Goal: Task Accomplishment & Management: Complete application form

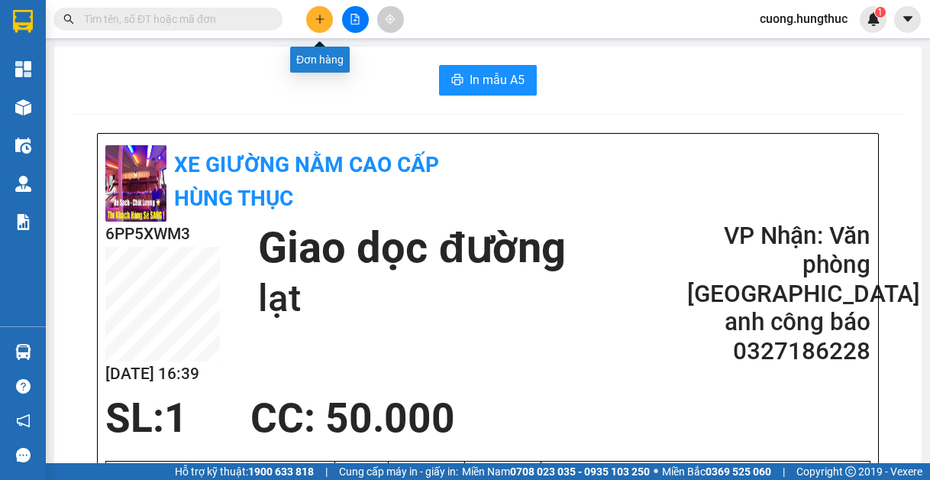
click at [316, 17] on icon "plus" at bounding box center [320, 19] width 11 height 11
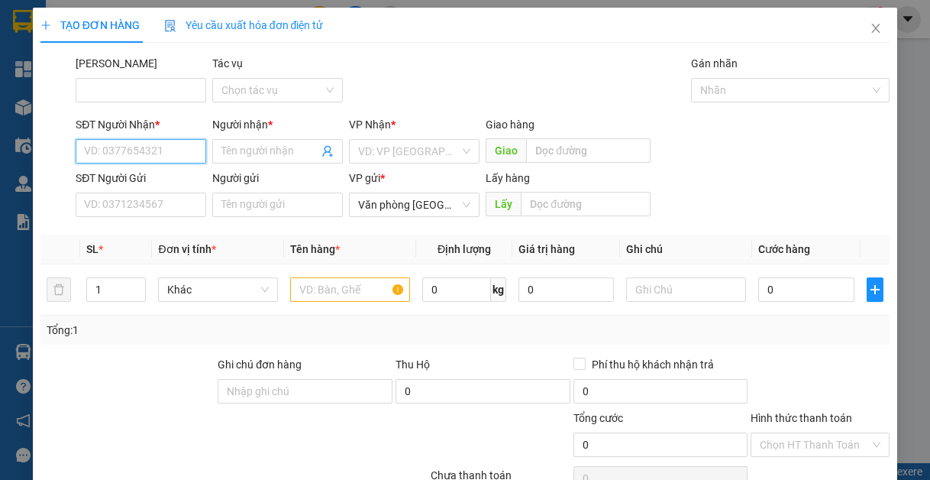
click at [158, 157] on input "SĐT Người Nhận *" at bounding box center [141, 151] width 131 height 24
click at [160, 185] on div "0902160886 - Anh công vinh" at bounding box center [152, 181] width 136 height 17
type input "0902160886"
type input "Anh công vinh"
type input "0902160886"
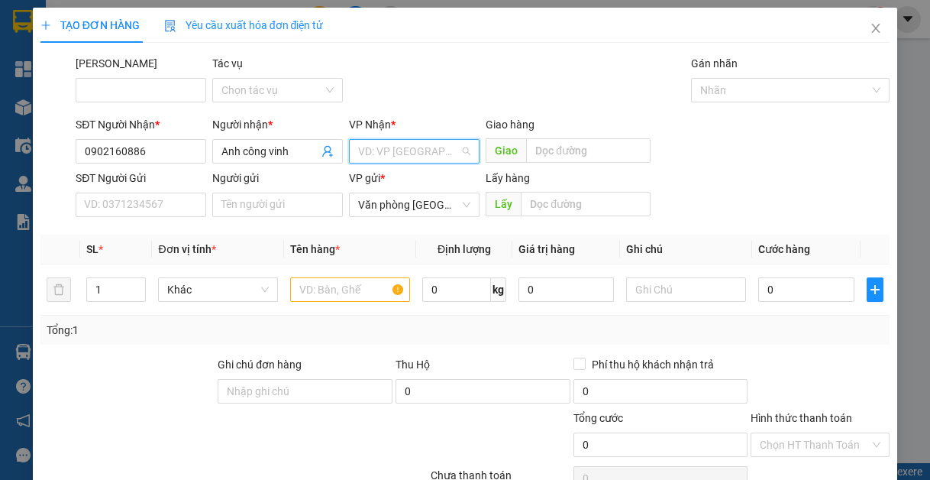
click at [396, 153] on input "search" at bounding box center [409, 151] width 102 height 23
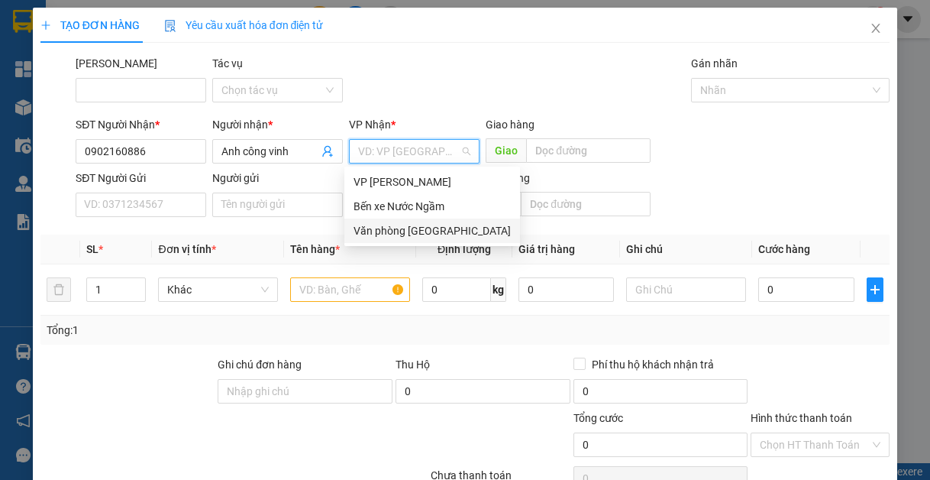
click at [396, 237] on div "Văn phòng [GEOGRAPHIC_DATA]" at bounding box center [432, 230] width 157 height 17
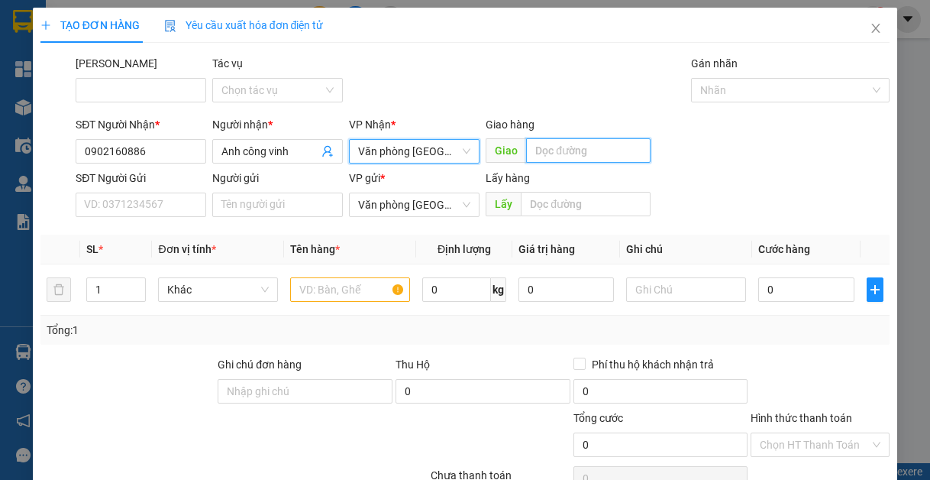
click at [551, 150] on input "text" at bounding box center [588, 150] width 125 height 24
type input "tân an"
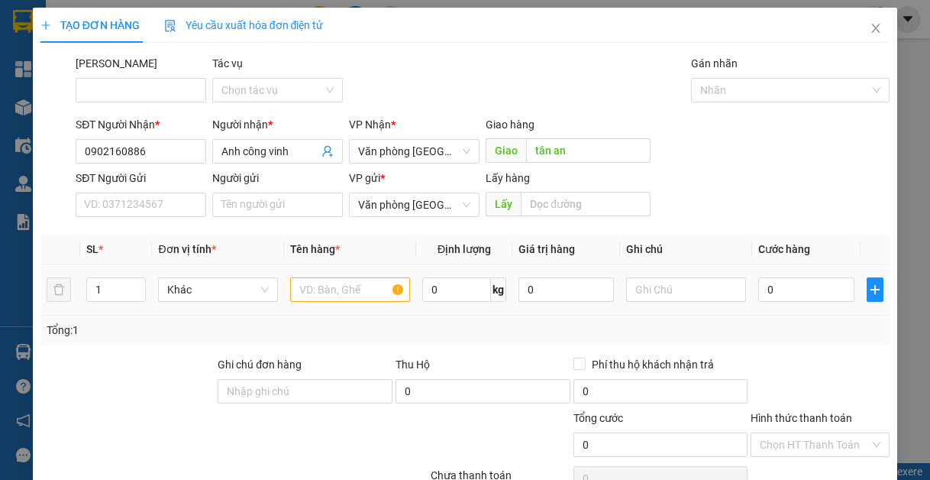
click at [330, 302] on div at bounding box center [350, 289] width 120 height 31
click at [337, 282] on input "text" at bounding box center [350, 289] width 120 height 24
type input "1"
click at [763, 291] on input "0" at bounding box center [806, 289] width 95 height 24
type input "5"
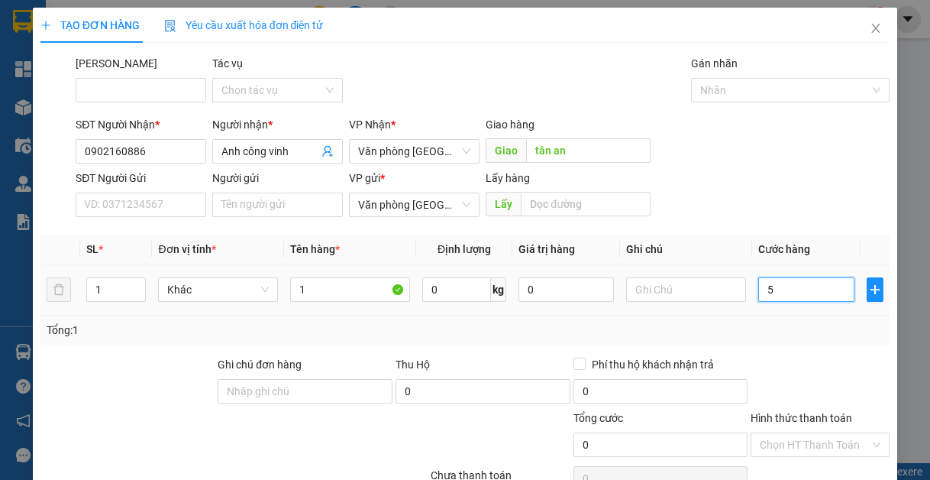
type input "5"
type input "50"
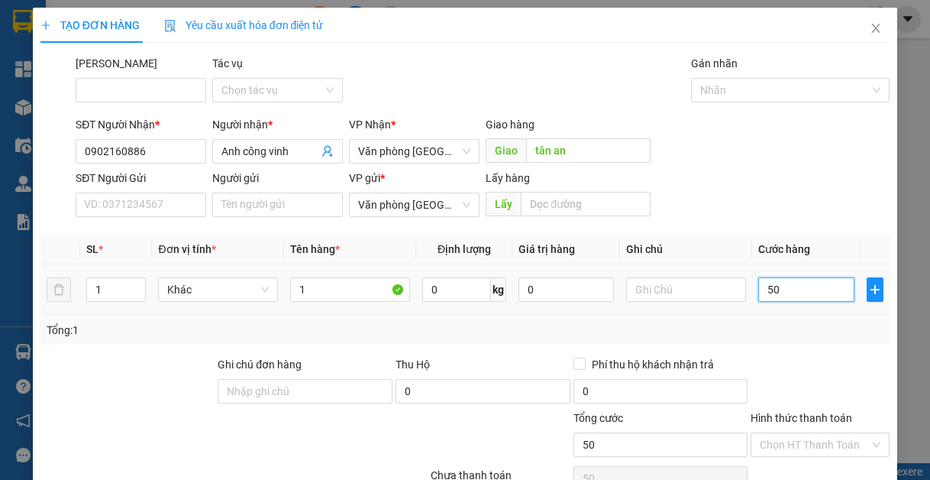
type input "500"
type input "5.000"
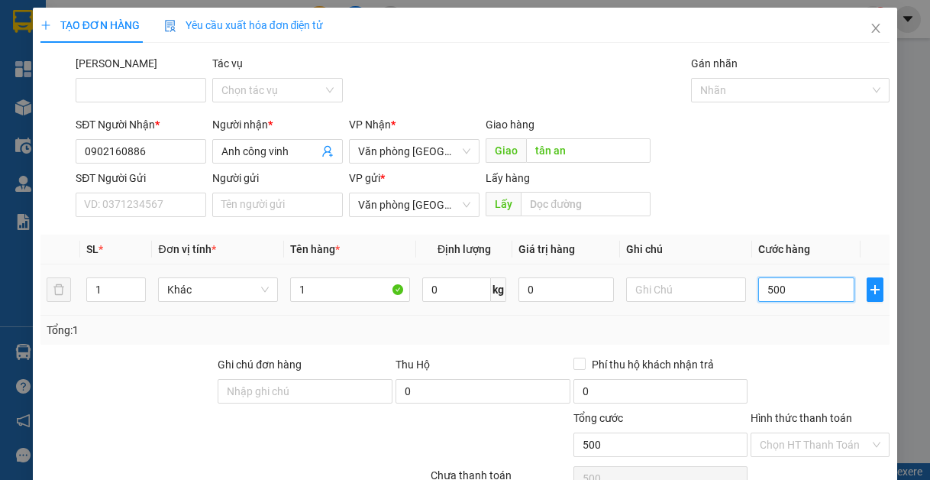
type input "5.000"
type input "50.000"
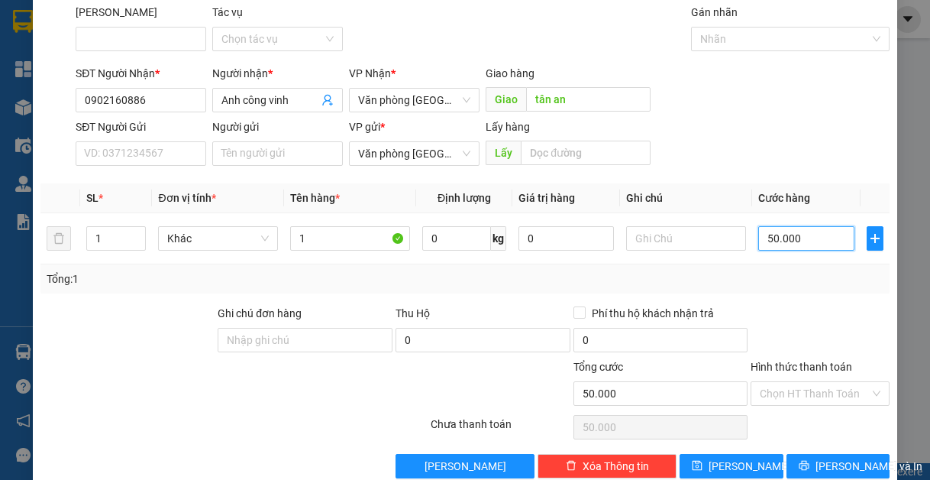
scroll to position [79, 0]
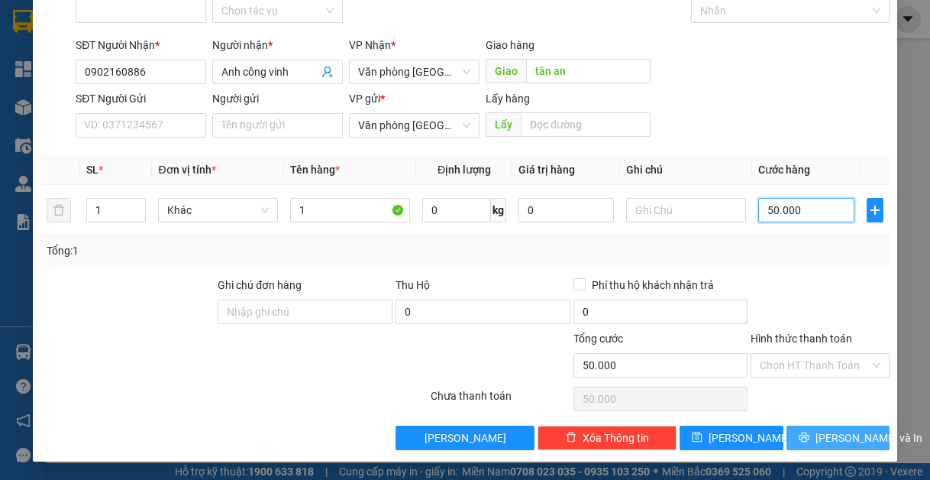
type input "50.000"
click at [807, 437] on icon "printer" at bounding box center [804, 437] width 11 height 11
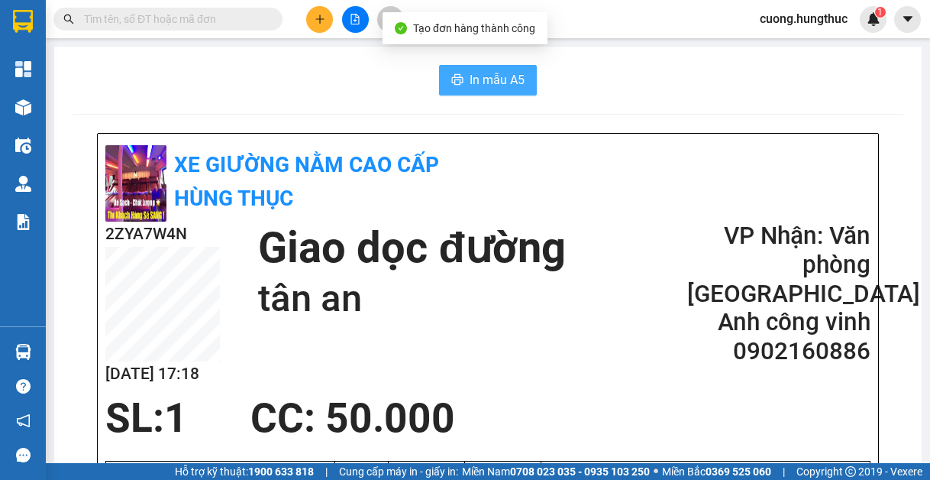
click at [479, 78] on span "In mẫu A5" at bounding box center [497, 79] width 55 height 19
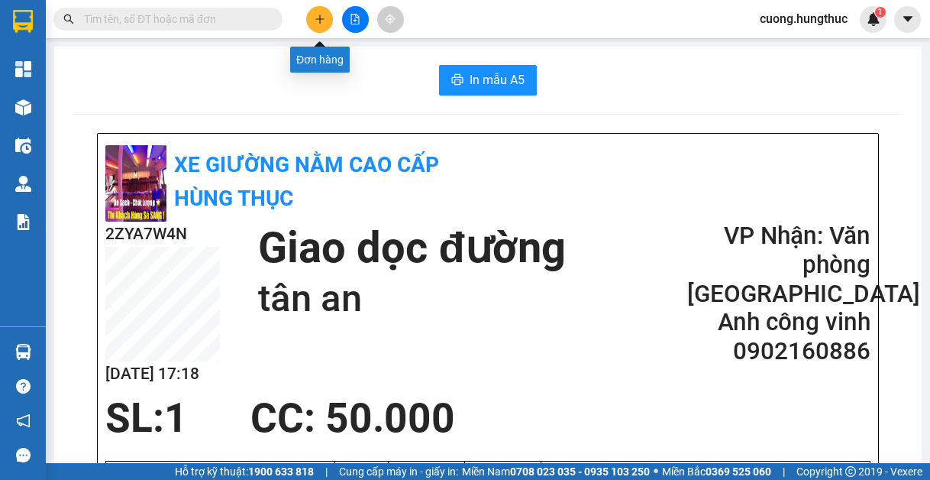
click at [320, 21] on icon "plus" at bounding box center [319, 19] width 1 height 8
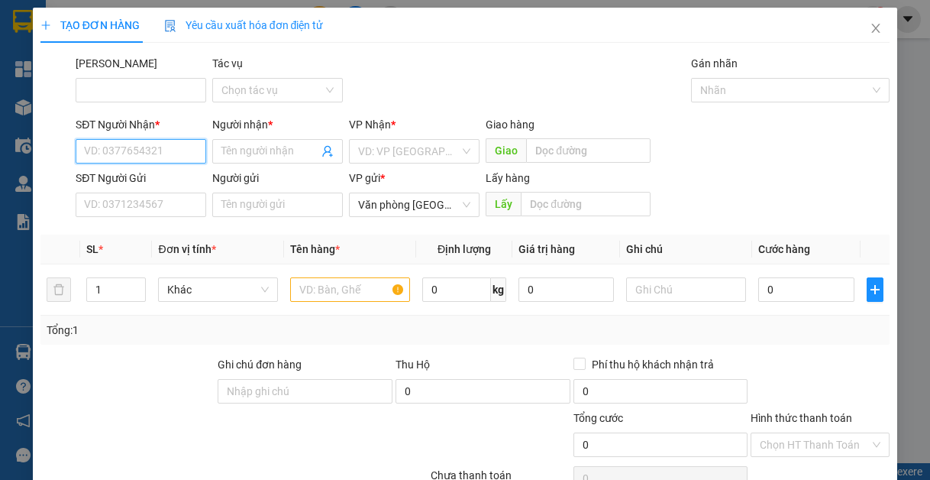
click at [154, 148] on input "SĐT Người Nhận *" at bounding box center [141, 151] width 131 height 24
click at [154, 147] on input "SĐT Người Nhận *" at bounding box center [141, 151] width 131 height 24
type input "5"
click at [173, 178] on div "0972166599 - anh tuấn" at bounding box center [159, 181] width 150 height 17
type input "0972166599"
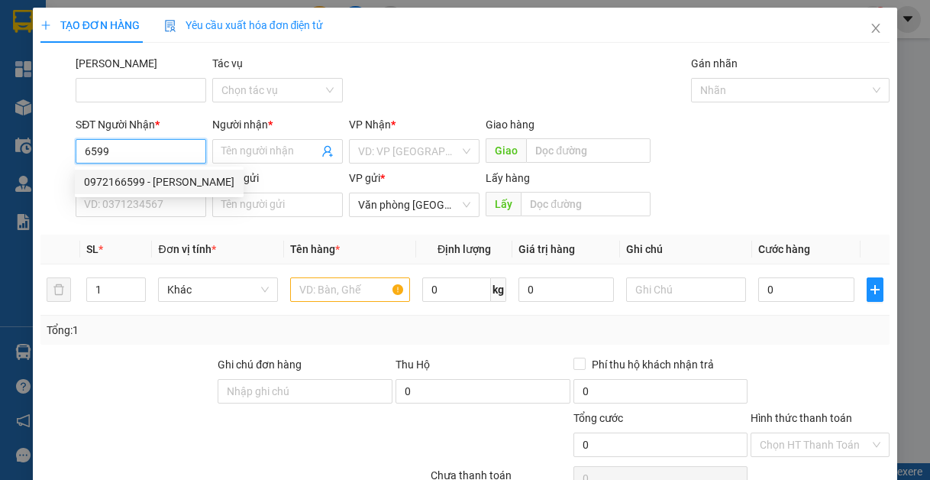
type input "anh tuấn"
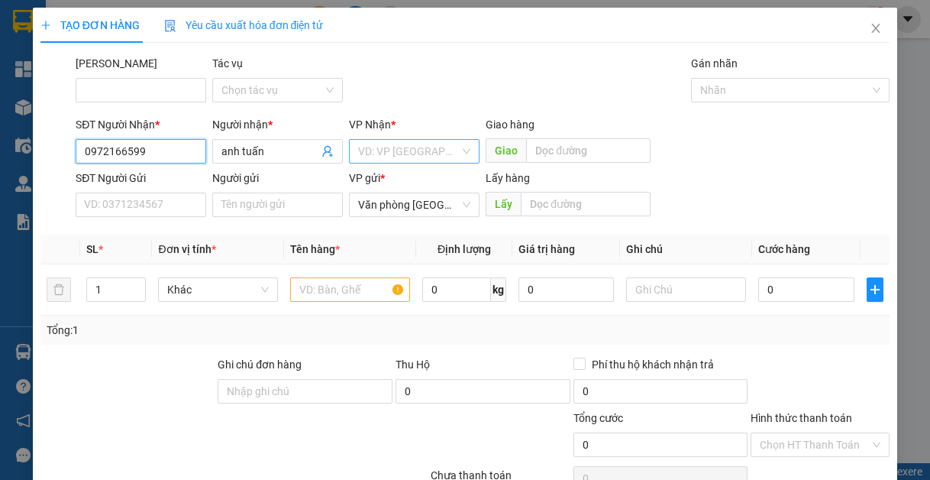
type input "0972166599"
click at [414, 149] on input "search" at bounding box center [409, 151] width 102 height 23
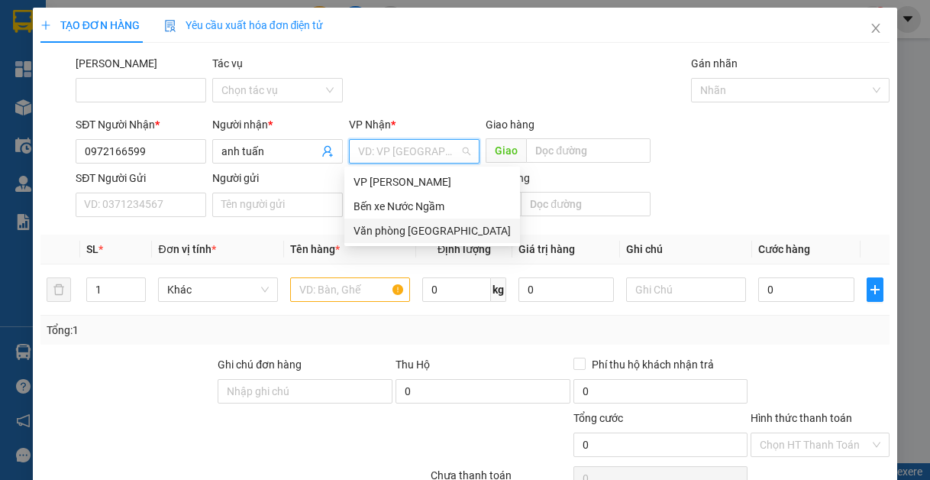
click at [422, 234] on div "Văn phòng [GEOGRAPHIC_DATA]" at bounding box center [432, 230] width 157 height 17
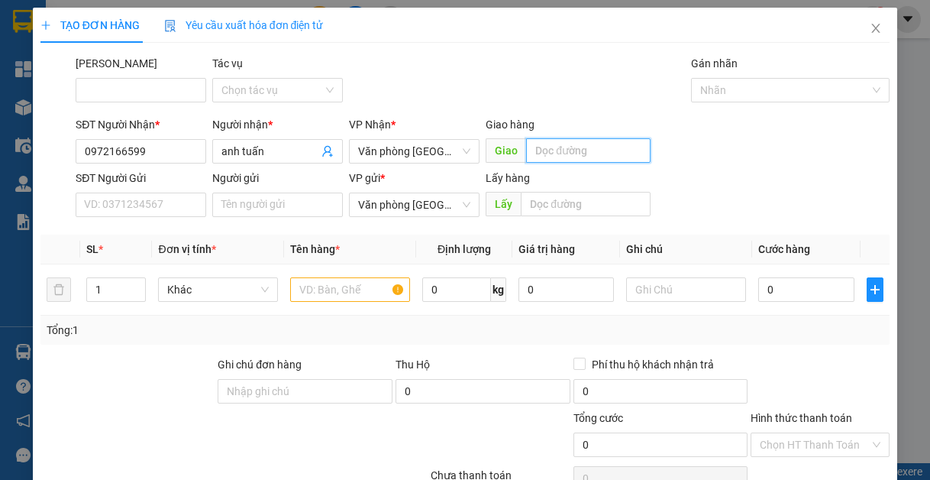
click at [560, 150] on input "text" at bounding box center [588, 150] width 125 height 24
click at [593, 163] on div "Giao lạt" at bounding box center [568, 151] width 165 height 24
click at [593, 144] on input "lạt" at bounding box center [588, 150] width 125 height 24
type input "n"
type input "máy đường sông con"
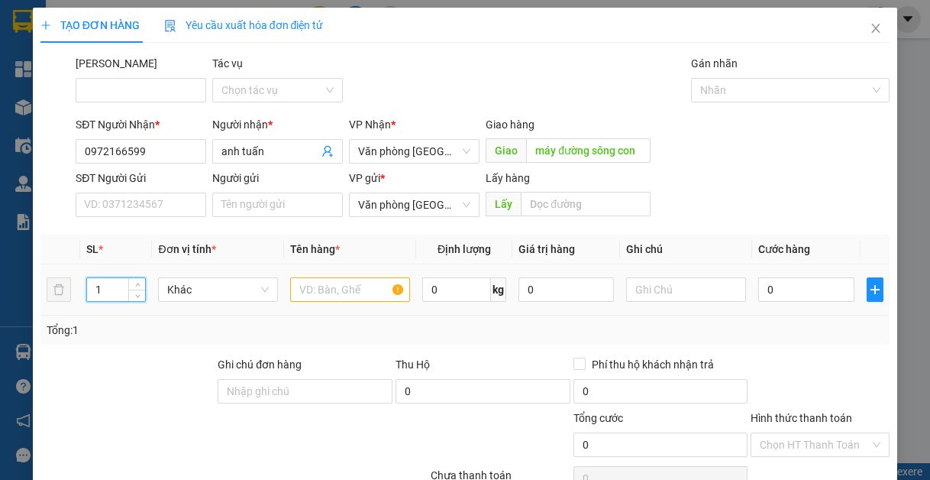
click at [100, 297] on input "1" at bounding box center [116, 289] width 58 height 23
type input "16"
click at [325, 283] on input "text" at bounding box center [350, 289] width 120 height 24
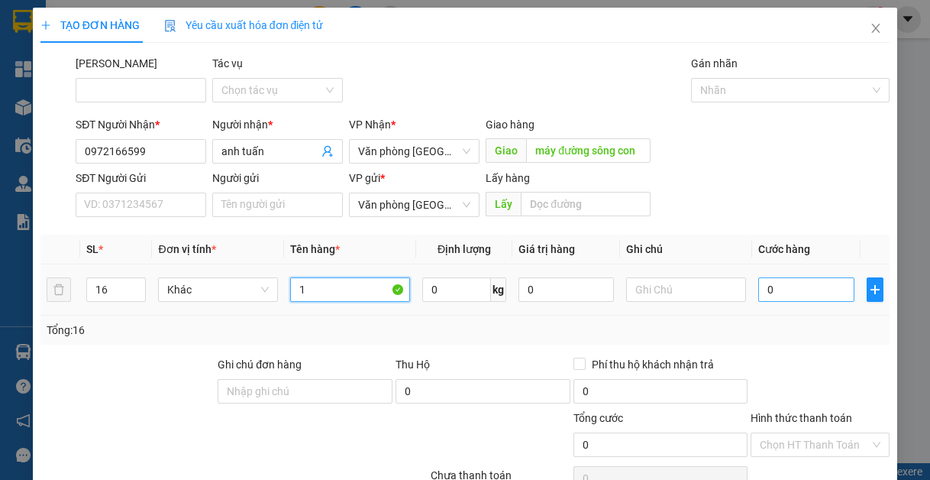
type input "1"
click at [764, 287] on input "0" at bounding box center [806, 289] width 95 height 24
type input "1"
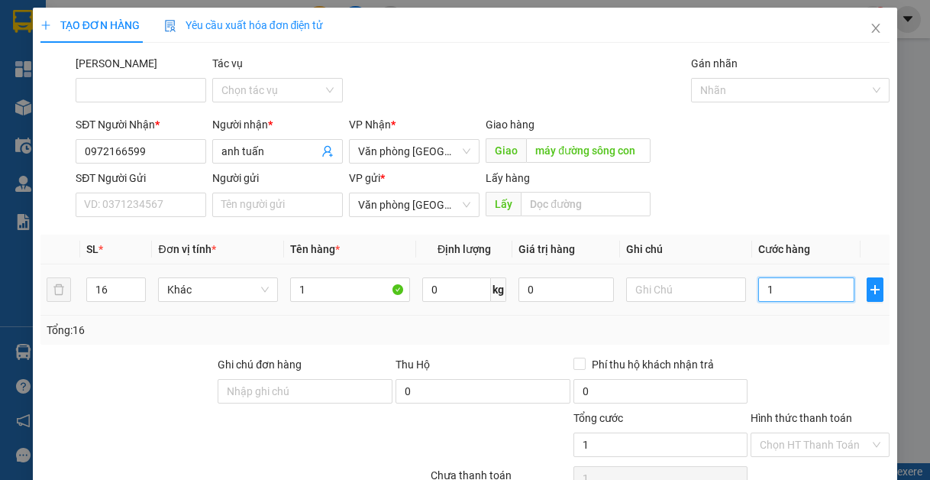
type input "0"
click at [759, 290] on input "0" at bounding box center [806, 289] width 95 height 24
type input "10"
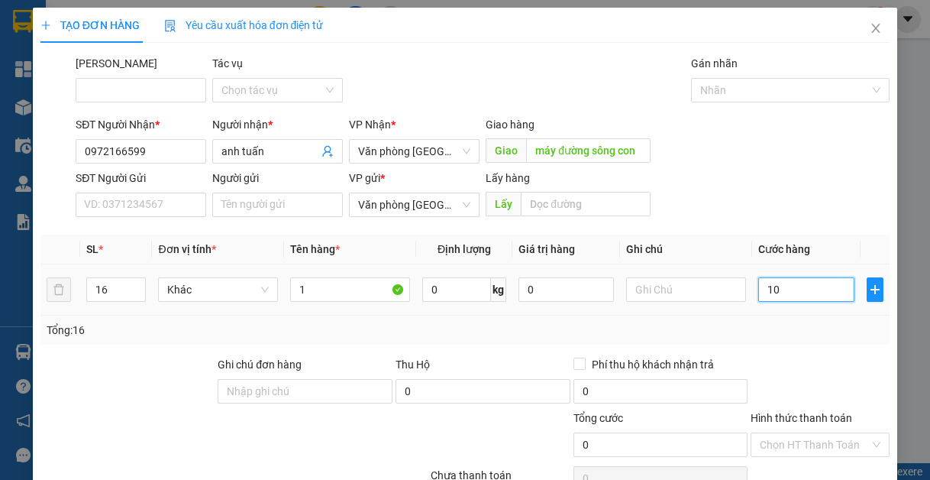
type input "10"
type input "110"
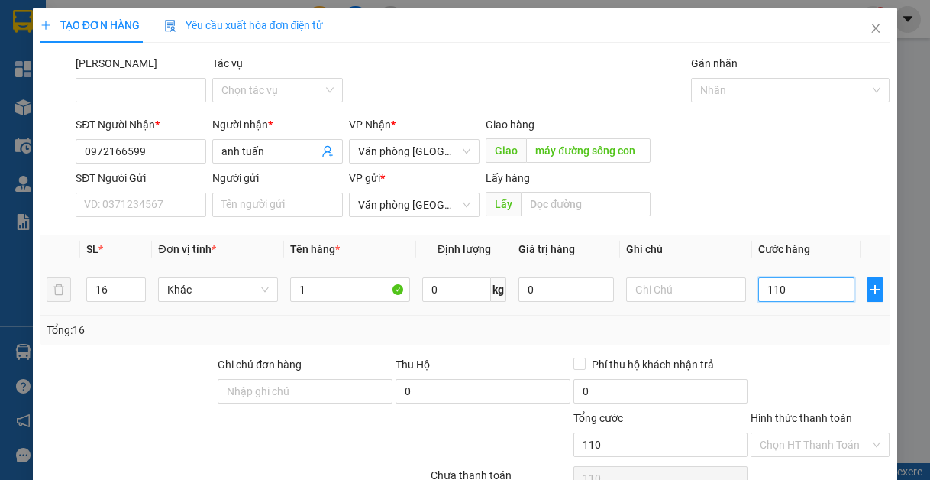
type input "1.100"
type input "11.000"
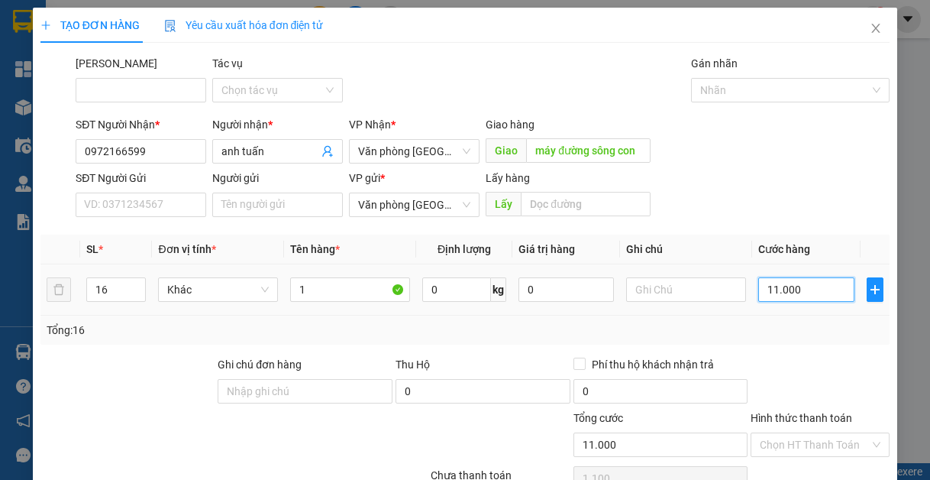
type input "11.000"
type input "110.000"
type input "1.100.000"
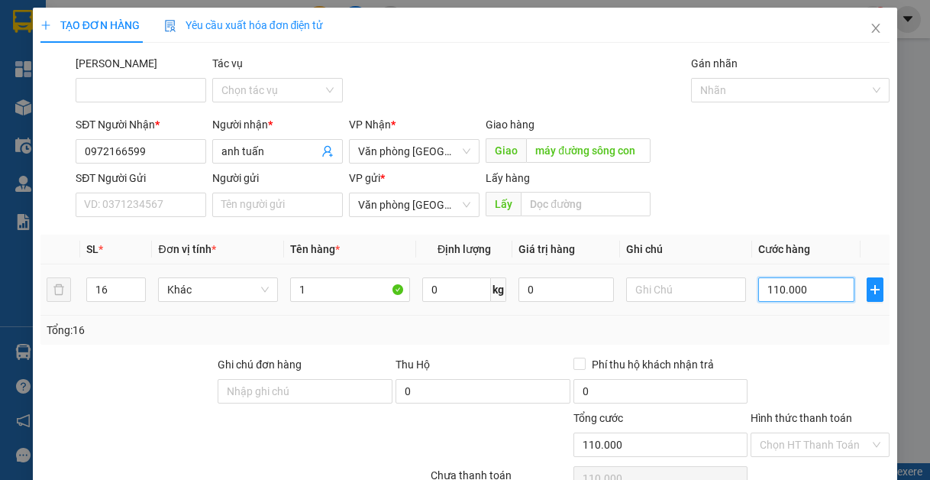
type input "1.100.000"
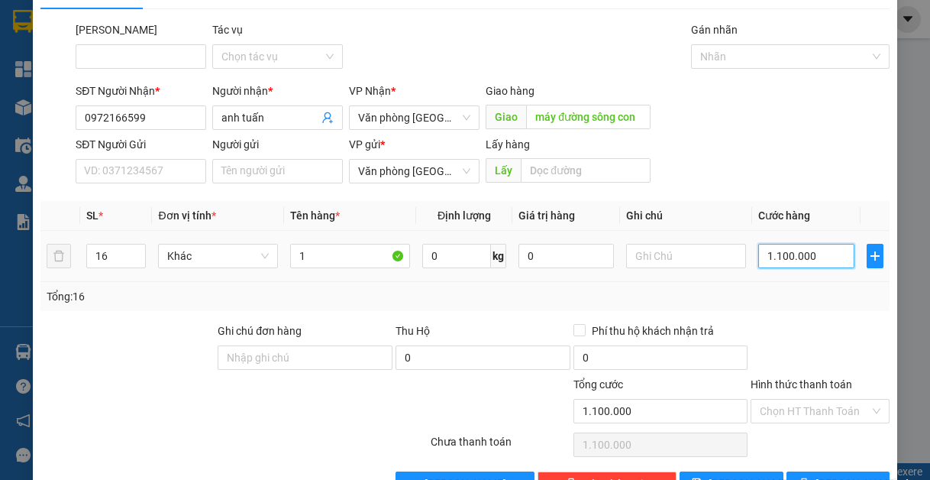
scroll to position [79, 0]
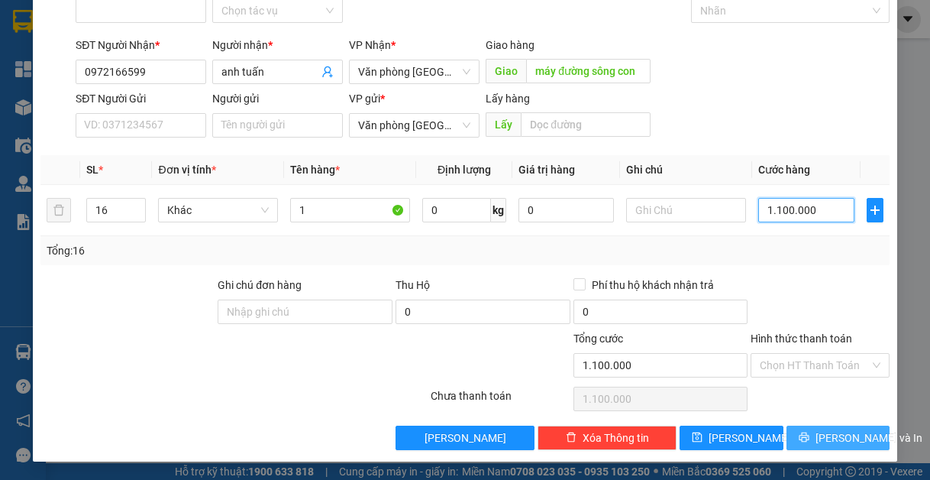
type input "1.100.000"
click at [843, 437] on span "[PERSON_NAME] và In" at bounding box center [869, 437] width 107 height 17
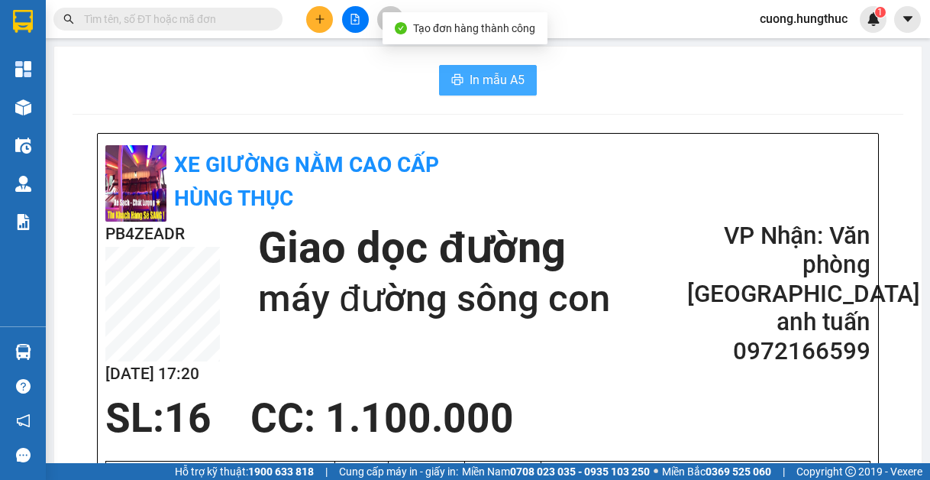
click at [484, 79] on span "In mẫu A5" at bounding box center [497, 79] width 55 height 19
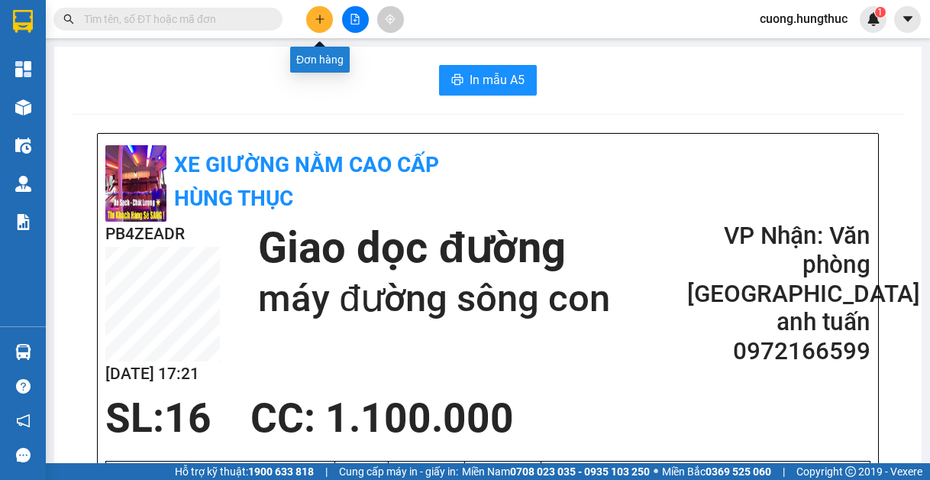
click at [320, 24] on button at bounding box center [319, 19] width 27 height 27
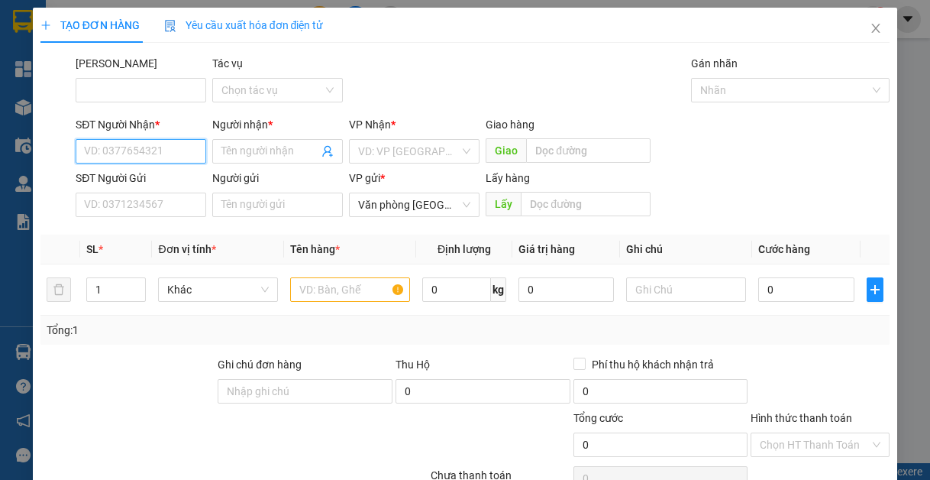
click at [103, 149] on input "SĐT Người Nhận *" at bounding box center [141, 151] width 131 height 24
type input "5"
type input "6"
click at [179, 188] on div "0972166599 - anh tuấn" at bounding box center [159, 181] width 150 height 17
type input "0972166599"
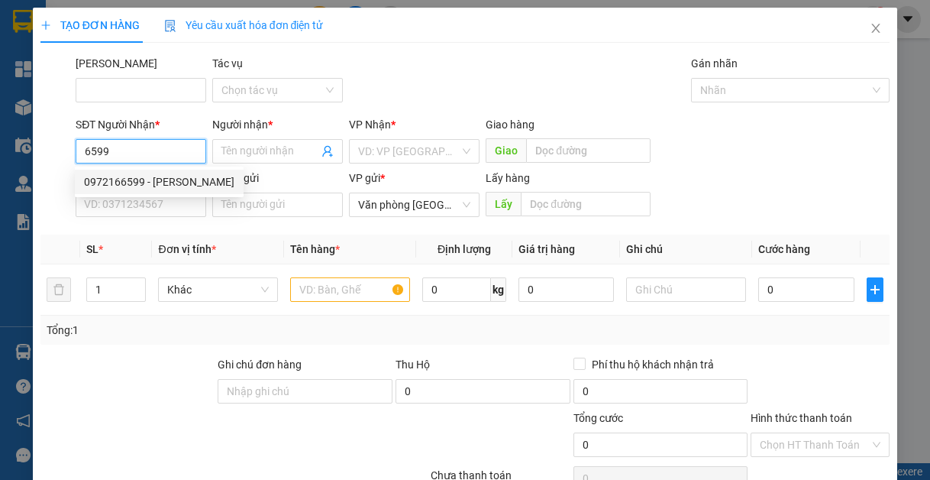
type input "anh tuấn"
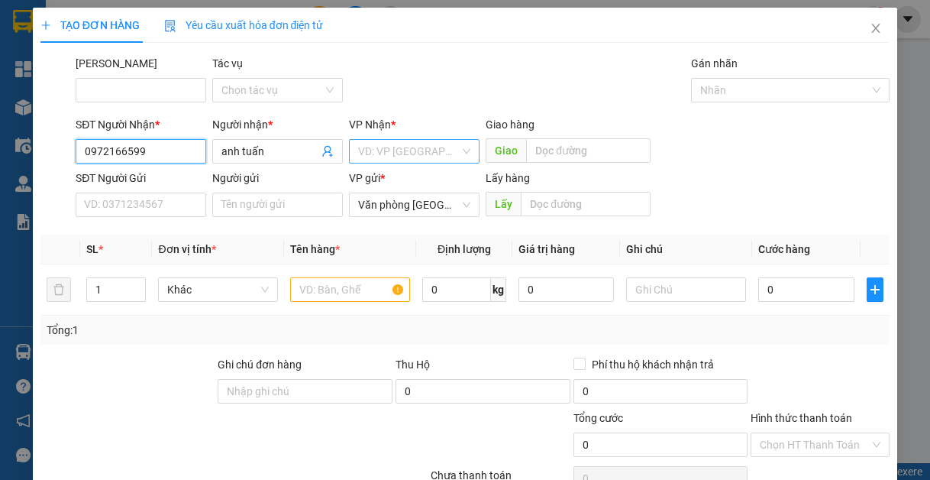
type input "0972166599"
click at [407, 156] on input "search" at bounding box center [409, 151] width 102 height 23
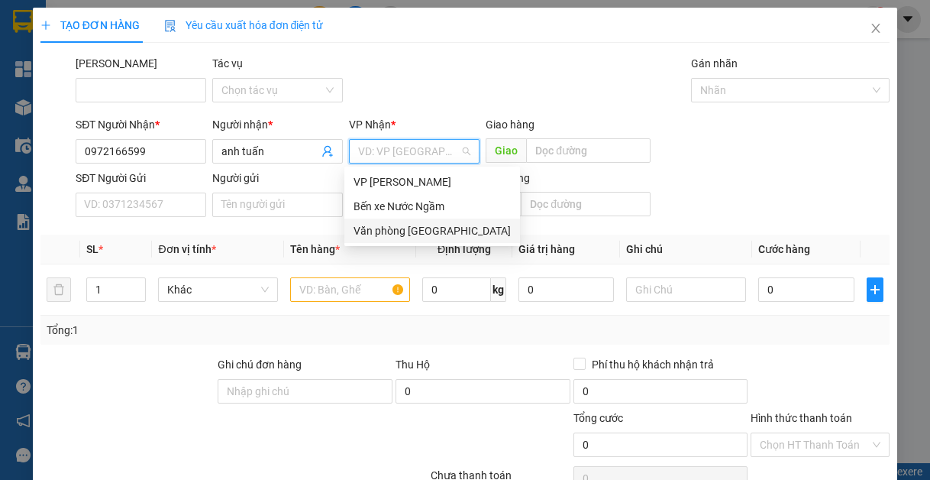
click at [406, 238] on div "Văn phòng [GEOGRAPHIC_DATA]" at bounding box center [432, 230] width 157 height 17
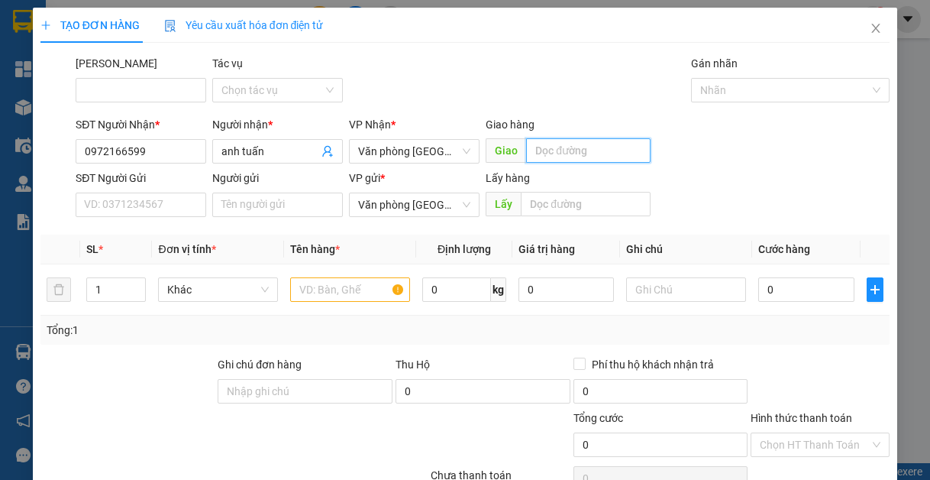
click at [572, 157] on input "text" at bounding box center [588, 150] width 125 height 24
type input "l"
type input "máy đường sông con"
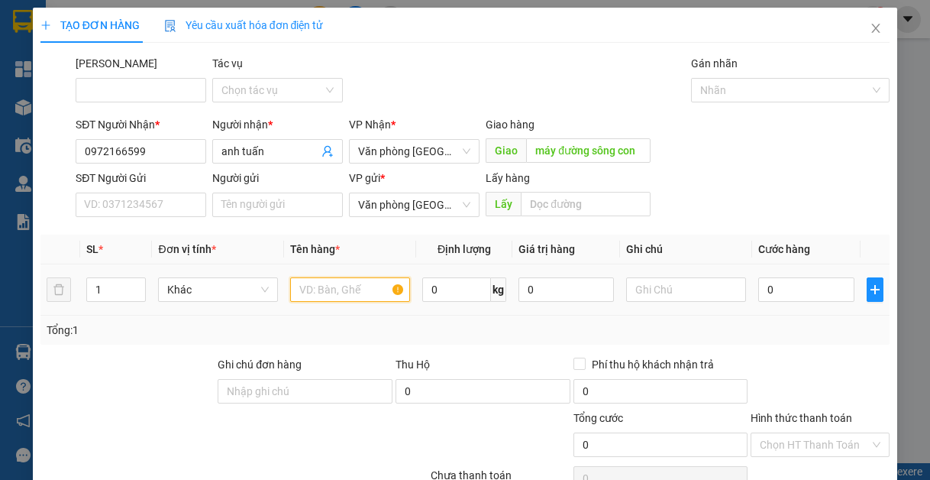
click at [314, 286] on input "text" at bounding box center [350, 289] width 120 height 24
type input "1"
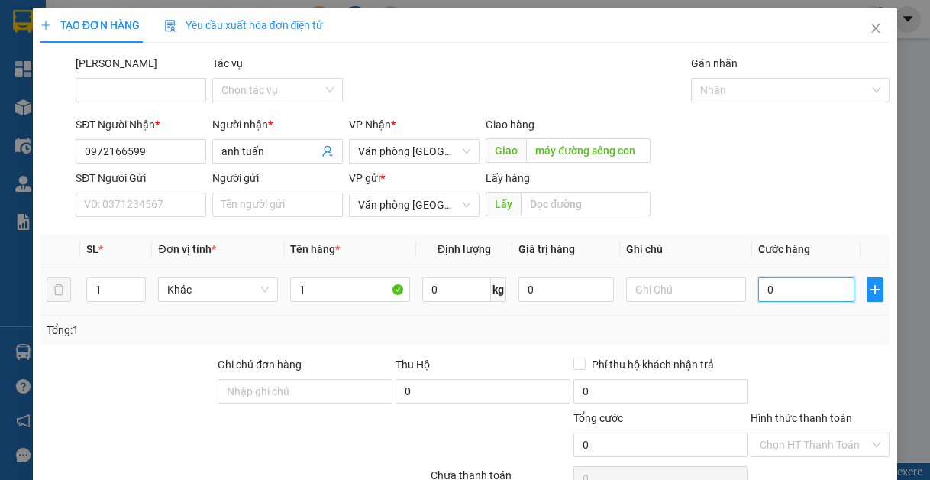
click at [765, 280] on input "0" at bounding box center [806, 289] width 95 height 24
type input "1"
type input "10"
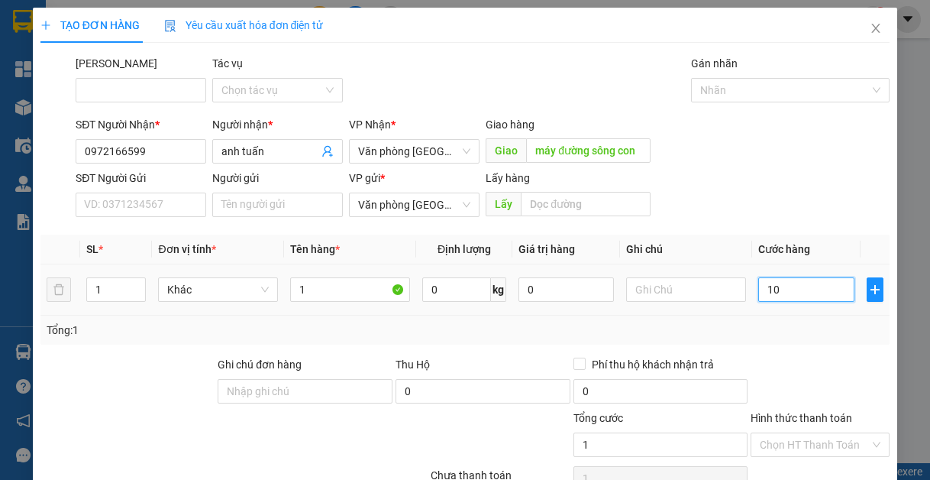
type input "10"
type input "100"
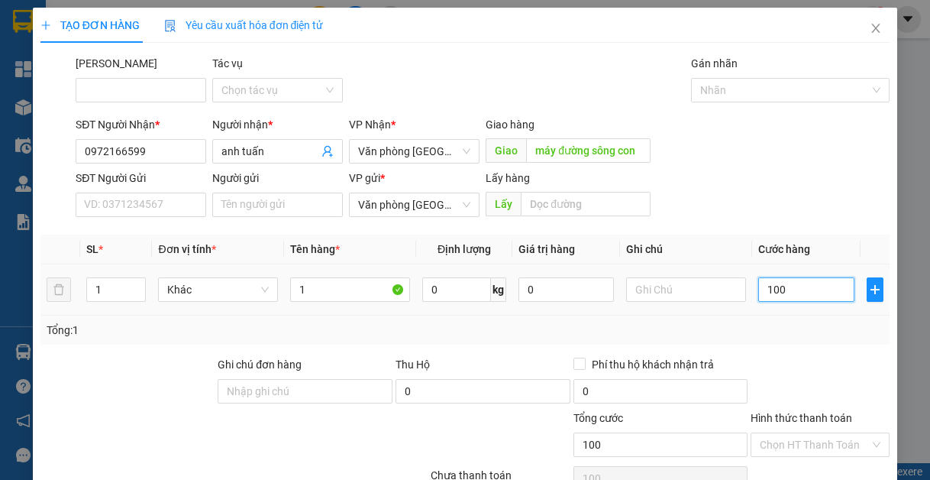
type input "1.000"
type input "10.000"
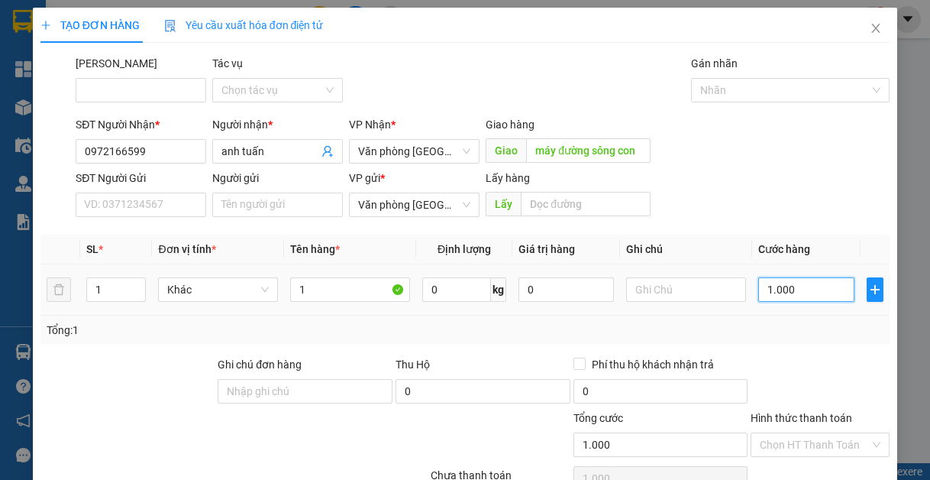
type input "10.000"
type input "100.000"
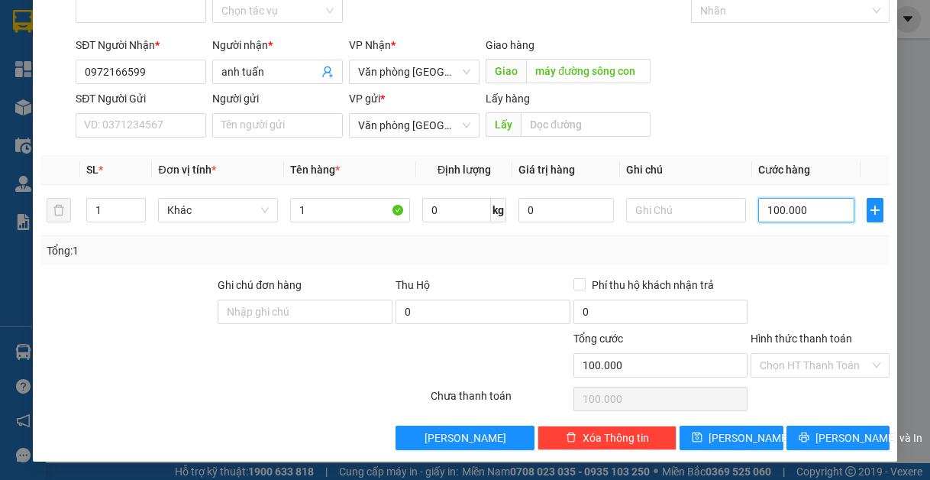
type input "100.000"
click at [834, 349] on div "Hình thức thanh toán" at bounding box center [820, 341] width 139 height 23
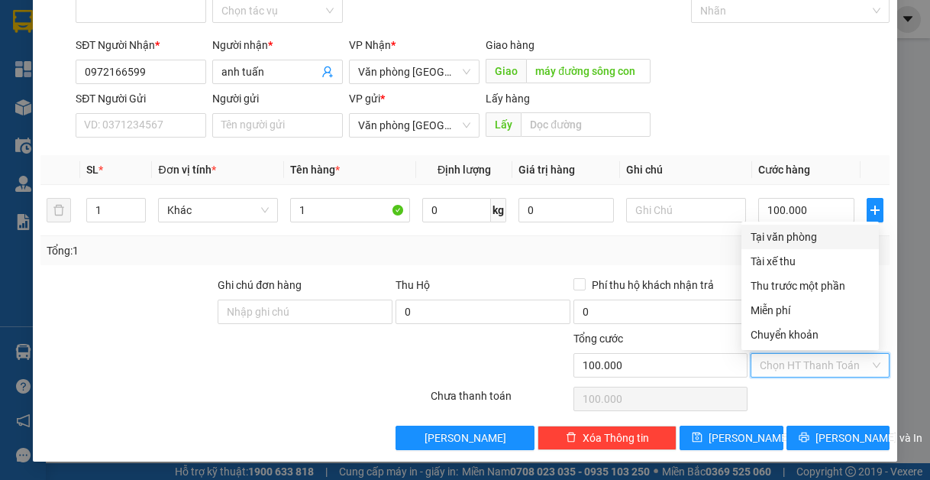
click at [834, 361] on input "Hình thức thanh toán" at bounding box center [815, 365] width 110 height 23
click at [812, 239] on div "Tại văn phòng" at bounding box center [810, 236] width 119 height 17
type input "0"
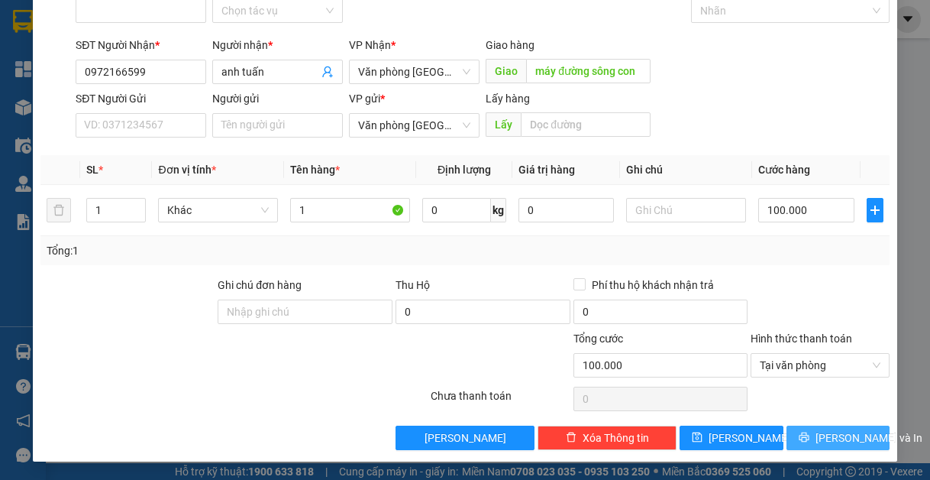
click at [812, 442] on button "[PERSON_NAME] và In" at bounding box center [839, 438] width 104 height 24
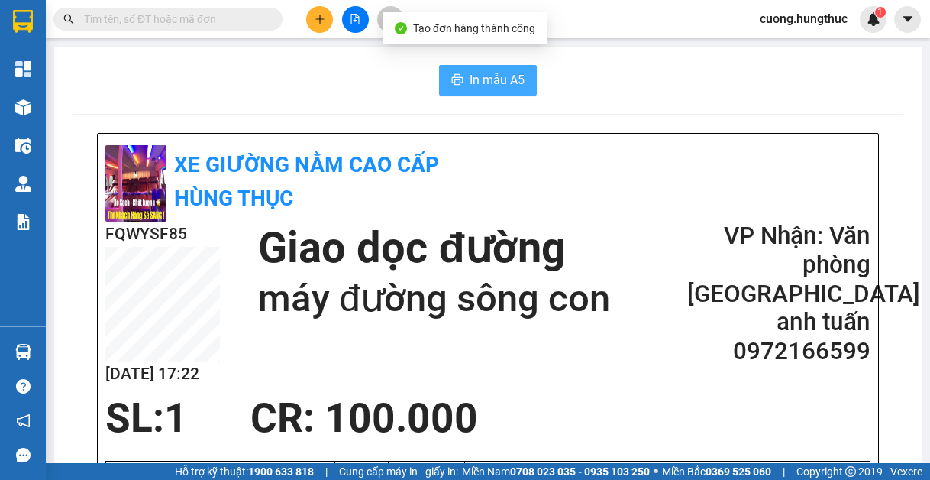
click at [479, 76] on span "In mẫu A5" at bounding box center [497, 79] width 55 height 19
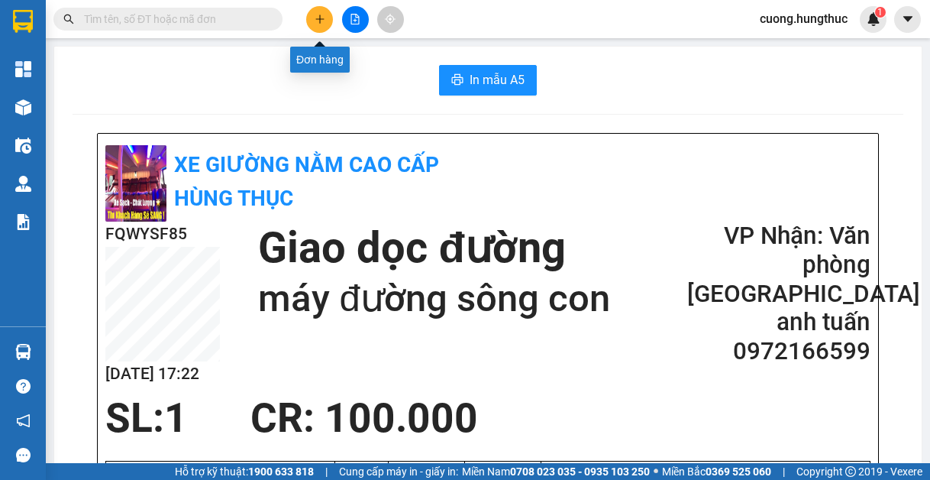
click at [320, 29] on button at bounding box center [319, 19] width 27 height 27
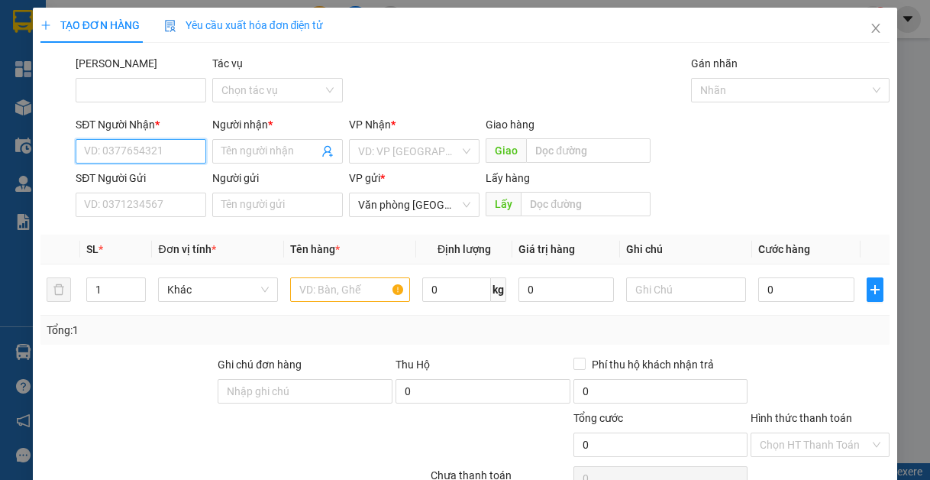
click at [153, 151] on input "SĐT Người Nhận *" at bounding box center [141, 151] width 131 height 24
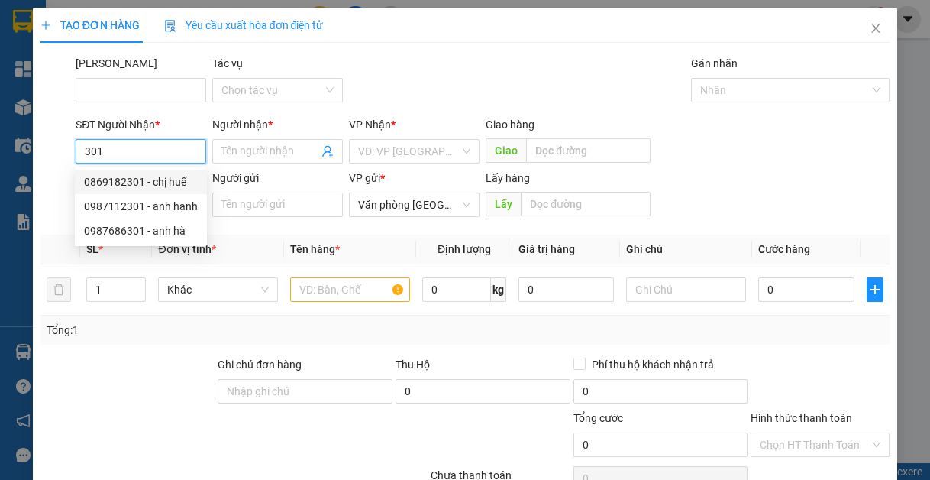
click at [125, 186] on div "0869182301 - chị huế" at bounding box center [141, 181] width 114 height 17
type input "0869182301"
type input "chị huế"
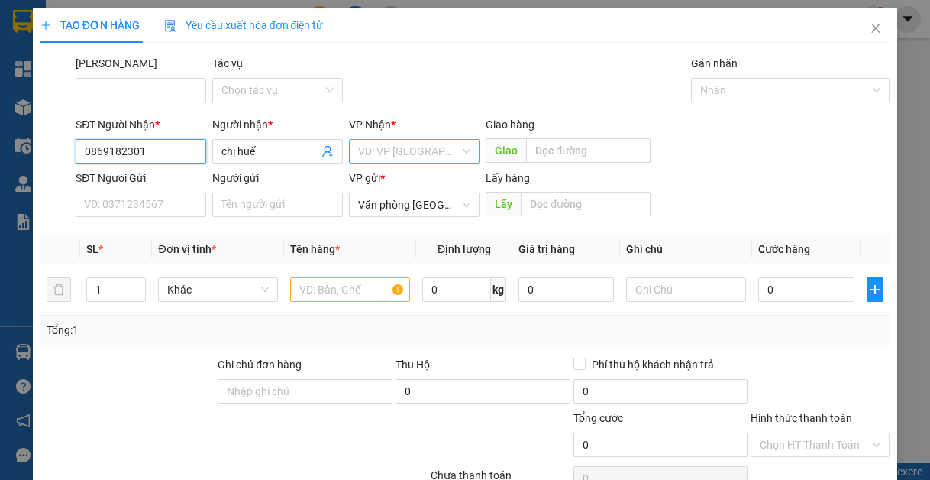
type input "0869182301"
click at [387, 154] on input "search" at bounding box center [409, 151] width 102 height 23
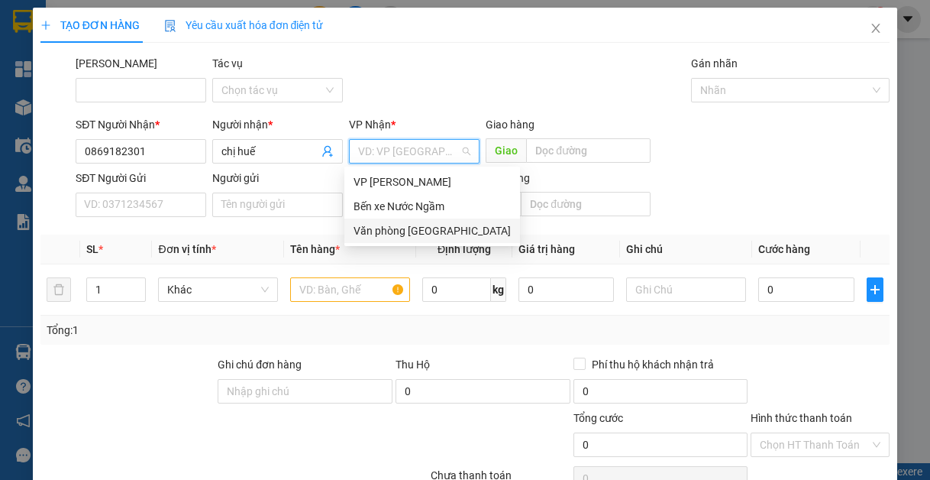
click at [396, 234] on div "Văn phòng [GEOGRAPHIC_DATA]" at bounding box center [432, 230] width 157 height 17
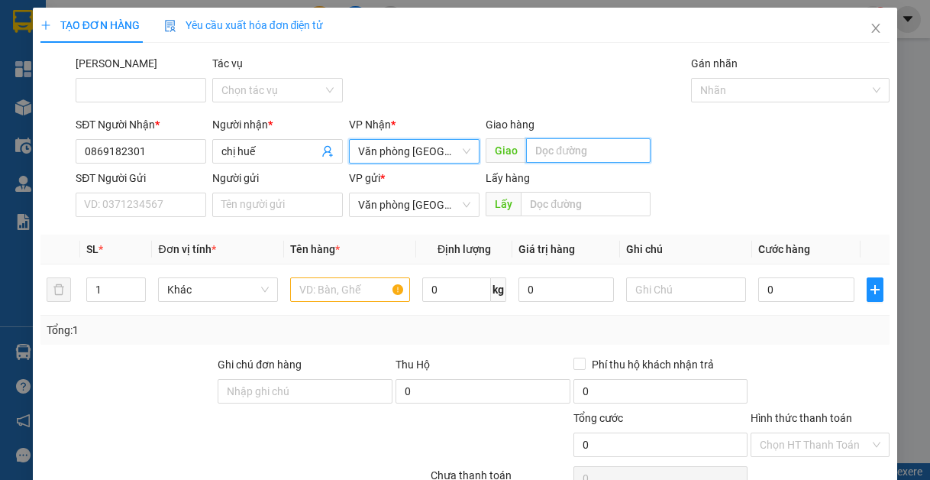
click at [561, 153] on input "text" at bounding box center [588, 150] width 125 height 24
type input "lạt"
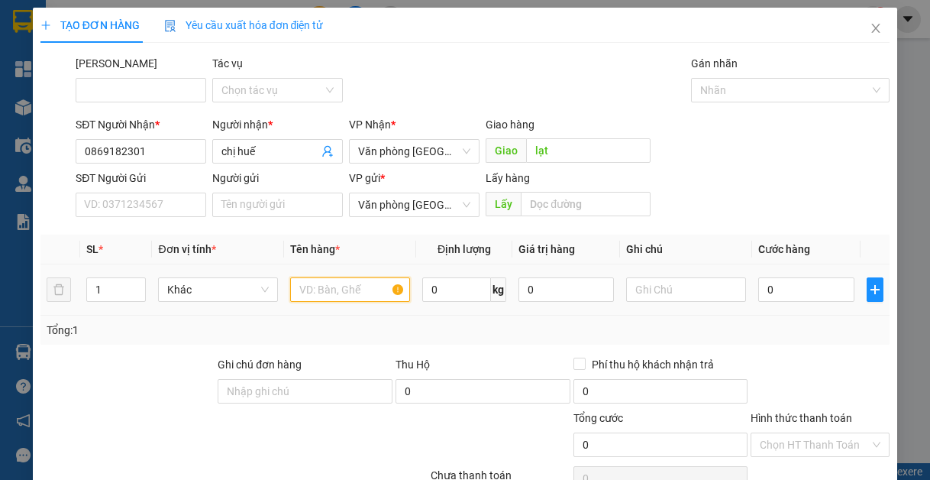
click at [311, 286] on input "text" at bounding box center [350, 289] width 120 height 24
type input "1"
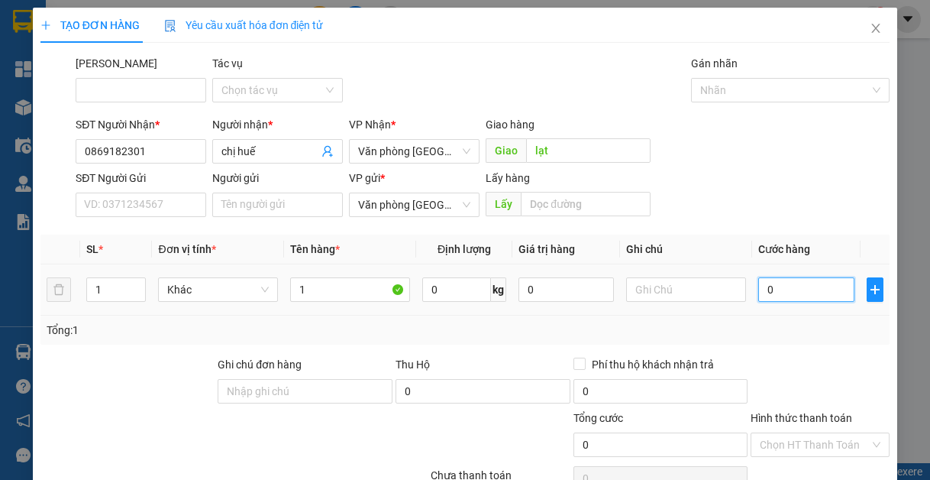
click at [789, 288] on input "0" at bounding box center [806, 289] width 95 height 24
type input "7"
type input "70"
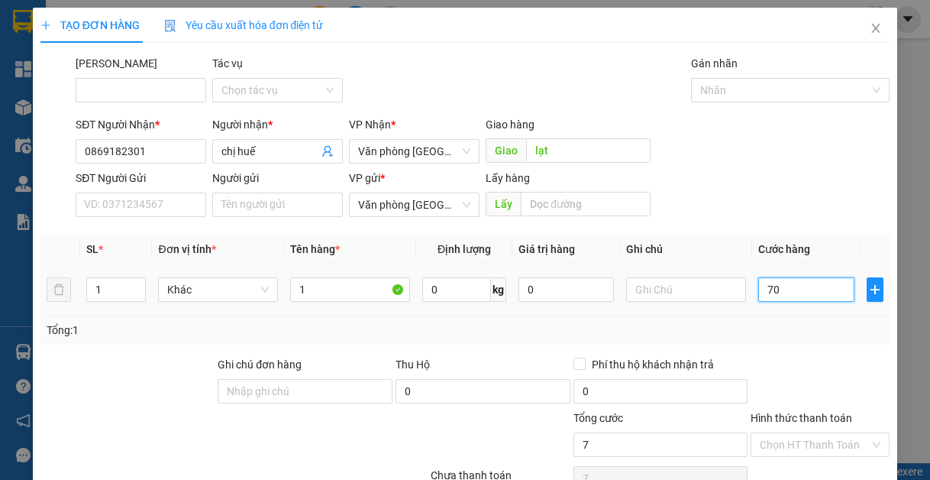
type input "70"
type input "700"
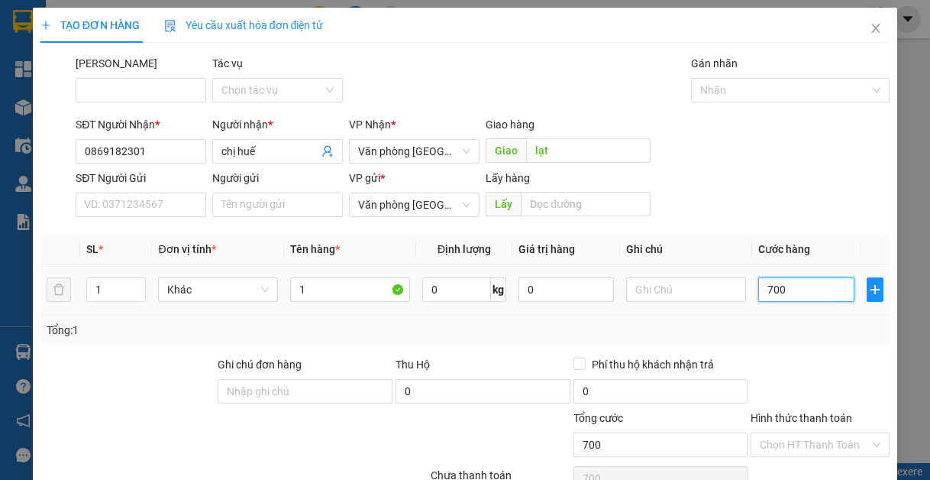
type input "7.000"
type input "70.000"
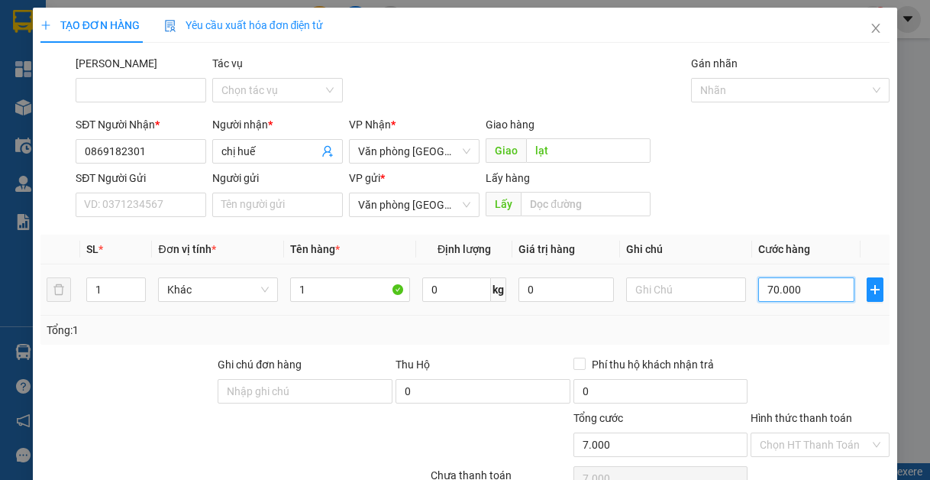
type input "70.000"
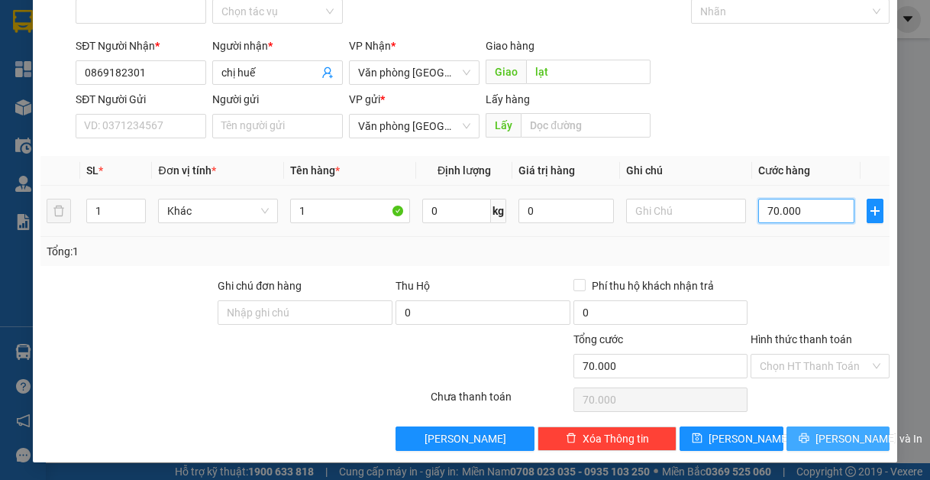
scroll to position [79, 0]
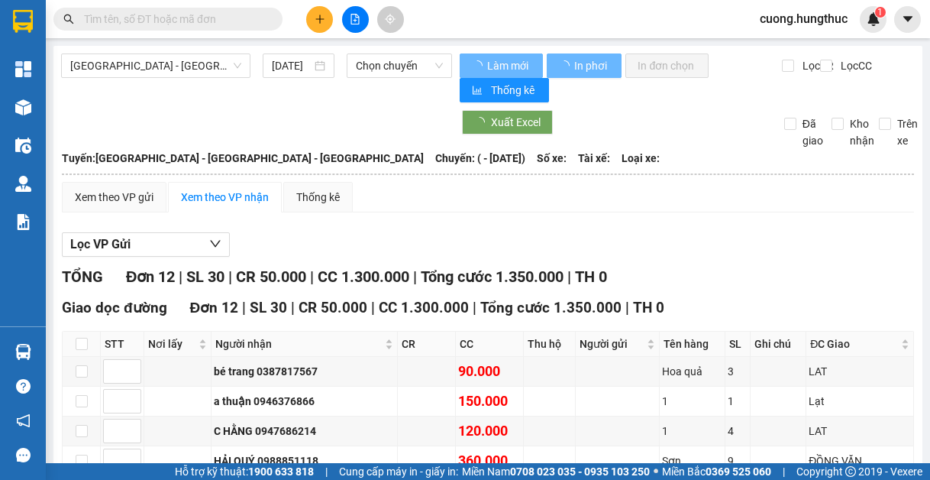
type input "[DATE]"
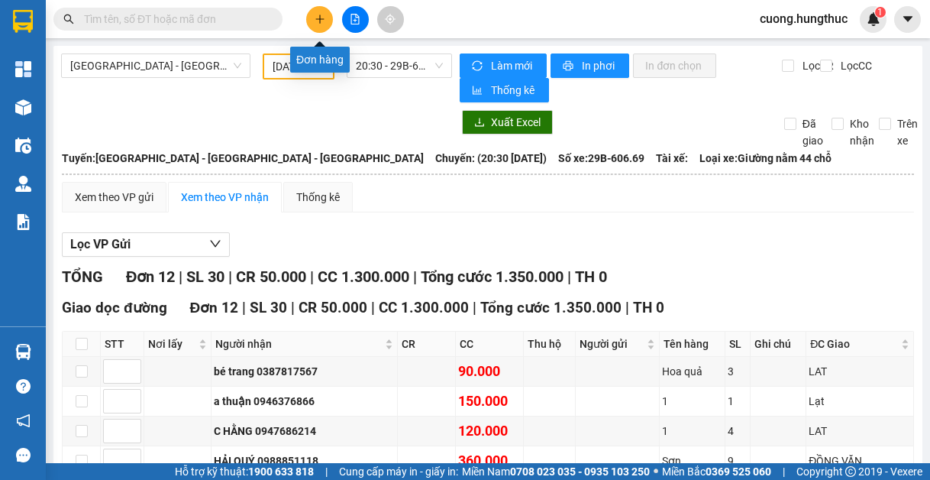
click at [319, 21] on icon "plus" at bounding box center [320, 19] width 11 height 11
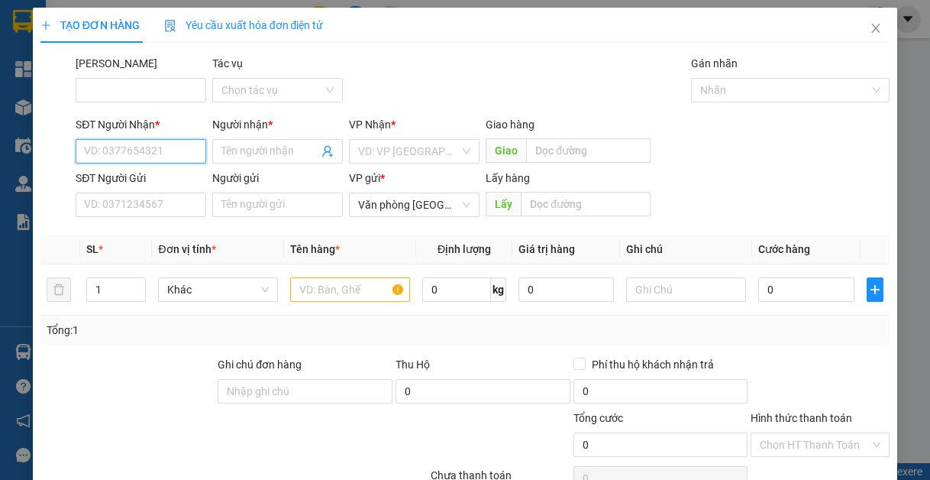
click at [180, 155] on input "SĐT Người Nhận *" at bounding box center [141, 151] width 131 height 24
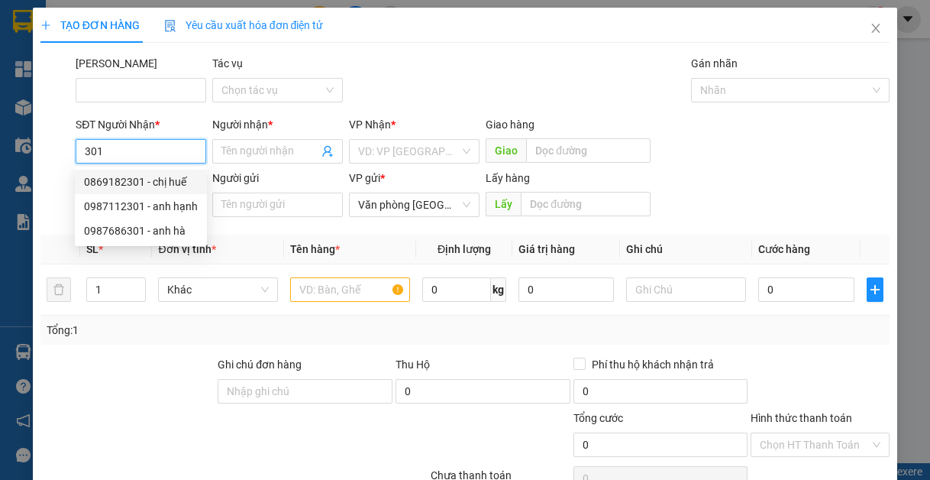
click at [183, 183] on div "0869182301 - chị huế" at bounding box center [141, 181] width 114 height 17
type input "0869182301"
type input "chị huế"
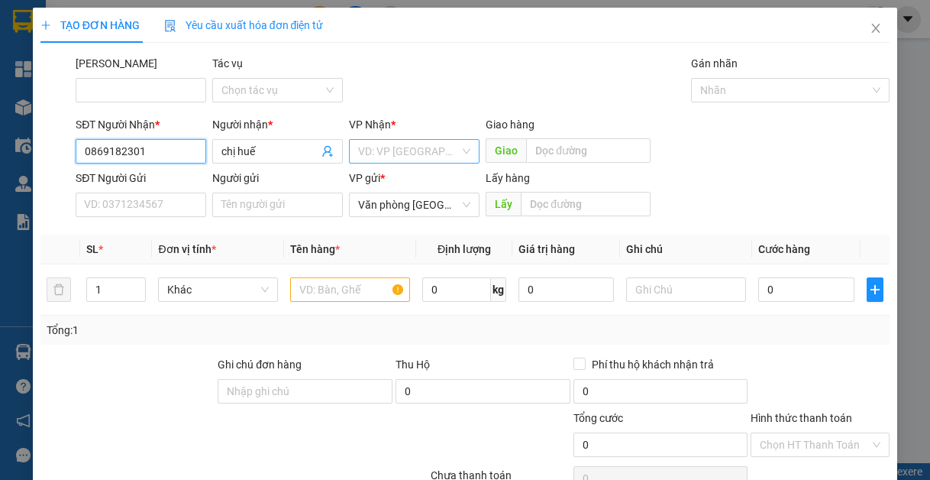
type input "0869182301"
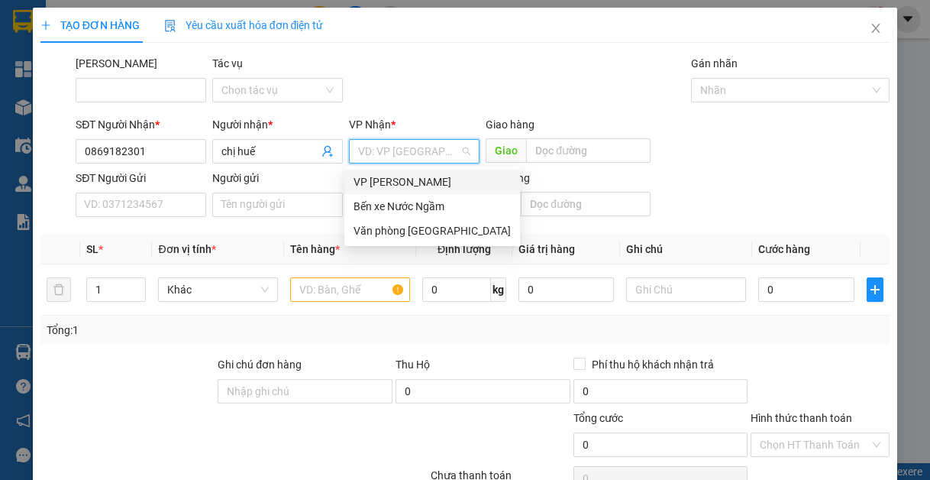
click at [434, 153] on input "search" at bounding box center [409, 151] width 102 height 23
click at [428, 222] on div "Văn phòng [GEOGRAPHIC_DATA]" at bounding box center [432, 230] width 157 height 17
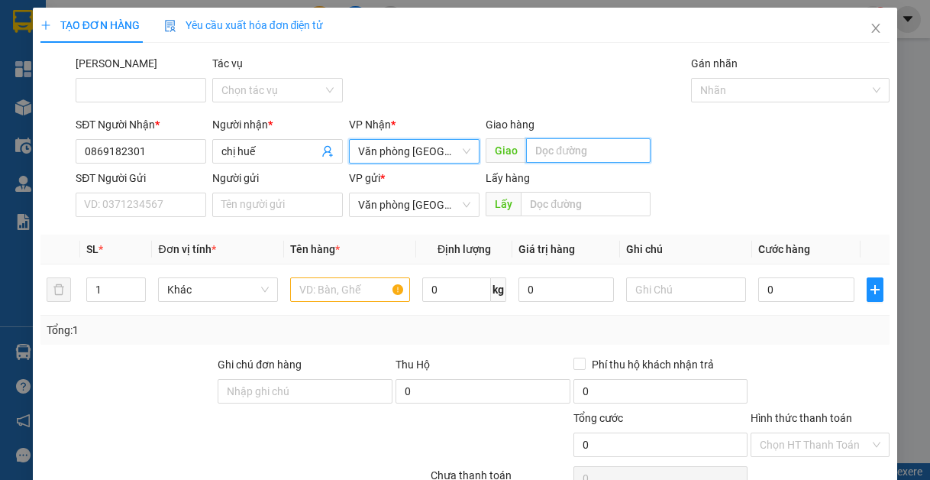
click at [560, 152] on input "text" at bounding box center [588, 150] width 125 height 24
type input "lạt"
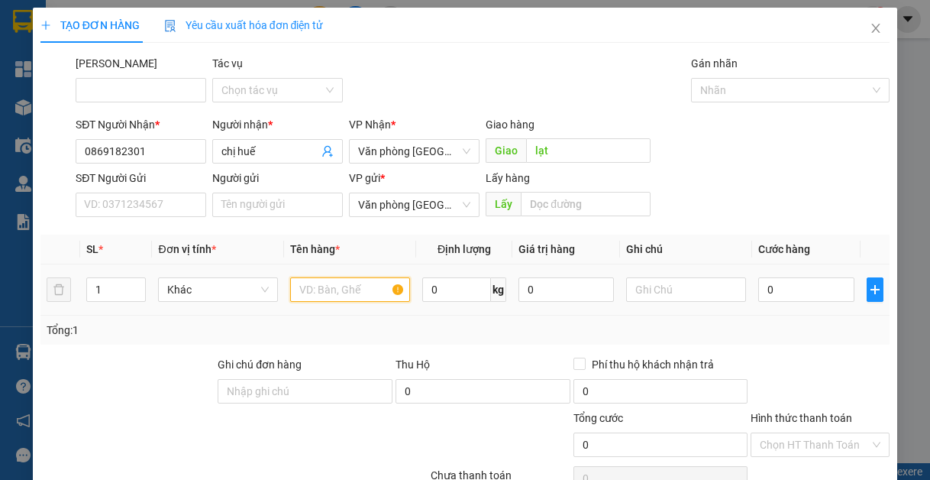
click at [361, 290] on input "text" at bounding box center [350, 289] width 120 height 24
type input "1"
click at [781, 300] on div "0" at bounding box center [806, 289] width 95 height 31
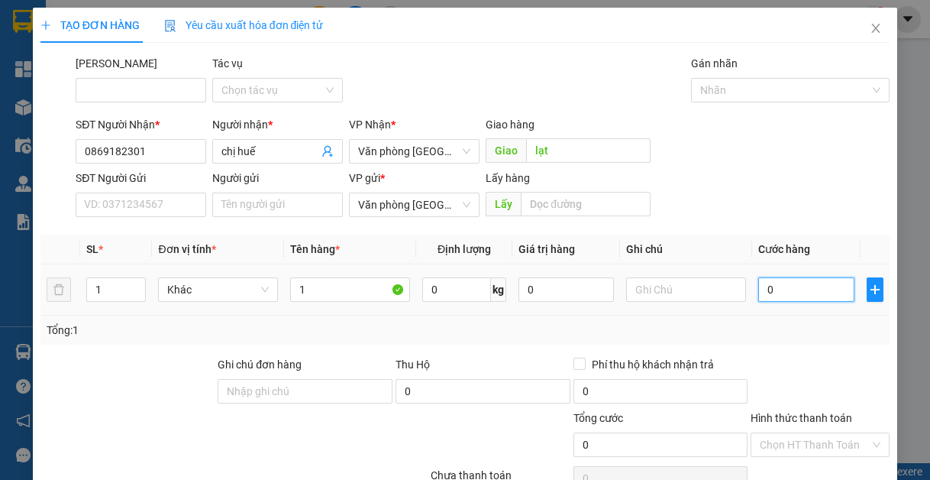
click at [788, 293] on input "0" at bounding box center [806, 289] width 95 height 24
type input "7"
type input "70"
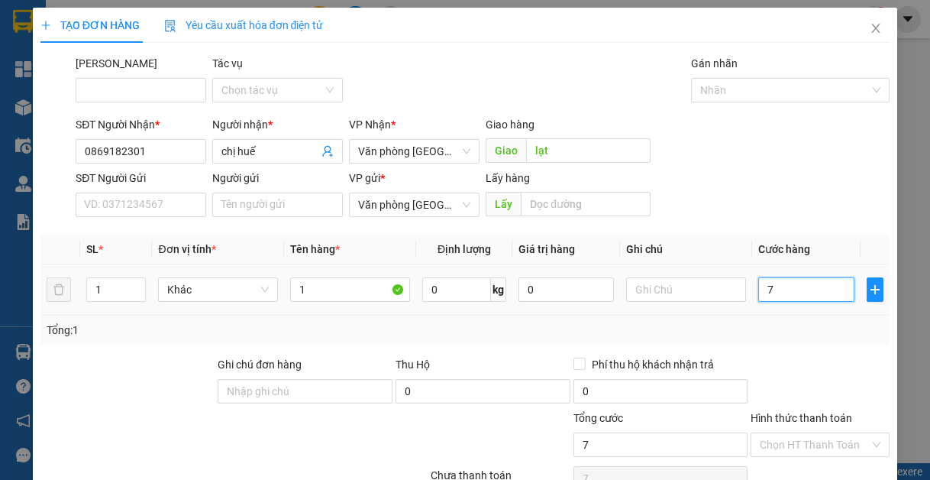
type input "70"
type input "700"
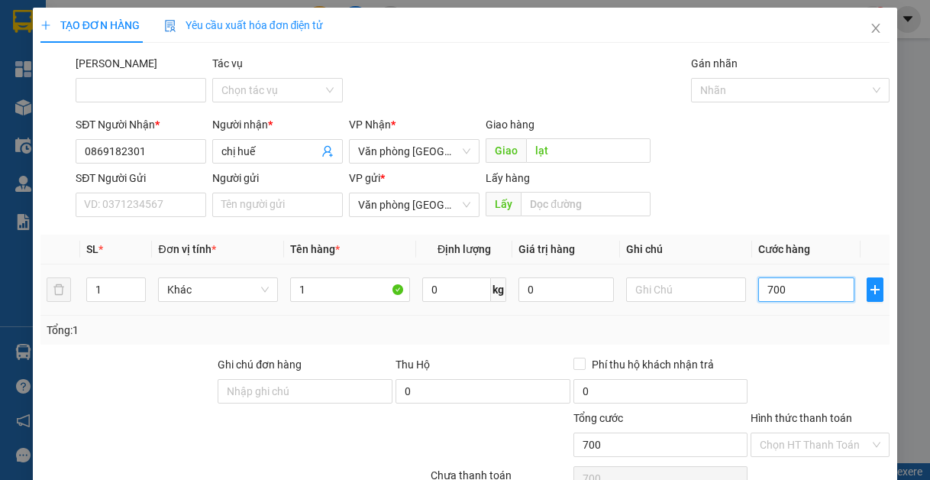
type input "7.000"
type input "70.000"
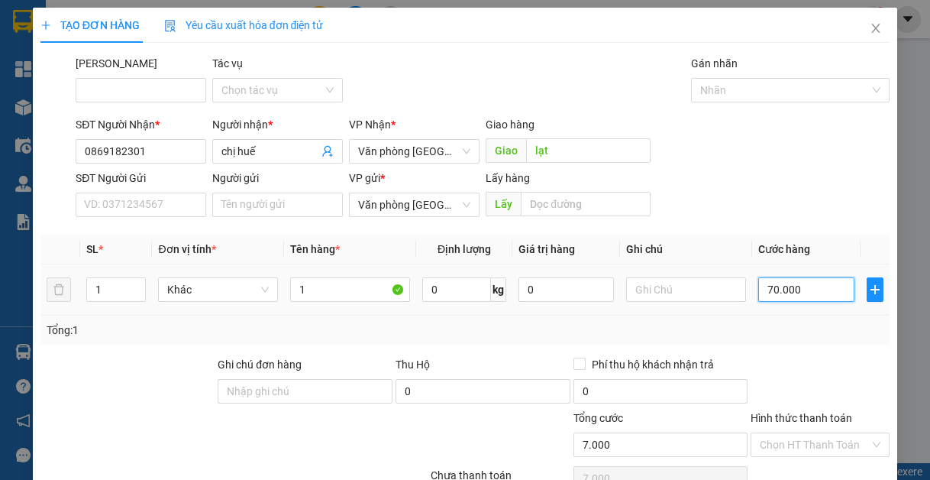
type input "70.000"
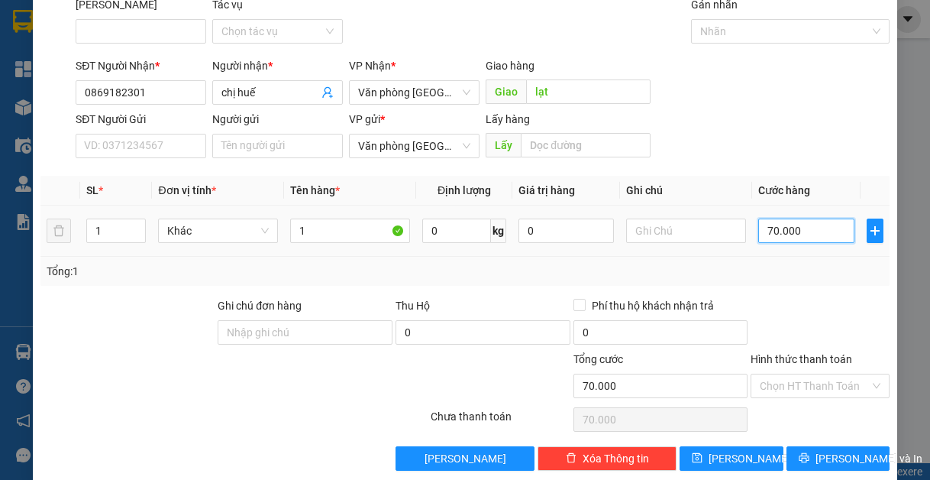
scroll to position [79, 0]
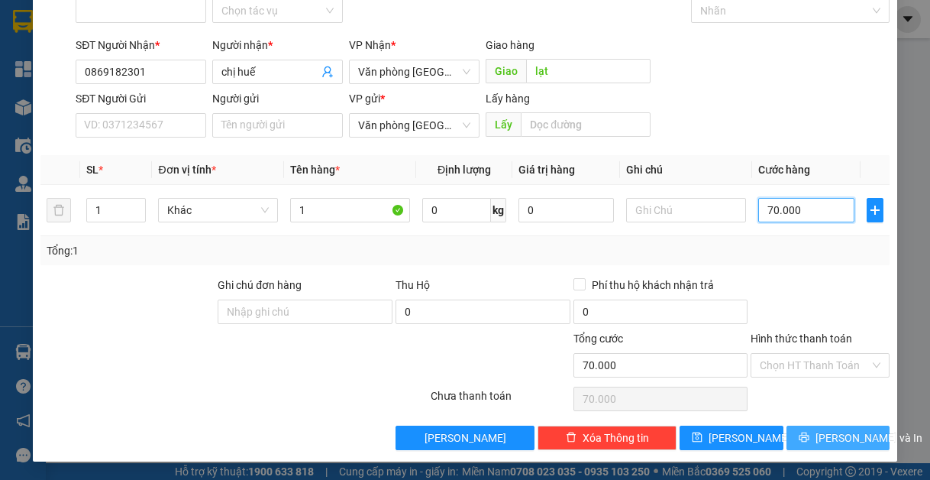
type input "70.000"
click at [830, 437] on span "[PERSON_NAME] và In" at bounding box center [869, 437] width 107 height 17
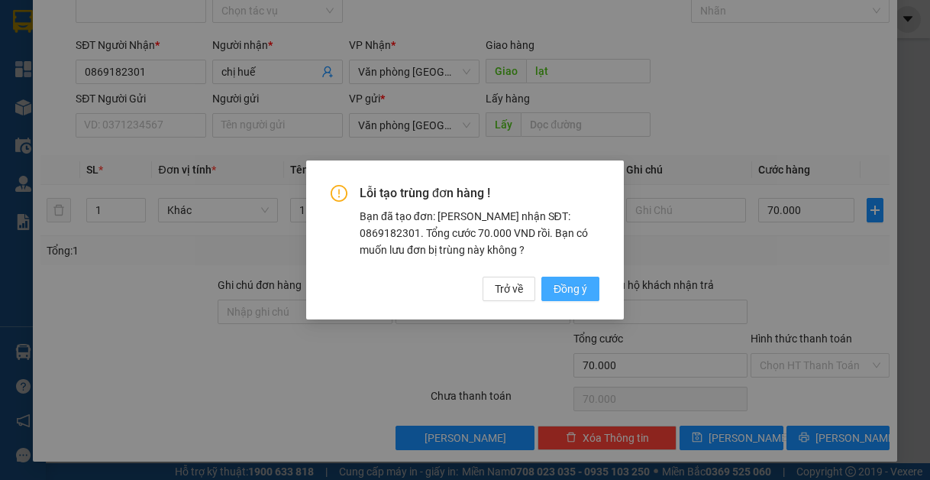
click at [574, 291] on span "Đồng ý" at bounding box center [571, 288] width 34 height 17
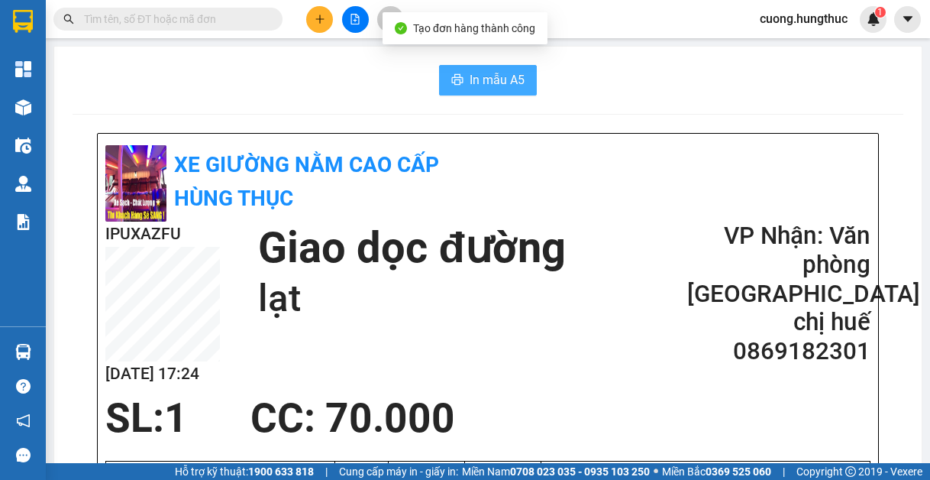
click at [442, 66] on button "In mẫu A5" at bounding box center [488, 80] width 98 height 31
drag, startPoint x: 846, startPoint y: 91, endPoint x: 845, endPoint y: 76, distance: 14.6
click at [845, 78] on div "In mẫu A5" at bounding box center [488, 80] width 831 height 31
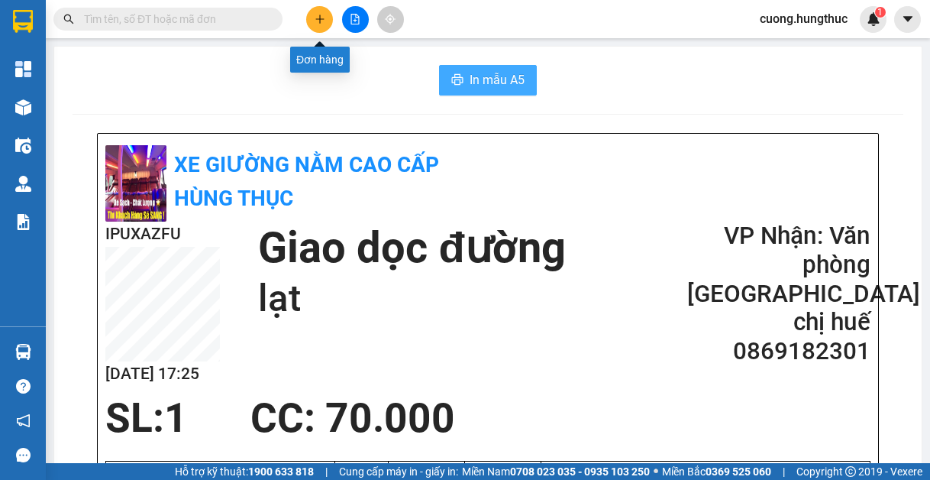
click at [307, 21] on button at bounding box center [319, 19] width 27 height 27
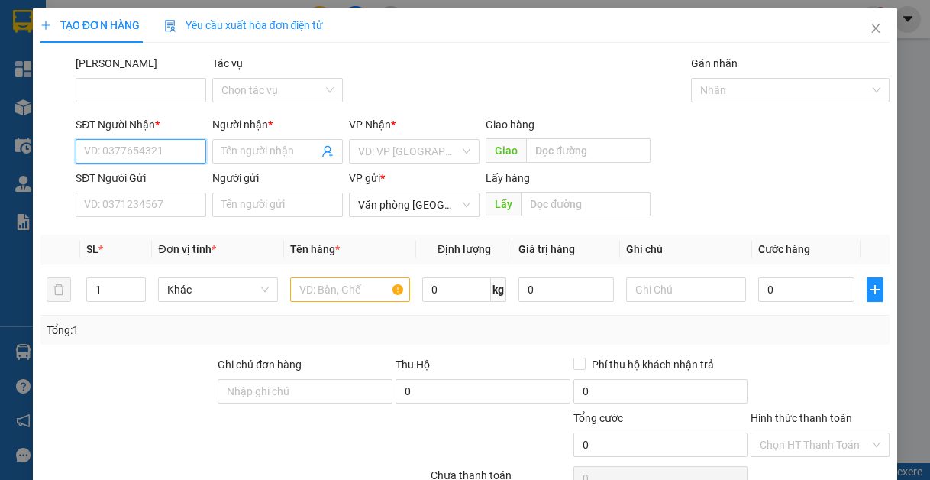
click at [180, 145] on input "SĐT Người Nhận *" at bounding box center [141, 151] width 131 height 24
click at [138, 181] on div "0988851118 - [PERSON_NAME]" at bounding box center [159, 181] width 150 height 17
type input "0988851118"
type input "HẢI QUÝ"
type input "0988851118"
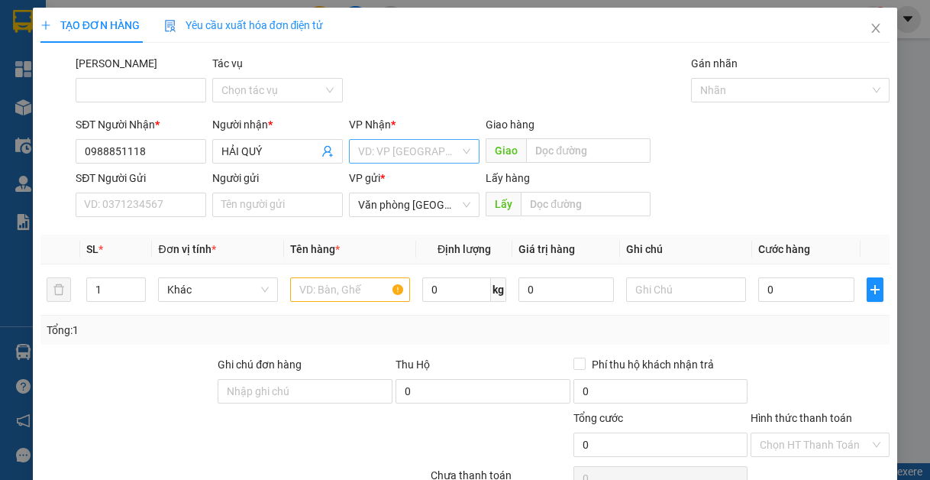
click at [435, 157] on input "search" at bounding box center [409, 151] width 102 height 23
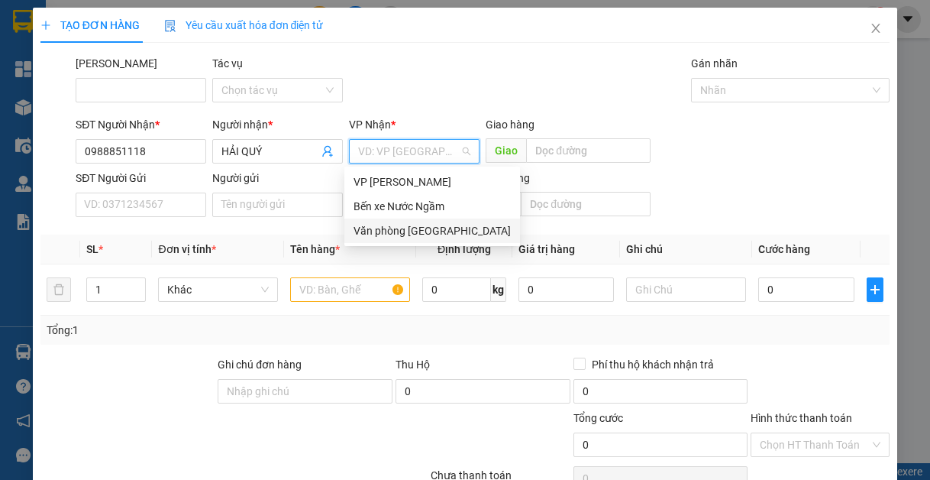
click at [416, 232] on div "Văn phòng [GEOGRAPHIC_DATA]" at bounding box center [432, 230] width 157 height 17
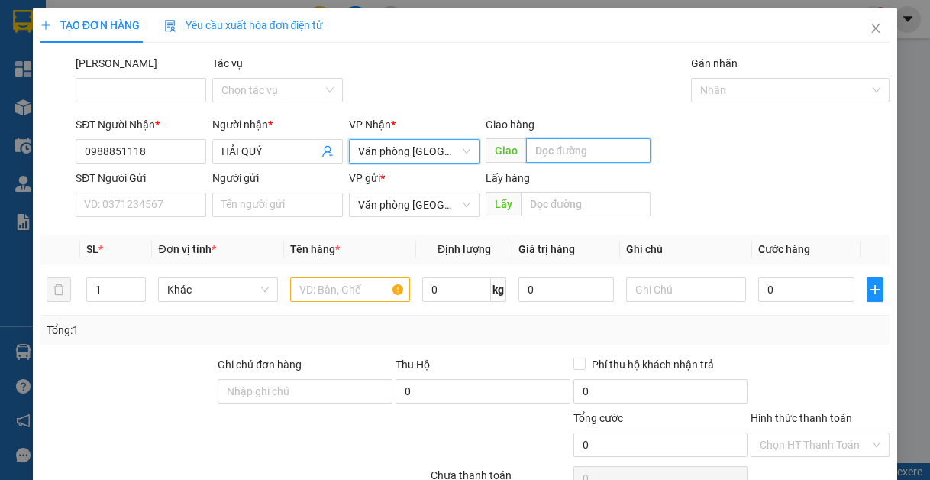
click at [551, 142] on input "text" at bounding box center [588, 150] width 125 height 24
type input "d"
type input "đồng văn"
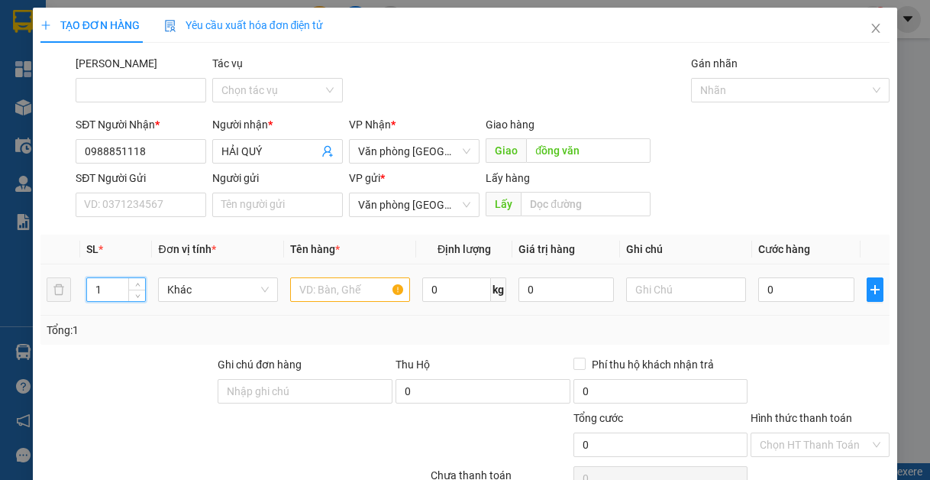
click at [118, 293] on input "1" at bounding box center [116, 289] width 58 height 23
type input "17"
click at [315, 293] on input "text" at bounding box center [350, 289] width 120 height 24
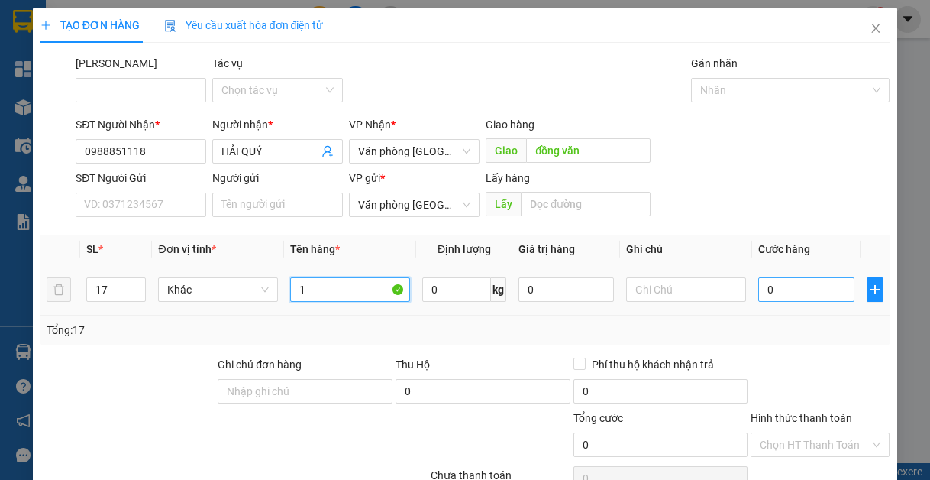
type input "1"
click at [801, 281] on input "0" at bounding box center [806, 289] width 95 height 24
type input "6"
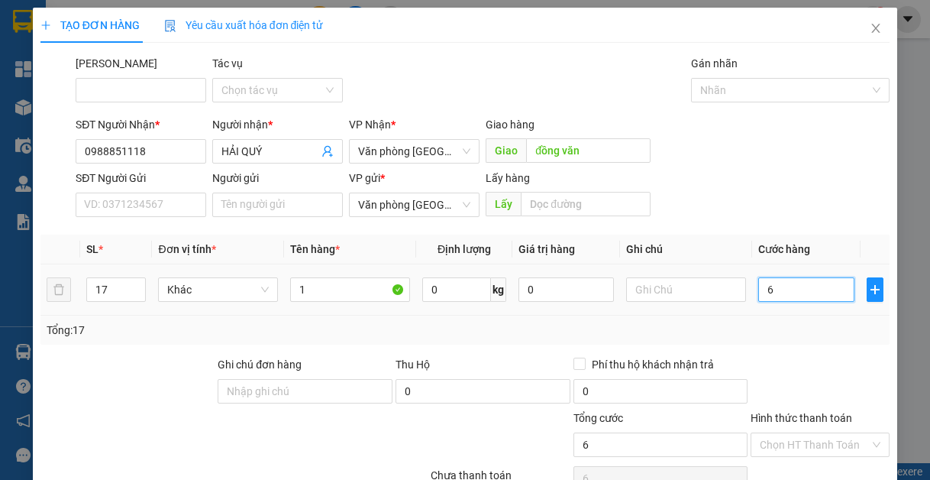
type input "68"
type input "680"
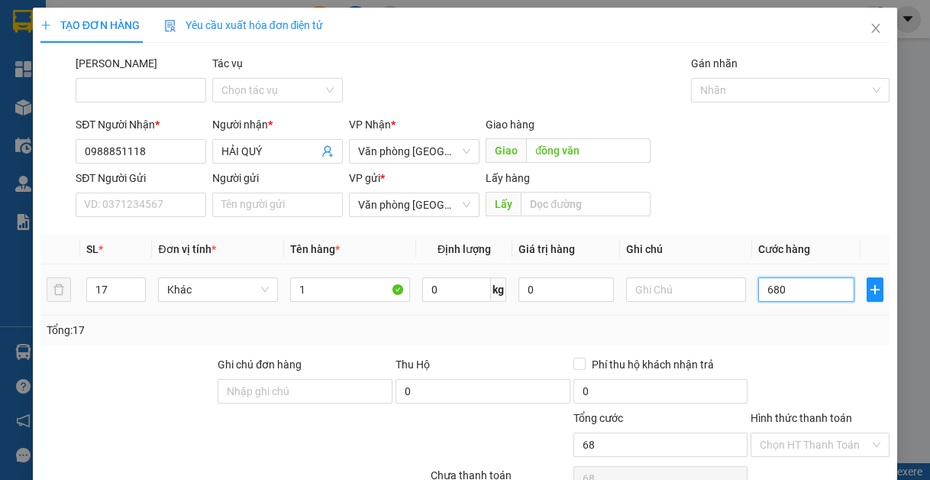
type input "680"
type input "6.800"
type input "68.000"
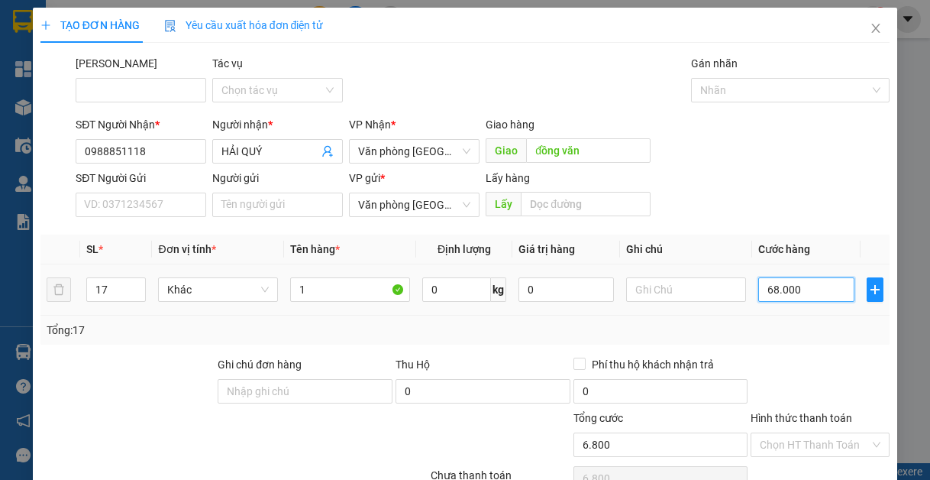
type input "68.000"
type input "680.000"
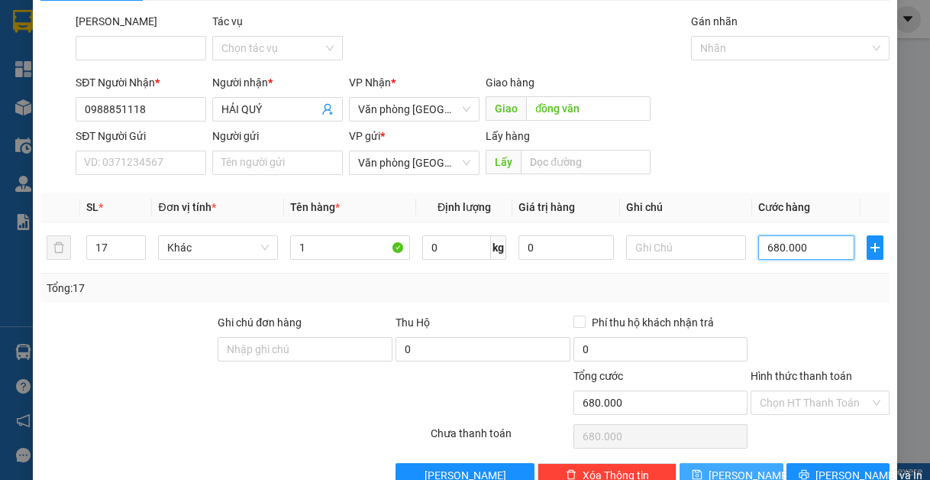
scroll to position [79, 0]
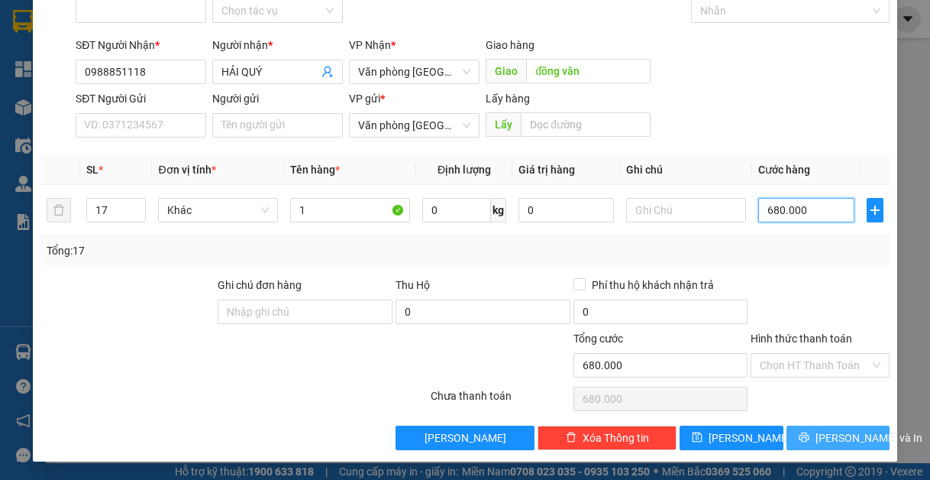
type input "680.000"
click at [801, 439] on icon "printer" at bounding box center [804, 437] width 11 height 11
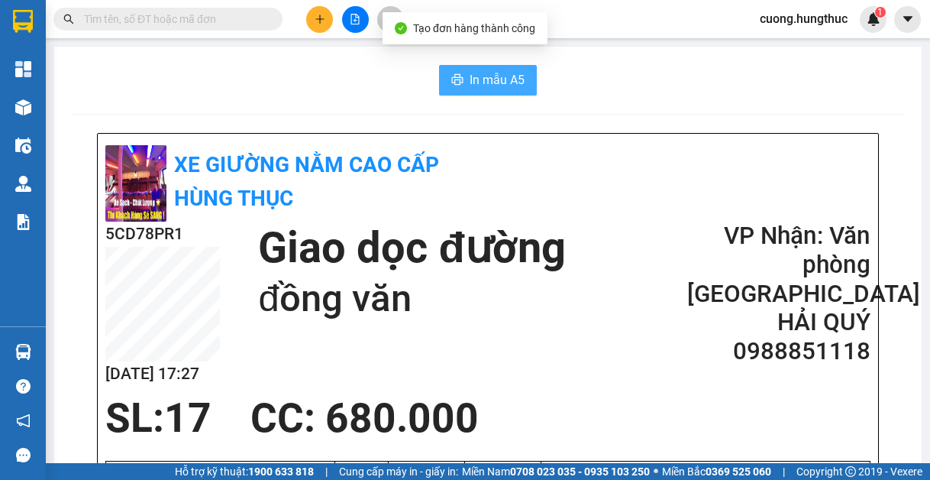
click at [471, 92] on button "In mẫu A5" at bounding box center [488, 80] width 98 height 31
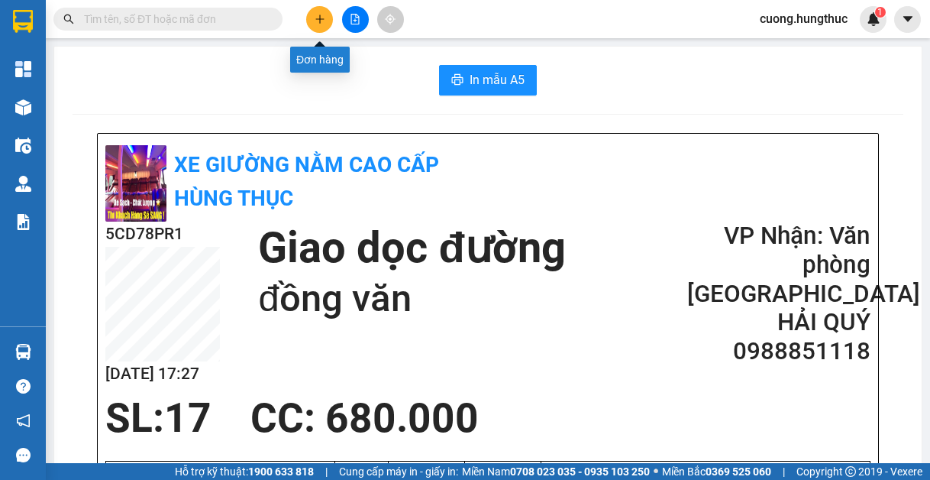
click at [327, 18] on button at bounding box center [319, 19] width 27 height 27
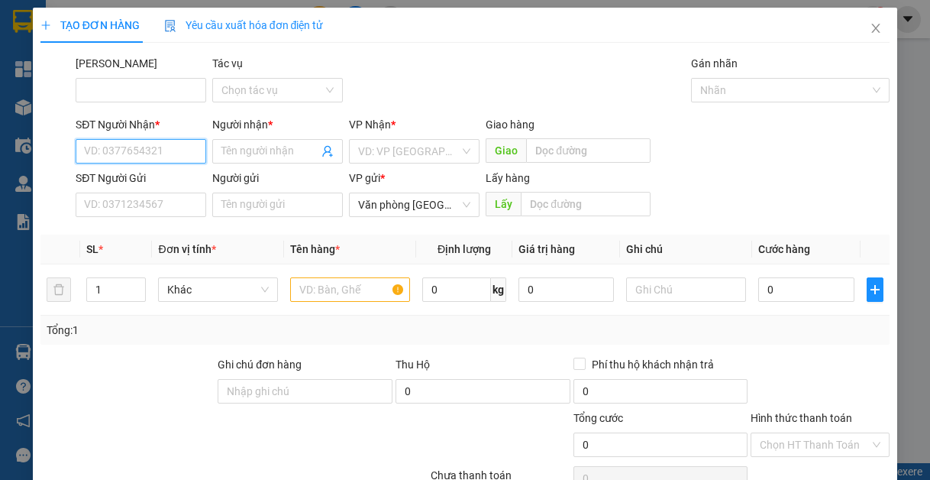
click at [153, 145] on input "SĐT Người Nhận *" at bounding box center [141, 151] width 131 height 24
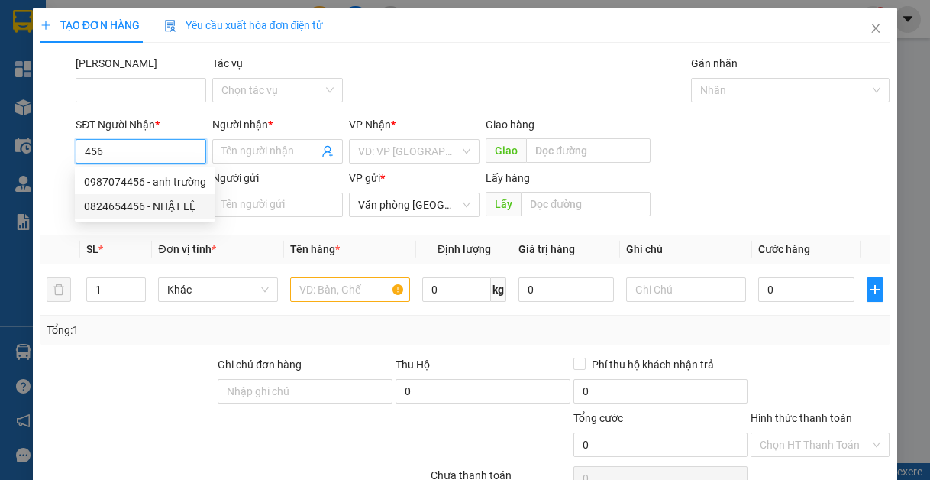
click at [156, 210] on div "0824654456 - NHẬT LỆ" at bounding box center [145, 206] width 122 height 17
type input "0824654456"
type input "NHẬT LỆ"
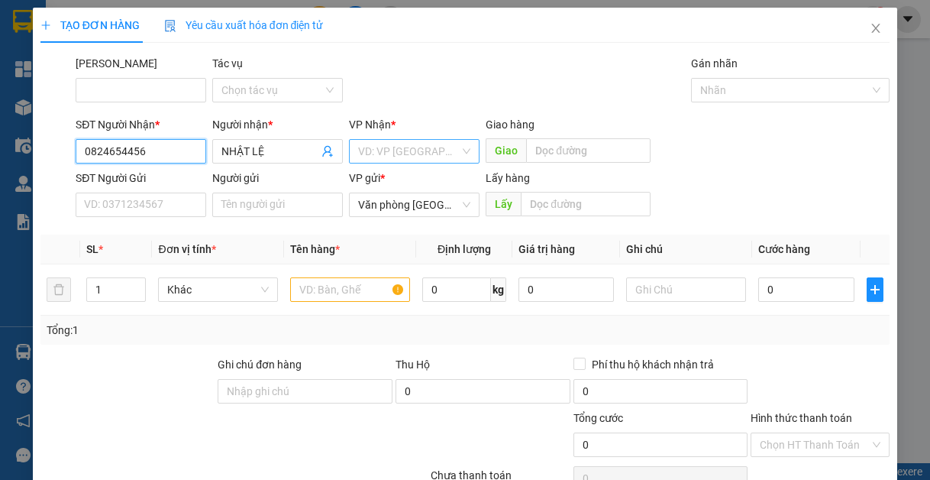
type input "0824654456"
click at [435, 155] on input "search" at bounding box center [409, 151] width 102 height 23
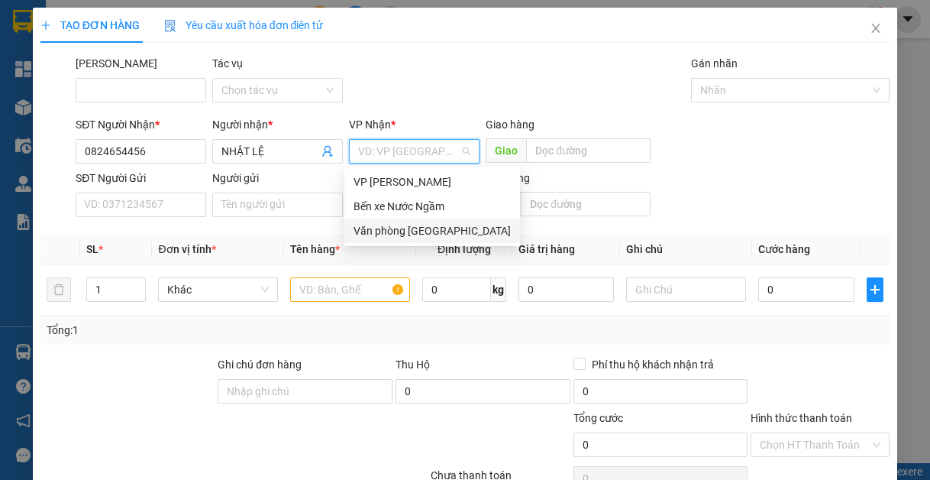
click at [437, 240] on div "Văn phòng [GEOGRAPHIC_DATA]" at bounding box center [433, 230] width 176 height 24
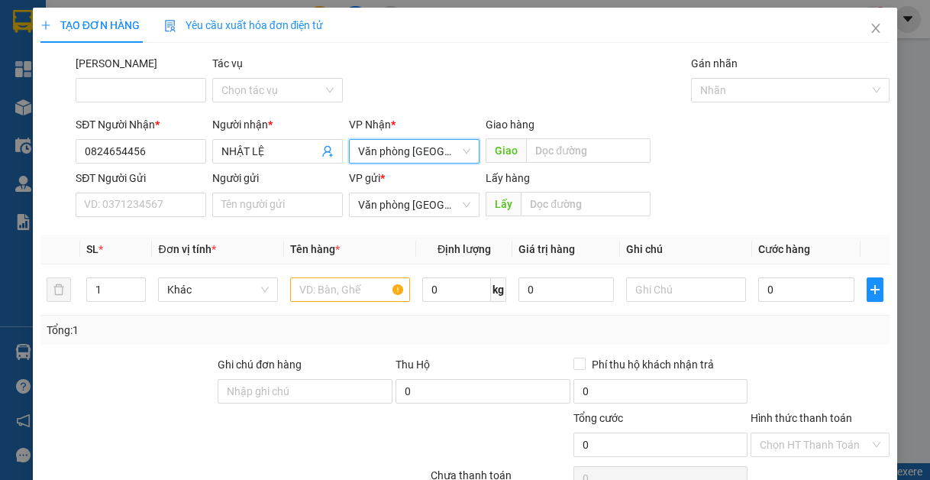
click at [538, 138] on div "Giao hàng" at bounding box center [568, 127] width 165 height 23
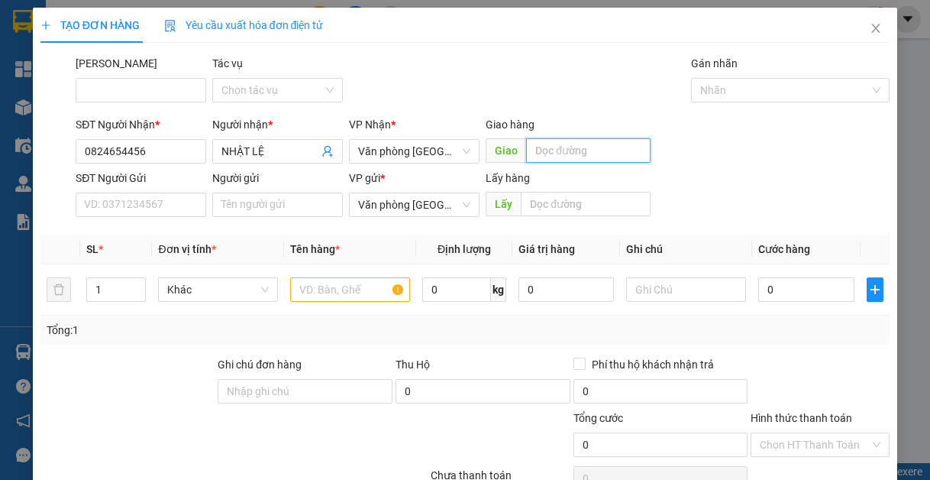
click at [547, 146] on input "text" at bounding box center [588, 150] width 125 height 24
type input "lạt"
click at [315, 296] on input "text" at bounding box center [350, 289] width 120 height 24
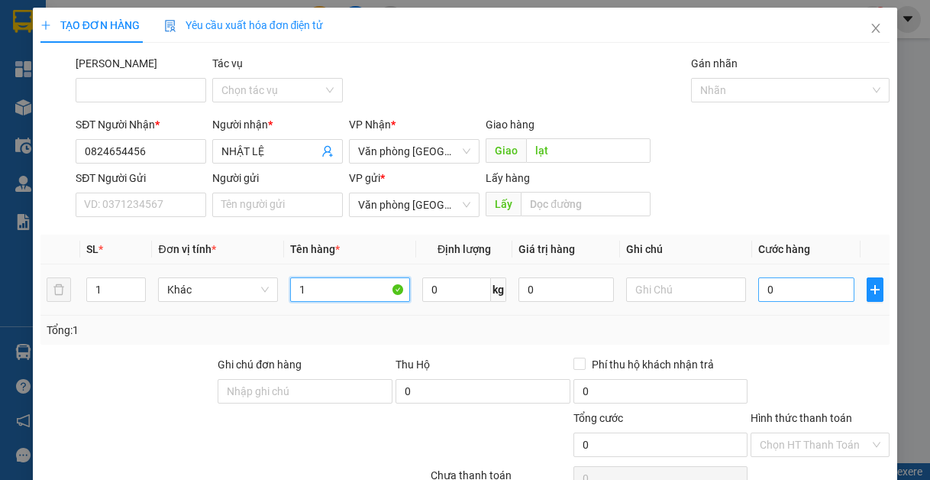
type input "1"
click at [779, 283] on input "0" at bounding box center [806, 289] width 95 height 24
type input "5"
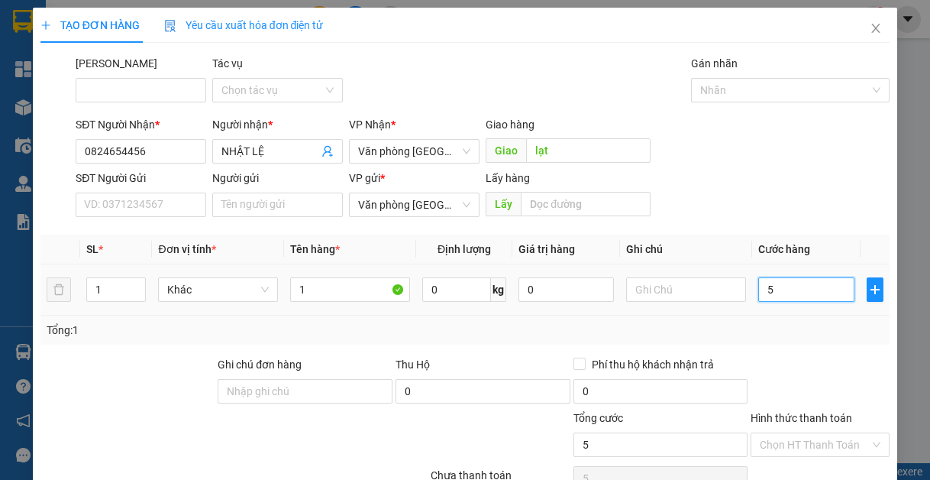
type input "50"
type input "500"
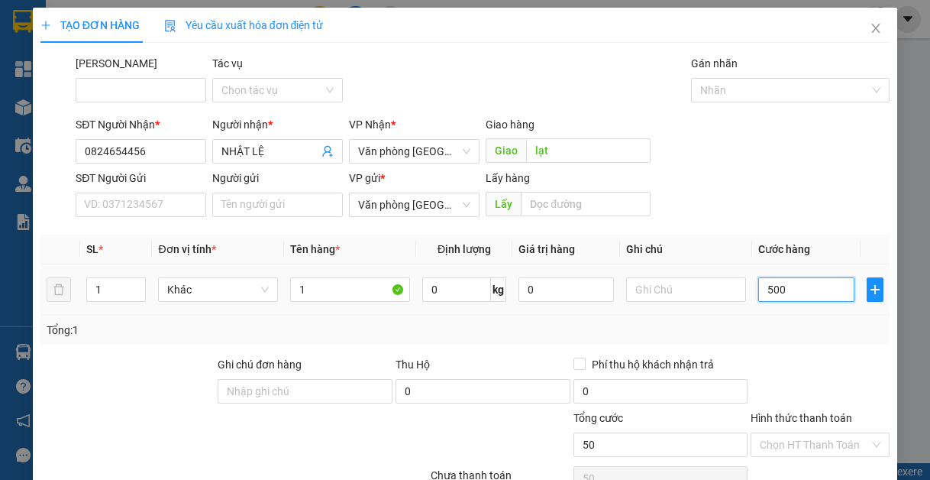
type input "500"
type input "5.000"
type input "50.000"
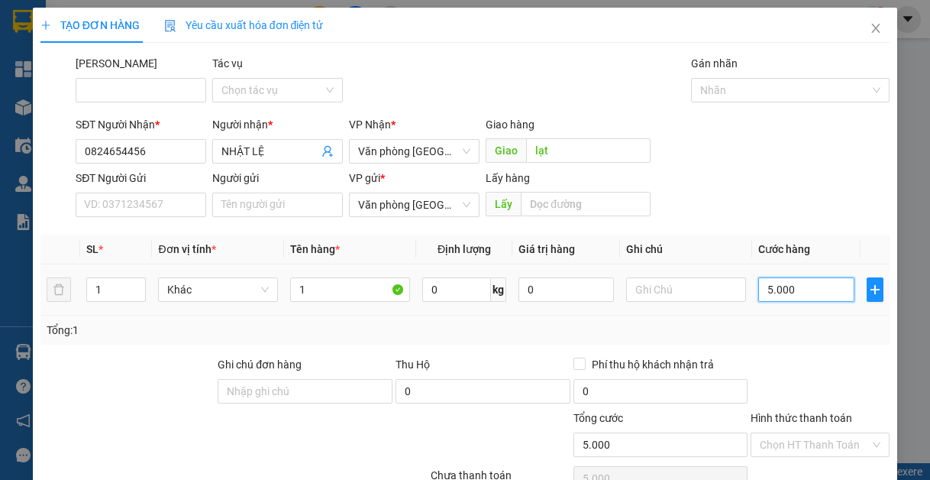
type input "50.000"
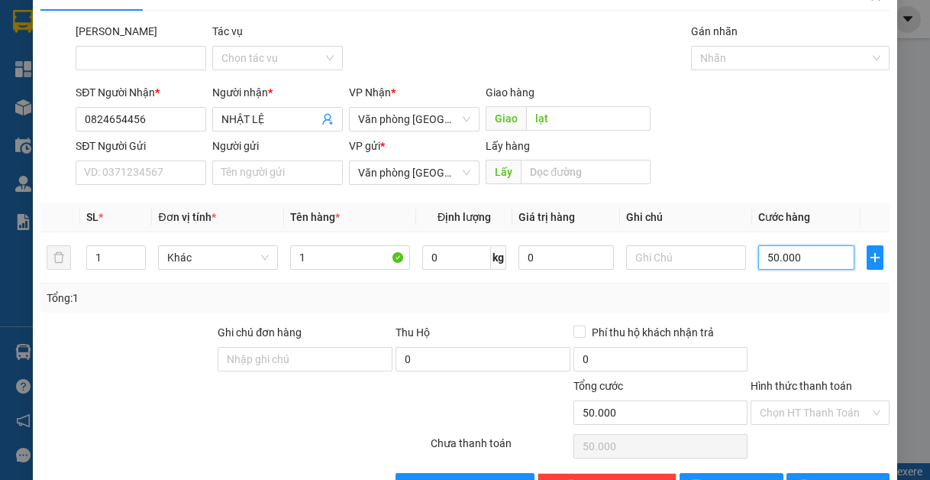
scroll to position [79, 0]
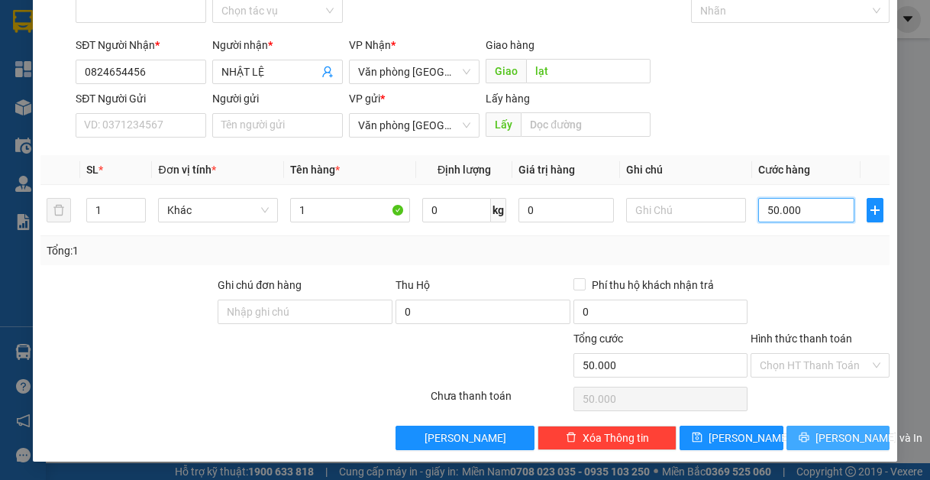
type input "50.000"
click at [813, 439] on button "[PERSON_NAME] và In" at bounding box center [839, 438] width 104 height 24
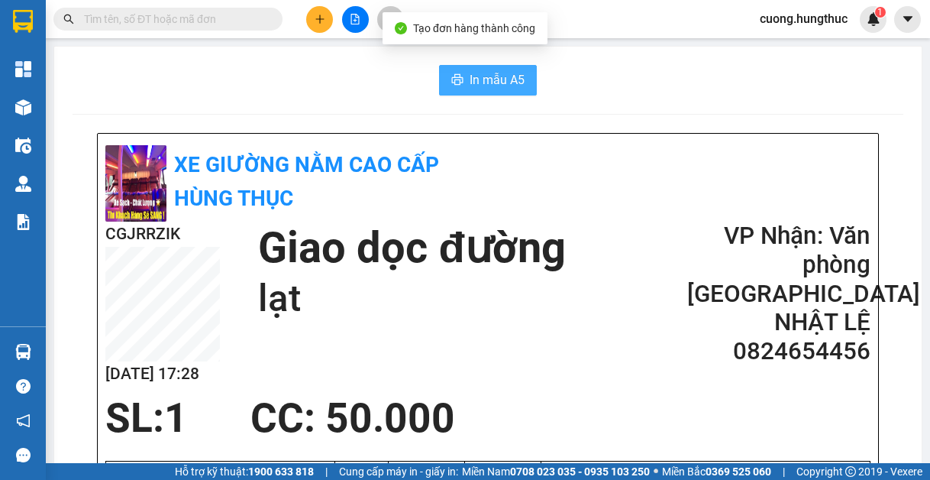
click at [470, 86] on span "In mẫu A5" at bounding box center [497, 79] width 55 height 19
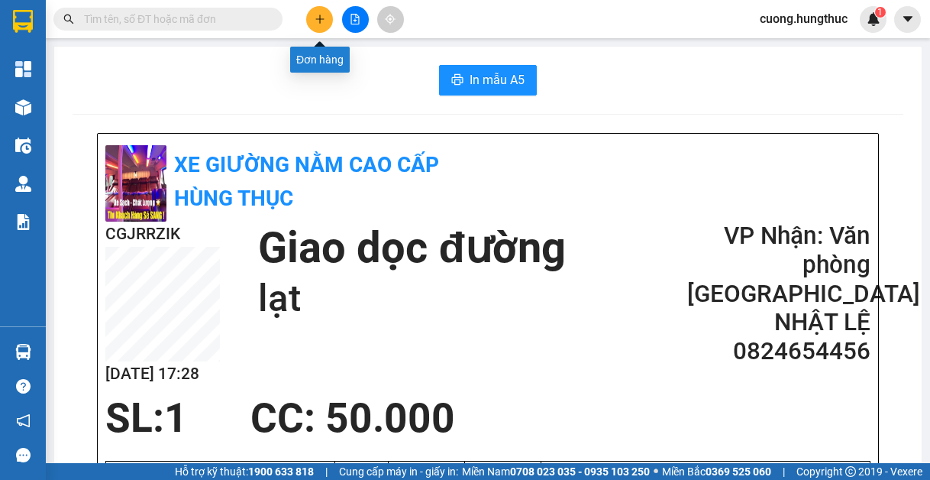
click at [312, 19] on button at bounding box center [319, 19] width 27 height 27
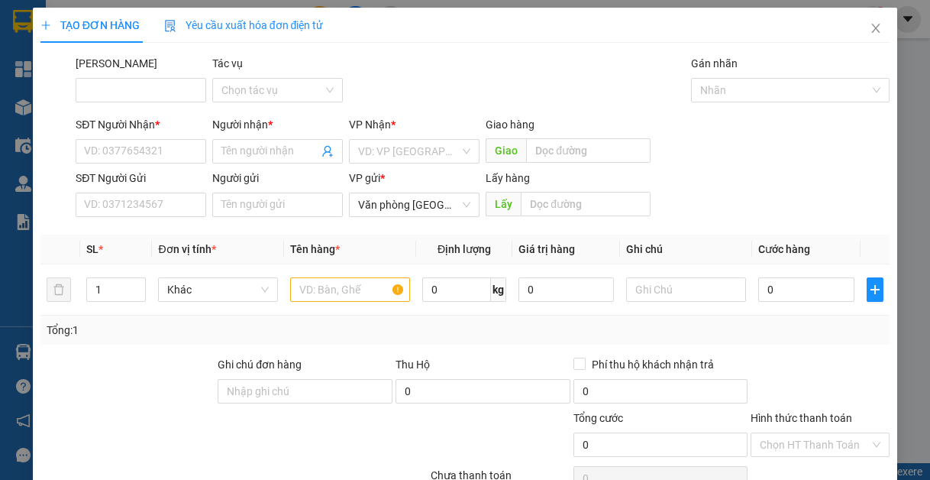
click at [139, 163] on div "SĐT Người Nhận * VD: 0377654321" at bounding box center [141, 142] width 131 height 53
click at [139, 157] on input "SĐT Người Nhận *" at bounding box center [141, 151] width 131 height 24
type input "4"
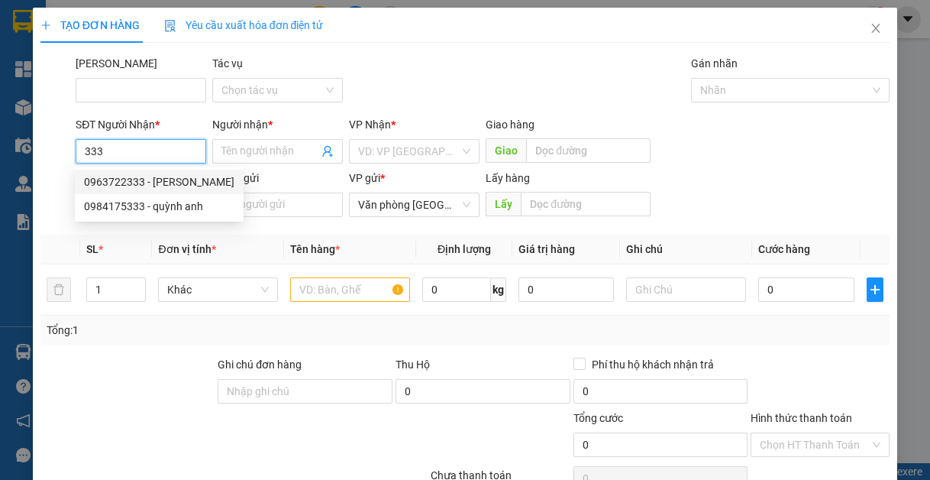
click at [197, 178] on div "0963722333 - [PERSON_NAME]" at bounding box center [159, 181] width 150 height 17
type input "0963722333"
type input "[PERSON_NAME]"
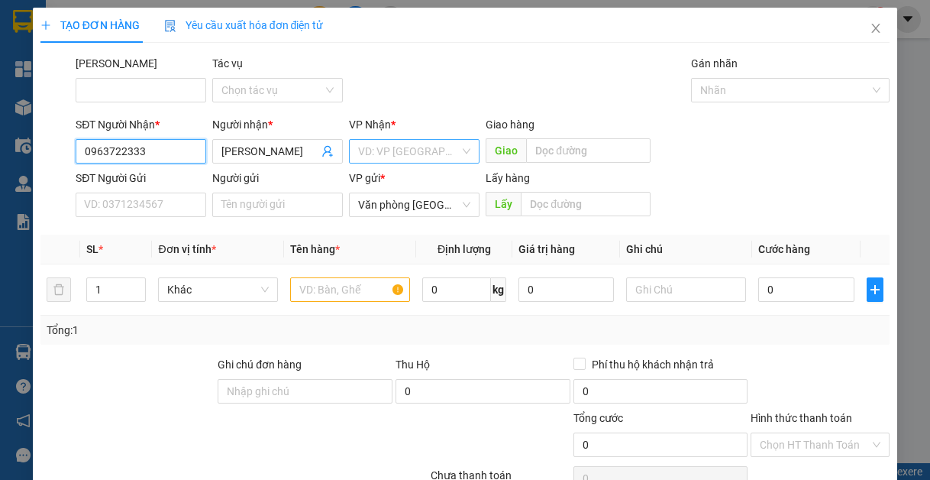
type input "0963722333"
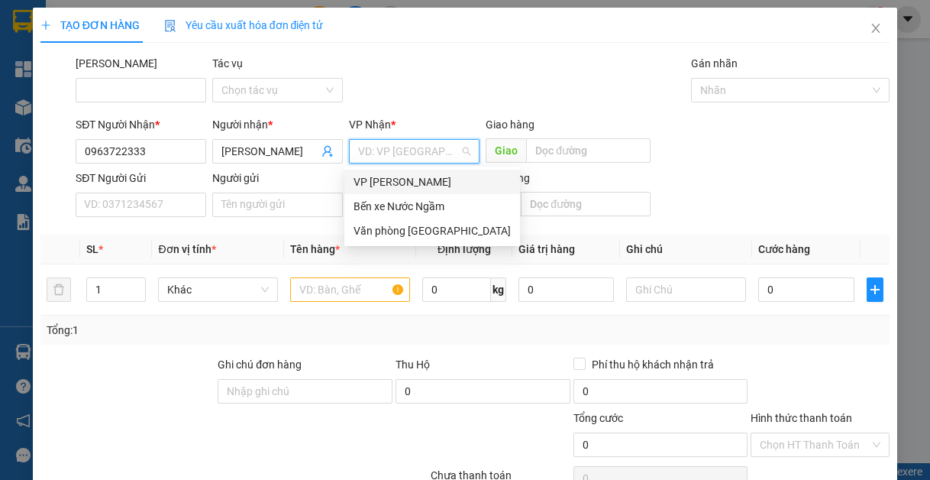
click at [416, 150] on input "search" at bounding box center [409, 151] width 102 height 23
click at [399, 227] on div "Văn phòng [GEOGRAPHIC_DATA]" at bounding box center [432, 230] width 157 height 17
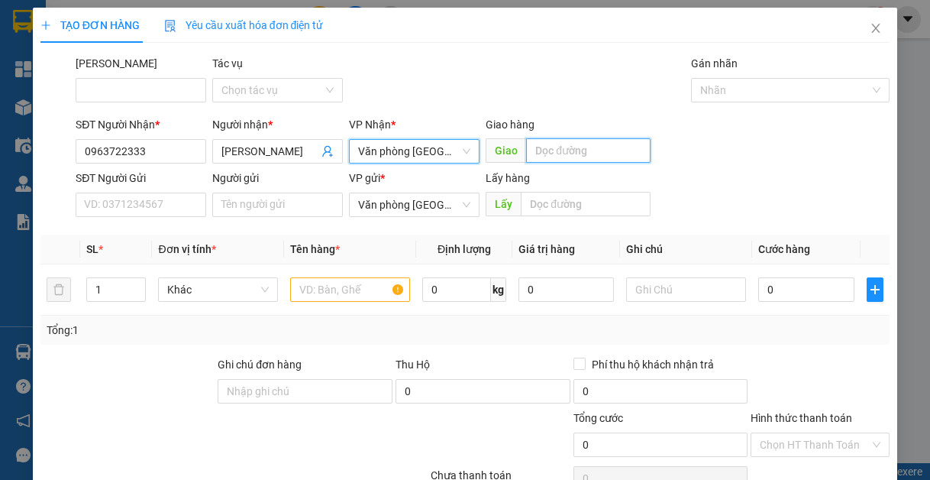
click at [579, 157] on input "text" at bounding box center [588, 150] width 125 height 24
type input "lạt"
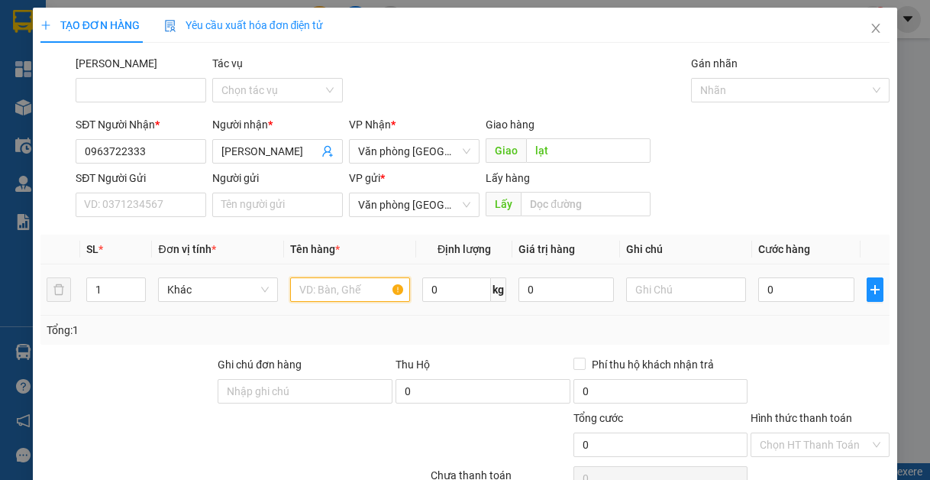
click at [321, 286] on input "text" at bounding box center [350, 289] width 120 height 24
type input "1"
click at [781, 277] on div "0" at bounding box center [806, 289] width 95 height 31
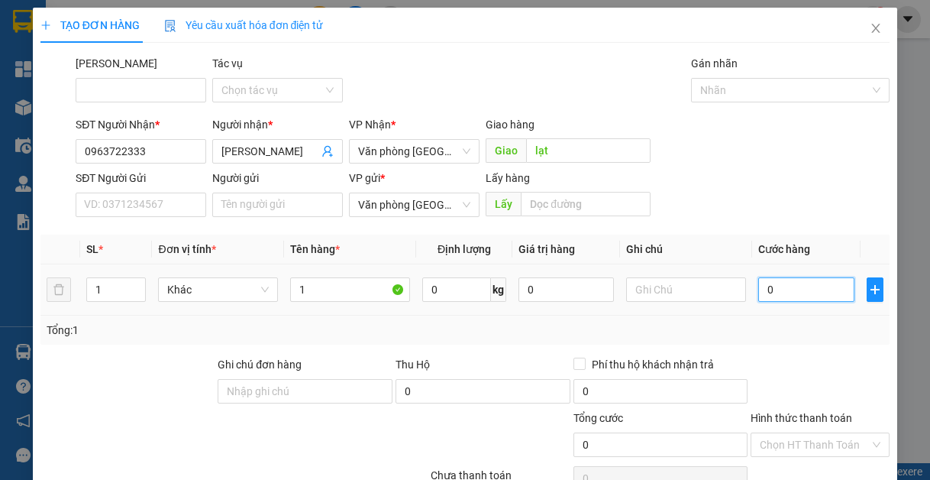
click at [789, 285] on input "0" at bounding box center [806, 289] width 95 height 24
type input "5"
type input "50"
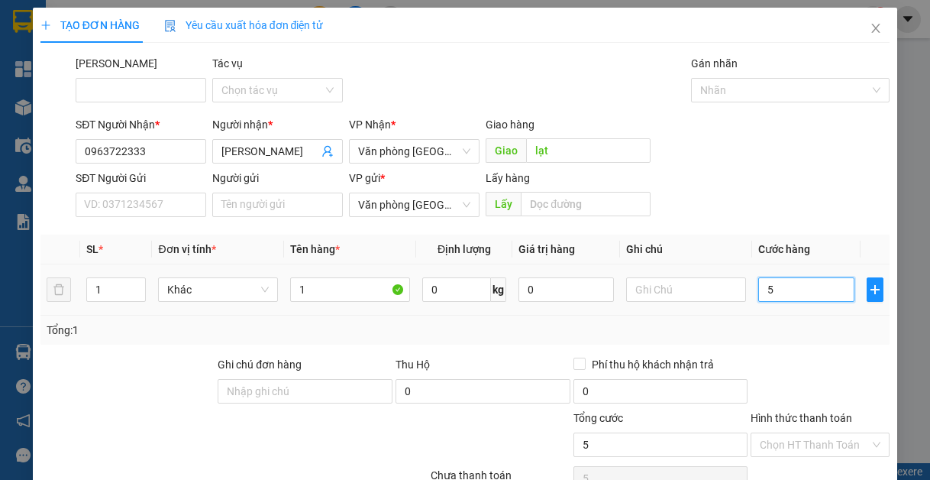
type input "50"
type input "500"
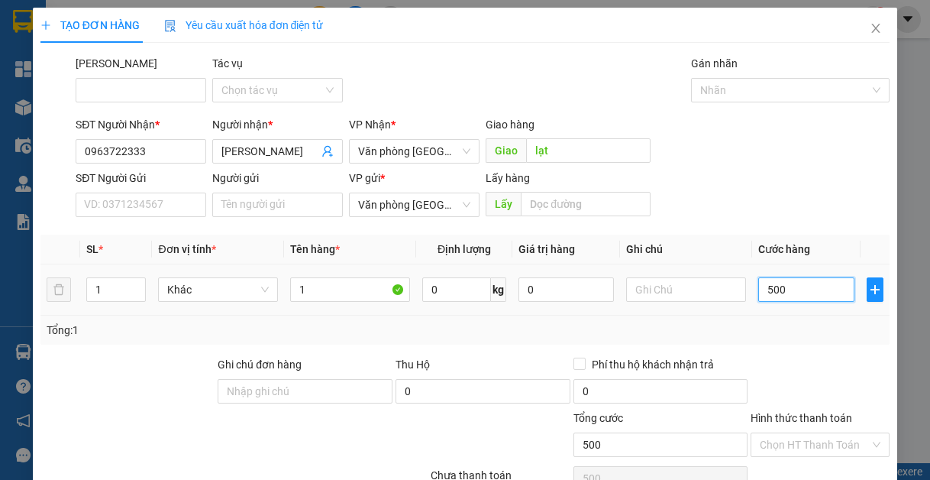
type input "5.000"
type input "50.000"
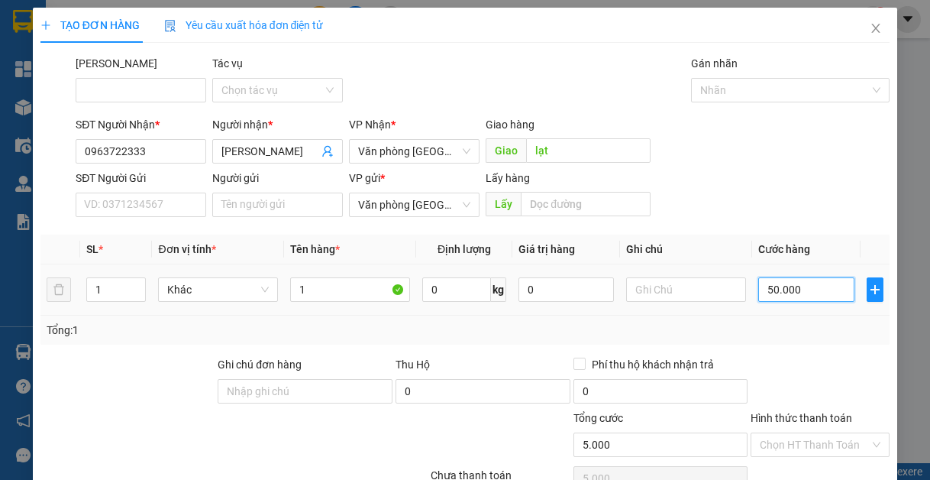
type input "50.000"
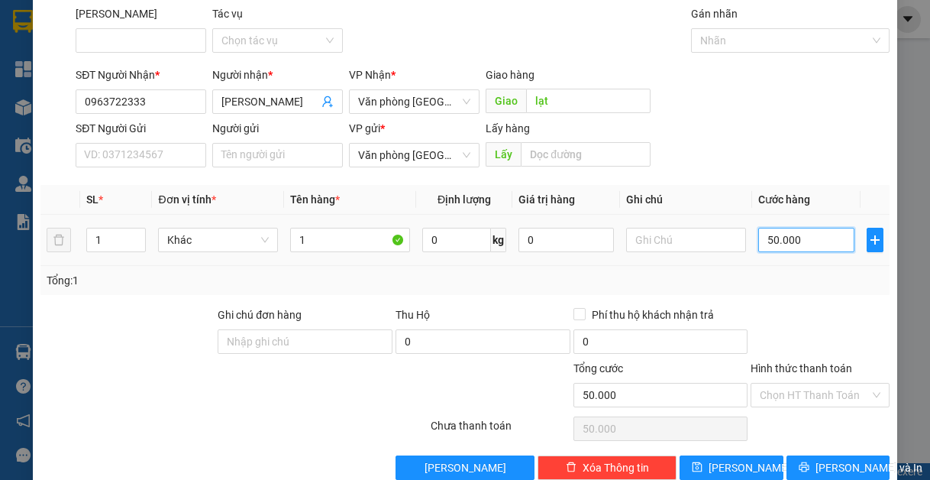
scroll to position [79, 0]
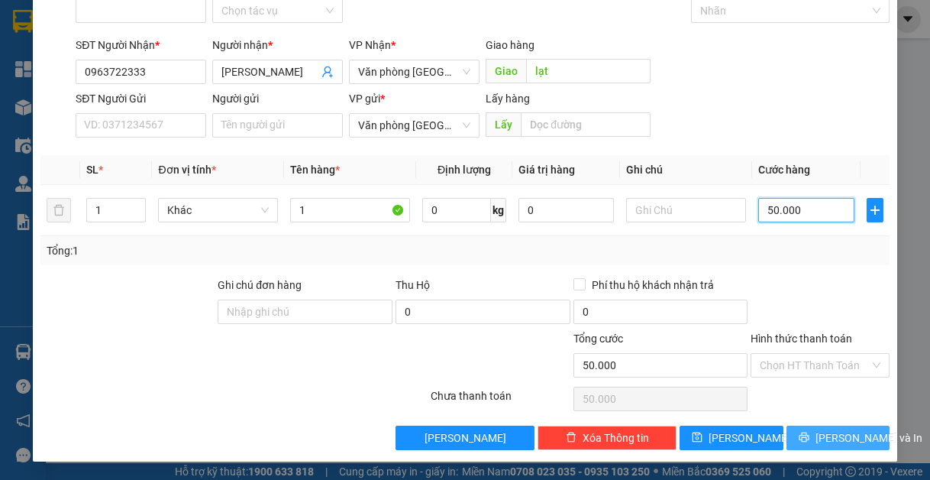
type input "50.000"
click at [824, 437] on span "[PERSON_NAME] và In" at bounding box center [869, 437] width 107 height 17
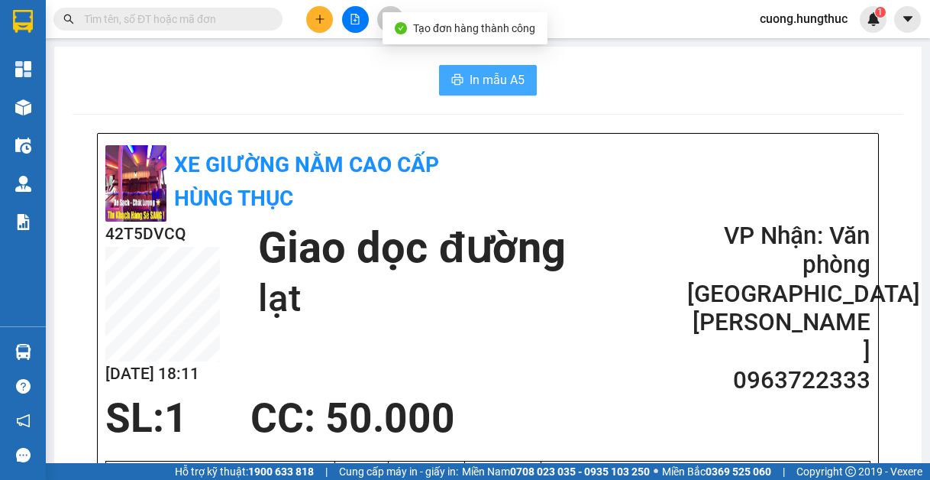
click at [470, 78] on span "In mẫu A5" at bounding box center [497, 79] width 55 height 19
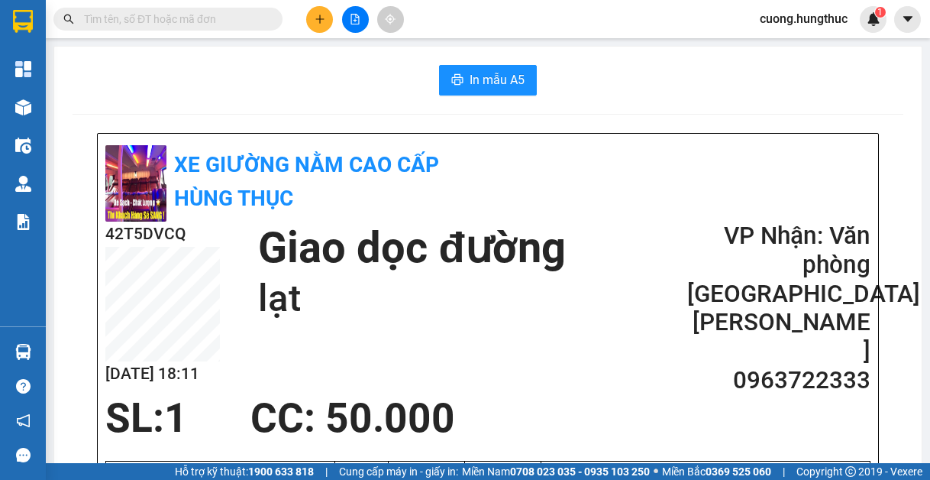
click at [315, 18] on icon "plus" at bounding box center [320, 19] width 11 height 11
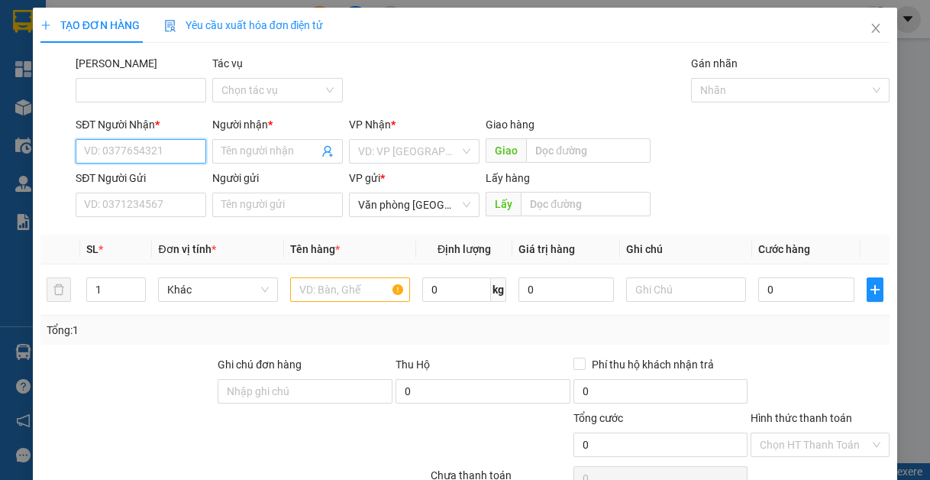
click at [160, 154] on input "SĐT Người Nhận *" at bounding box center [141, 151] width 131 height 24
click at [179, 184] on div "0352694093 - GARA CHÍNH HIỀN" at bounding box center [163, 181] width 159 height 17
type input "0352694093"
type input "GARA CHÍNH HIỀN"
type input "0352694093"
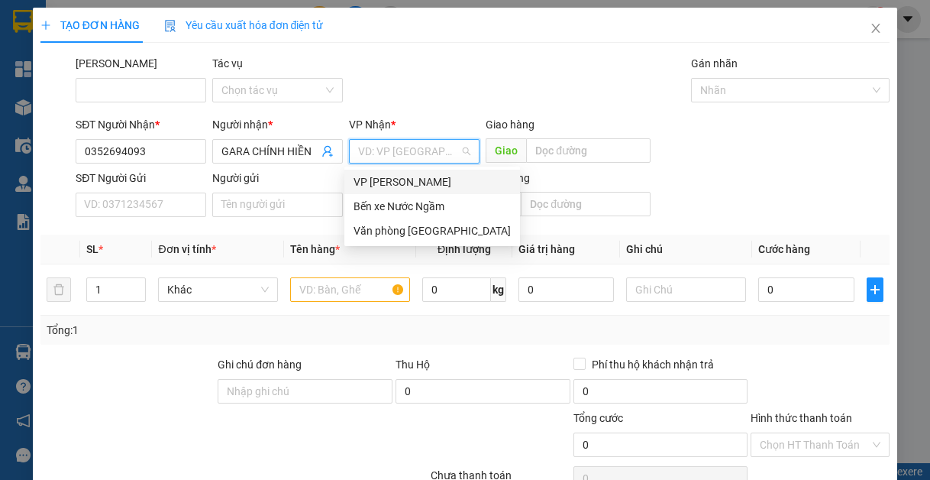
click at [412, 157] on input "search" at bounding box center [409, 151] width 102 height 23
click at [409, 238] on div "Văn phòng [GEOGRAPHIC_DATA]" at bounding box center [432, 230] width 157 height 17
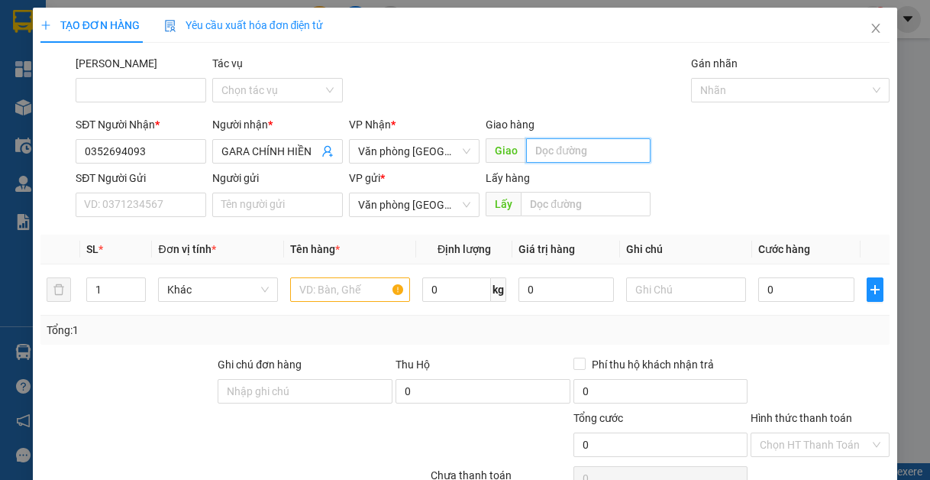
click at [594, 151] on input "text" at bounding box center [588, 150] width 125 height 24
type input "lạt"
click at [300, 295] on input "text" at bounding box center [350, 289] width 120 height 24
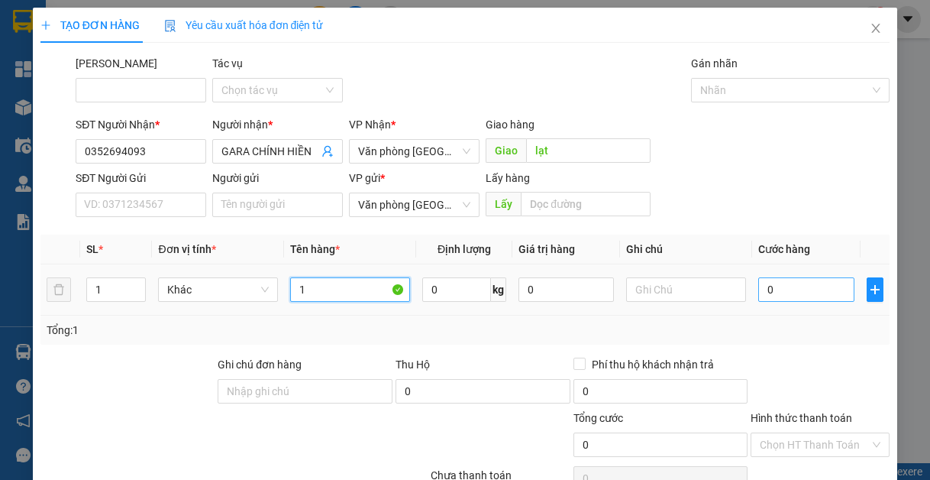
type input "1"
click at [767, 291] on input "0" at bounding box center [806, 289] width 95 height 24
type input "5"
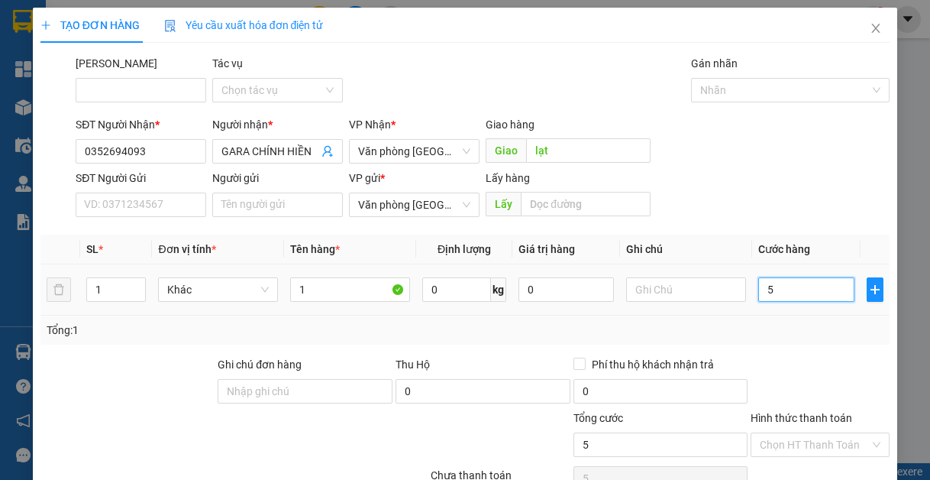
type input "50"
type input "500"
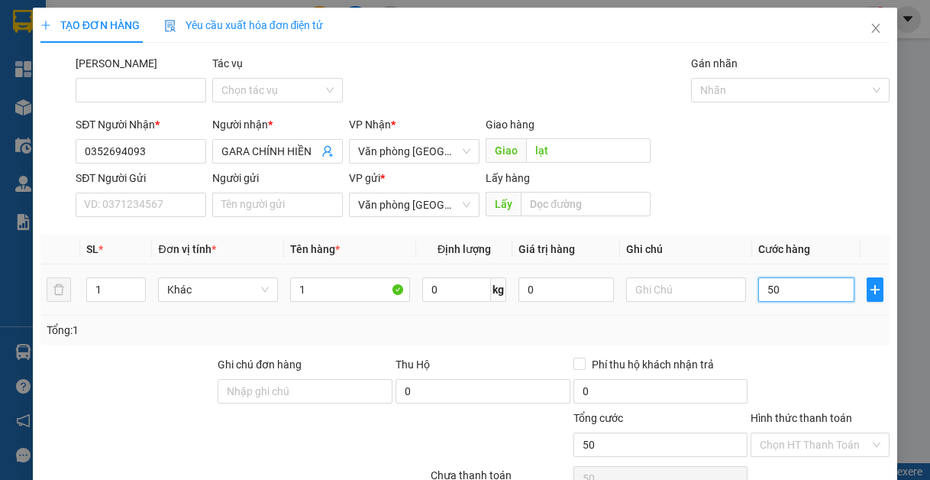
type input "500"
type input "5.000"
type input "50.000"
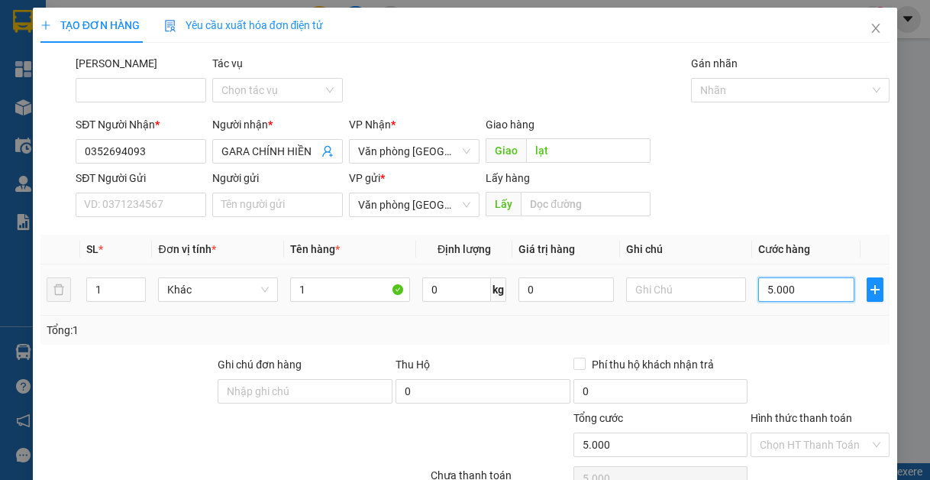
type input "50.000"
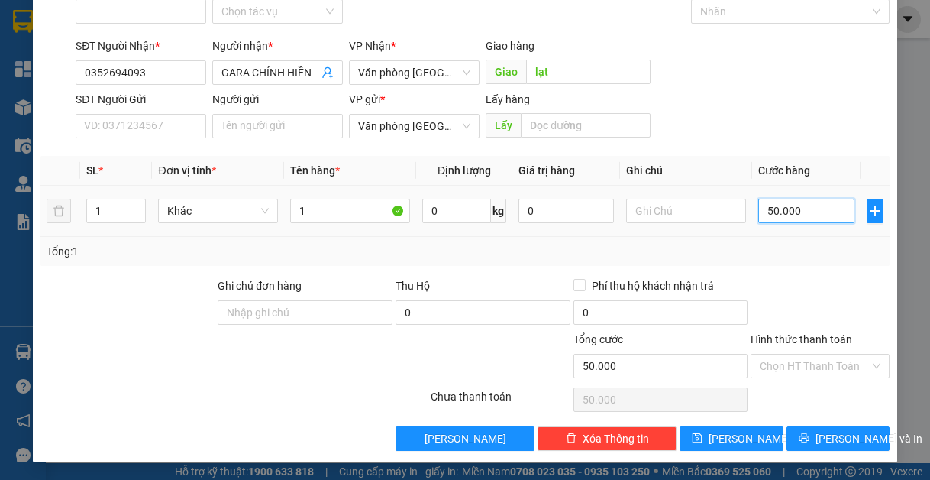
scroll to position [79, 0]
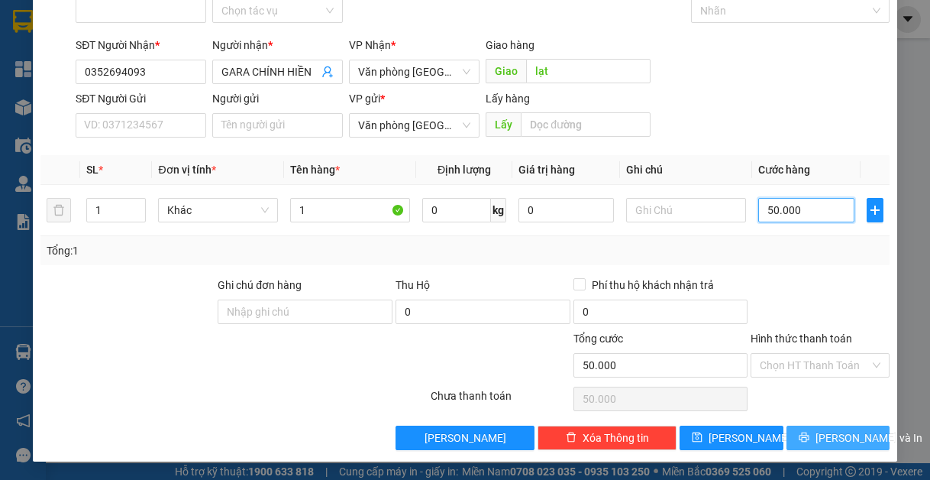
type input "50.000"
click at [816, 440] on span "[PERSON_NAME] và In" at bounding box center [869, 437] width 107 height 17
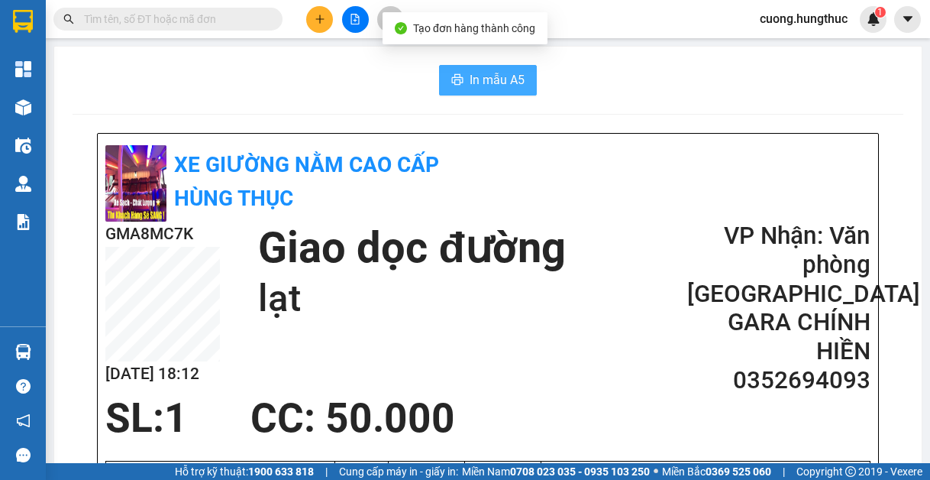
click at [500, 79] on span "In mẫu A5" at bounding box center [497, 79] width 55 height 19
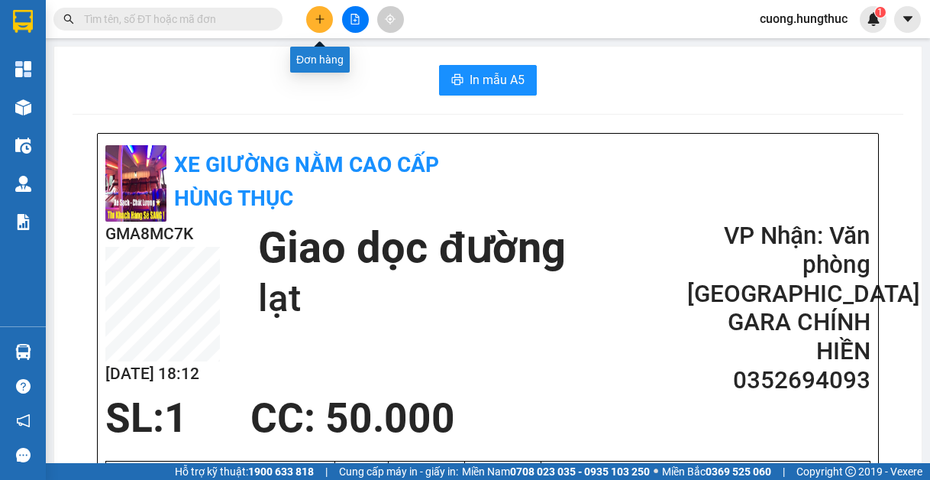
click at [320, 21] on icon "plus" at bounding box center [319, 19] width 1 height 8
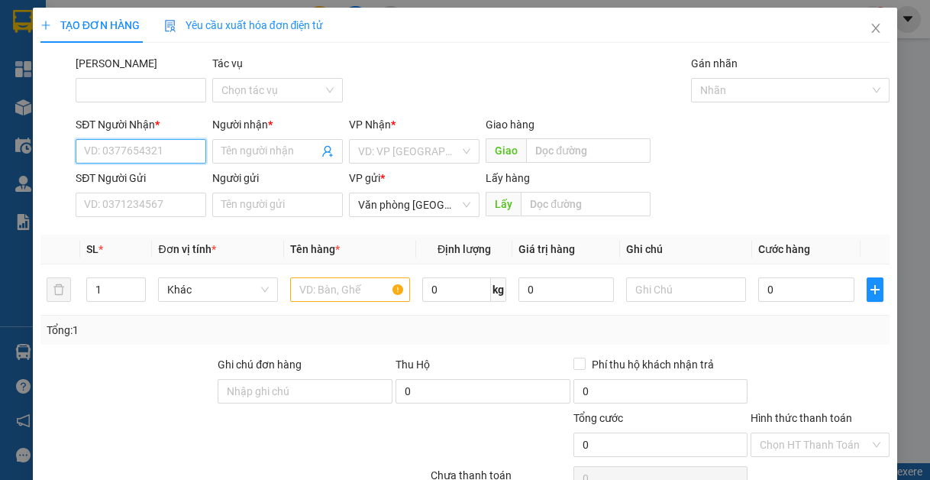
click at [134, 154] on input "SĐT Người Nhận *" at bounding box center [141, 151] width 131 height 24
click at [115, 176] on div "0888699909 - A Trung" at bounding box center [139, 181] width 111 height 17
type input "0888699909"
type input "A Trung"
click at [149, 154] on input "0888699909" at bounding box center [141, 151] width 131 height 24
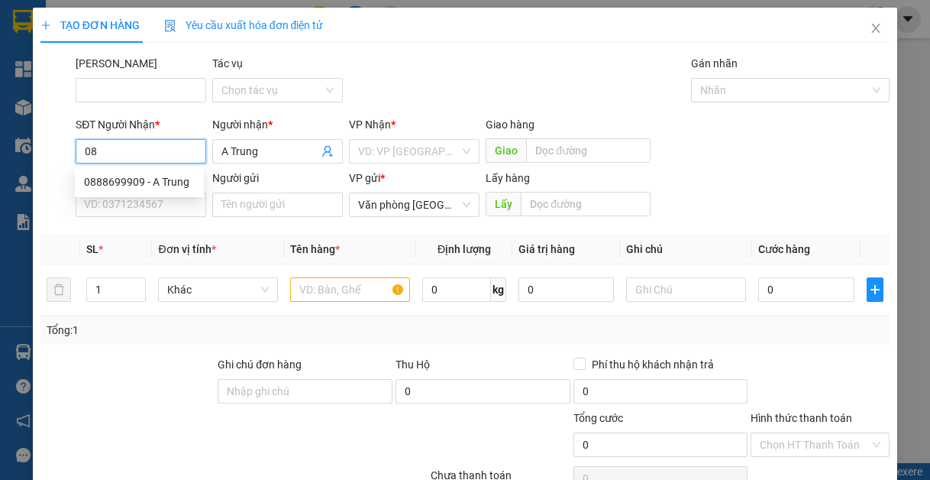
type input "0"
type input "5"
type input "0343485909"
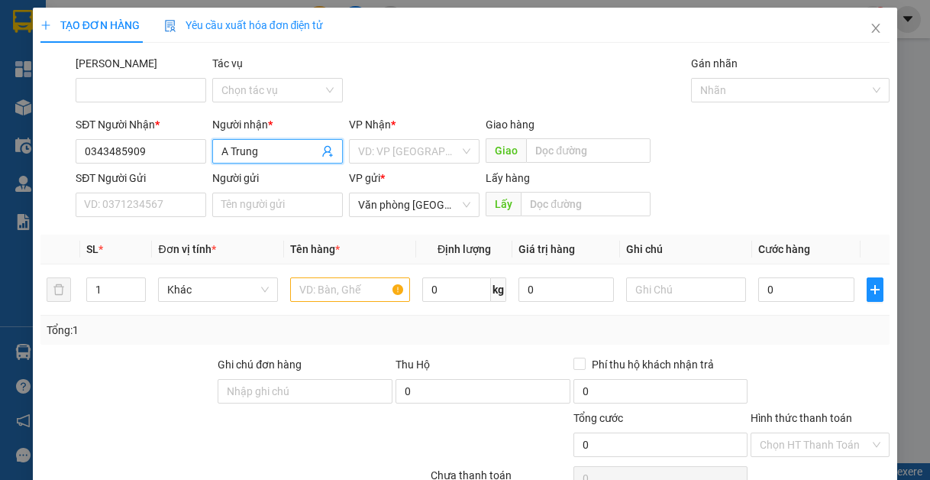
click at [296, 150] on input "A Trung" at bounding box center [270, 151] width 97 height 17
type input "A"
type input "chị chi"
click at [361, 152] on input "search" at bounding box center [409, 151] width 102 height 23
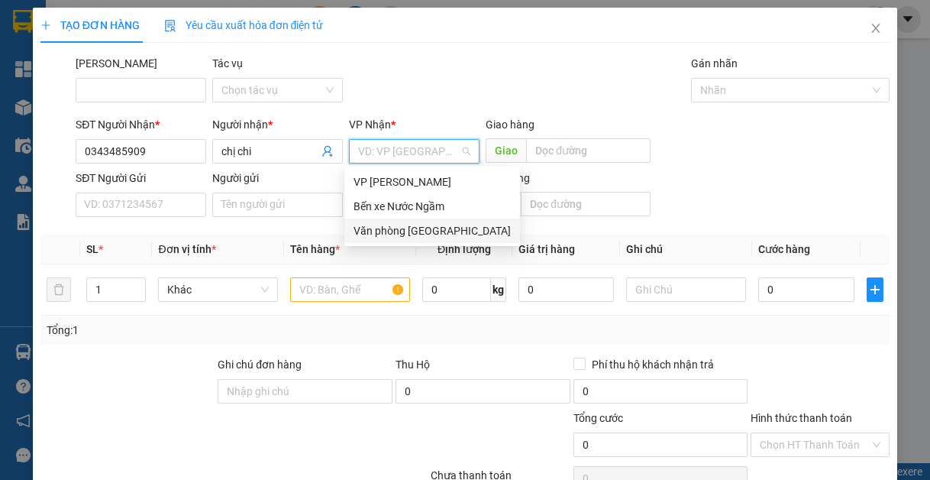
click at [408, 231] on div "Văn phòng [GEOGRAPHIC_DATA]" at bounding box center [432, 230] width 157 height 17
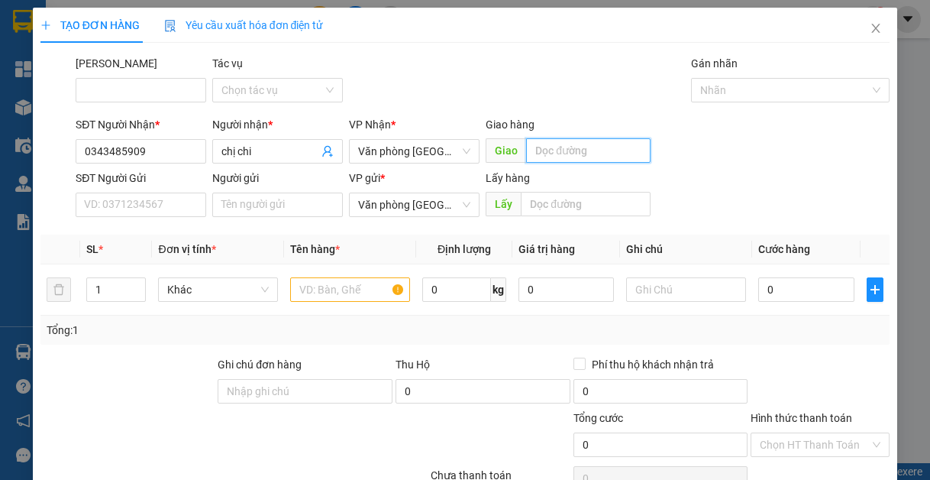
click at [561, 144] on input "text" at bounding box center [588, 150] width 125 height 24
type input "lạt"
click at [344, 290] on input "text" at bounding box center [350, 289] width 120 height 24
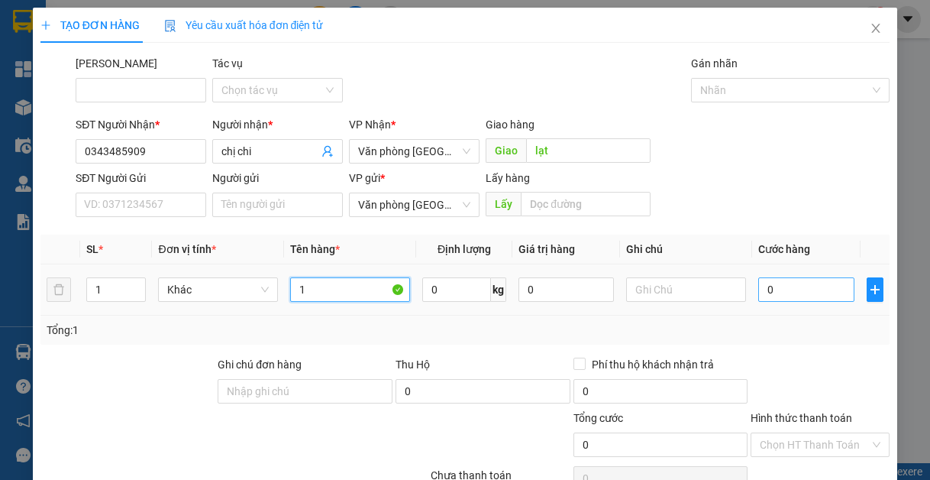
type input "1"
click at [771, 289] on input "0" at bounding box center [806, 289] width 95 height 24
type input "5"
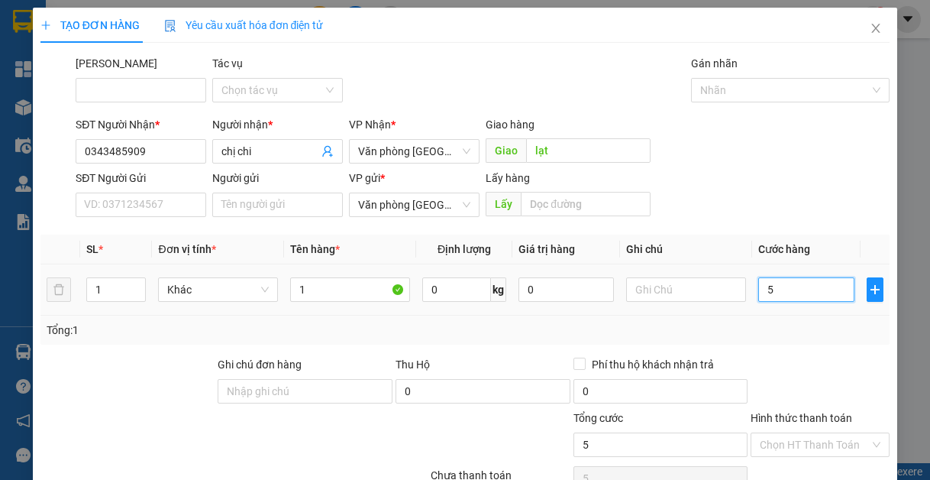
type input "50"
type input "500"
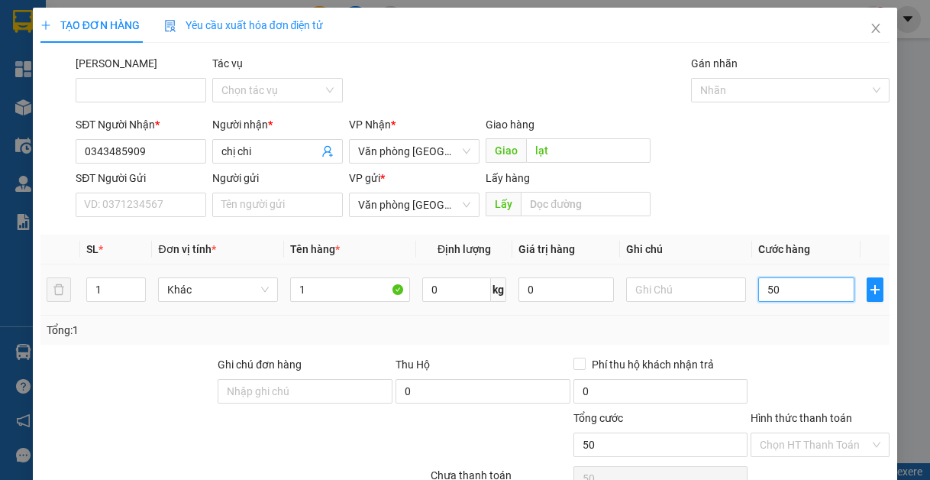
type input "500"
type input "5.000"
type input "50.000"
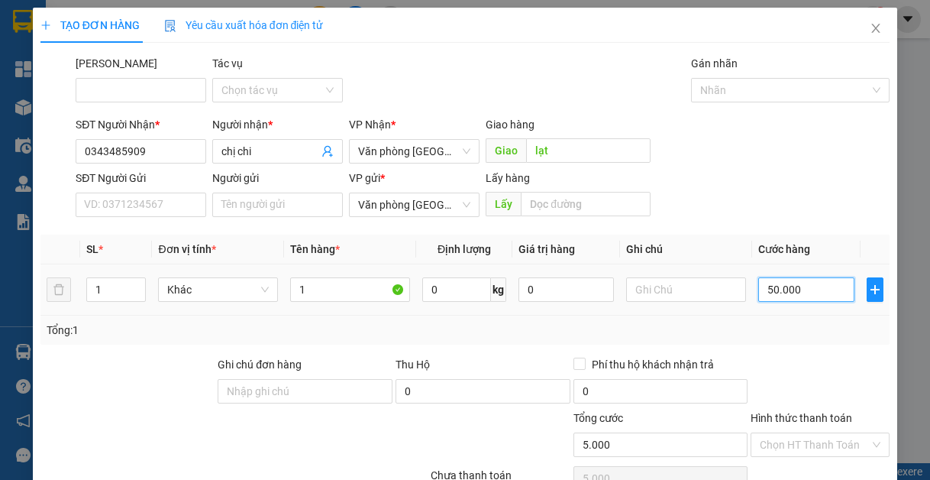
type input "50.000"
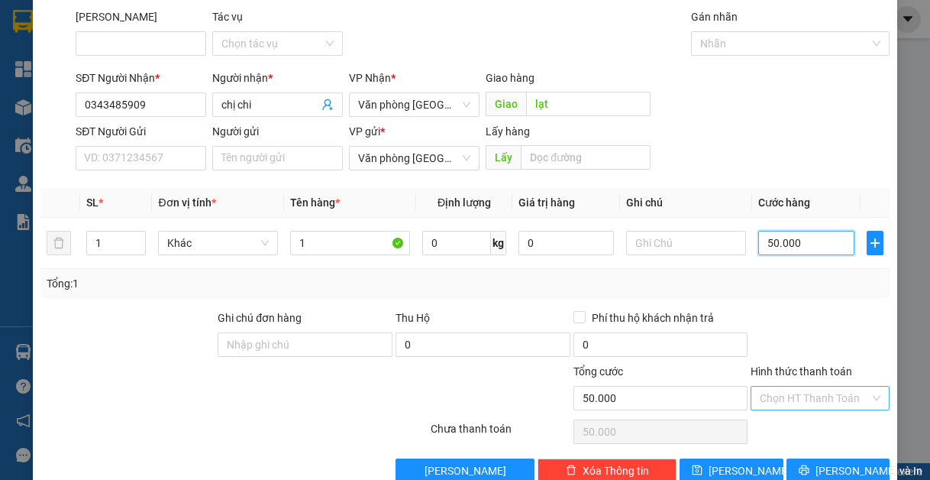
scroll to position [79, 0]
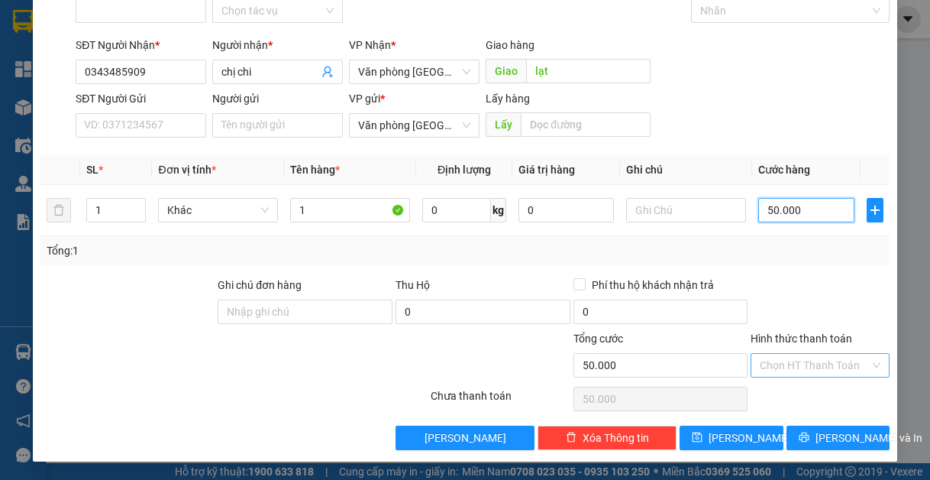
type input "50.000"
click at [805, 357] on input "Hình thức thanh toán" at bounding box center [815, 365] width 110 height 23
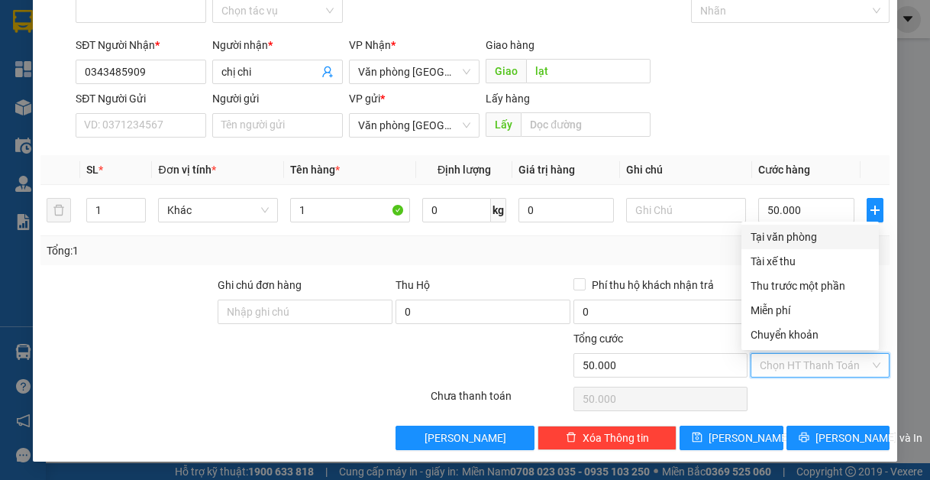
click at [815, 236] on div "Tại văn phòng" at bounding box center [810, 236] width 119 height 17
type input "0"
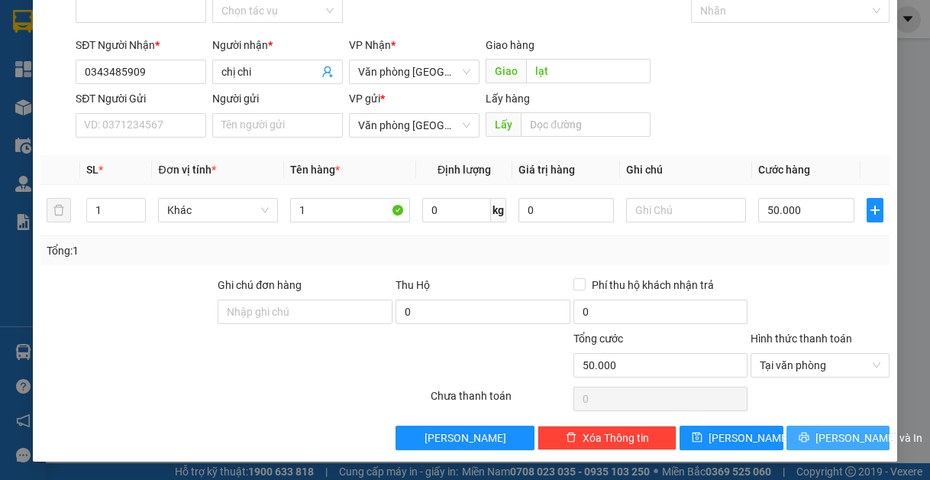
click at [807, 431] on button "[PERSON_NAME] và In" at bounding box center [839, 438] width 104 height 24
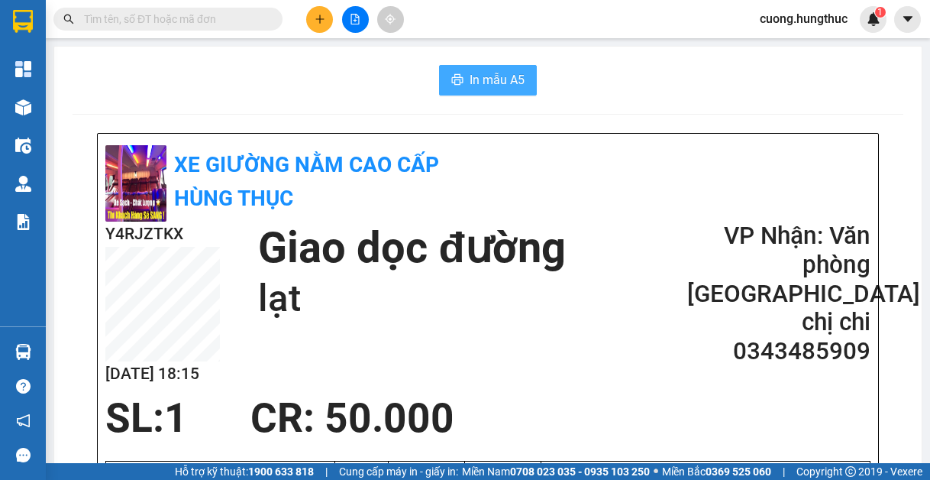
click at [471, 93] on button "In mẫu A5" at bounding box center [488, 80] width 98 height 31
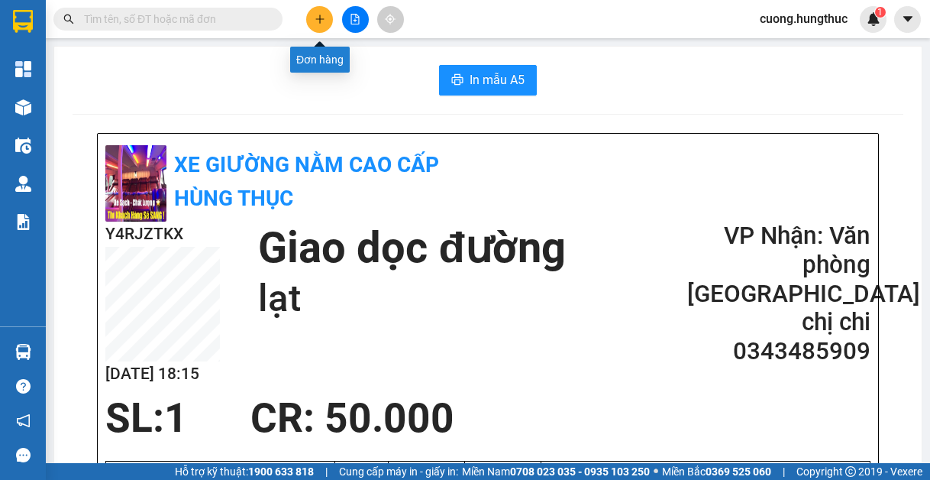
click at [319, 17] on icon "plus" at bounding box center [320, 19] width 11 height 11
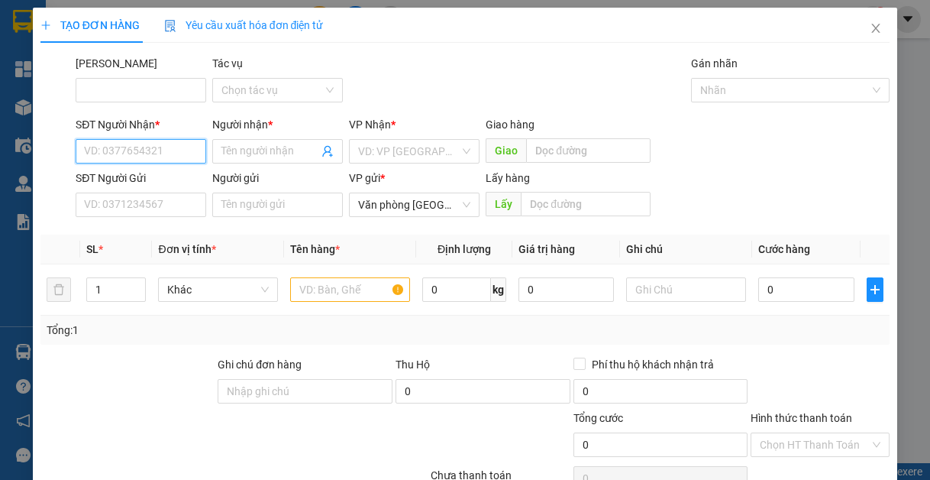
click at [157, 150] on input "SĐT Người Nhận *" at bounding box center [141, 151] width 131 height 24
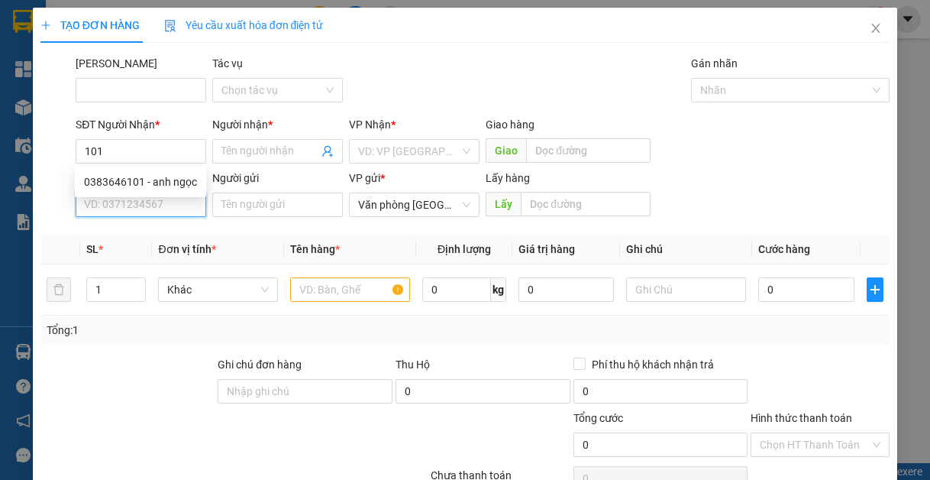
click at [145, 196] on body "Kết quả tìm kiếm ( 0 ) Bộ lọc No Data cuong.hungthuc 1 Tổng Quan Kho hàng mới Đ…" at bounding box center [465, 240] width 930 height 480
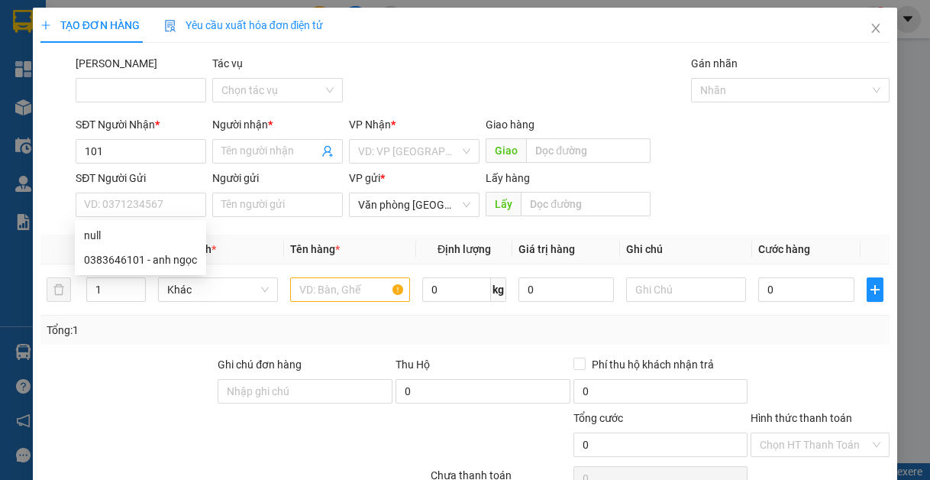
click at [149, 189] on div "SĐT Người Gửi" at bounding box center [141, 181] width 131 height 23
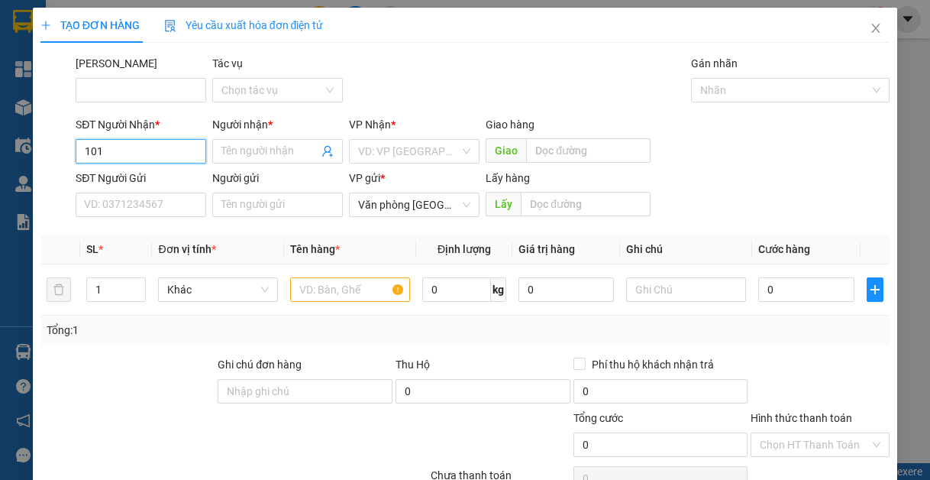
click at [146, 154] on input "101" at bounding box center [141, 151] width 131 height 24
click at [131, 188] on div "0383646101 - anh ngọc" at bounding box center [140, 181] width 113 height 17
type input "0383646101"
type input "anh ngọc"
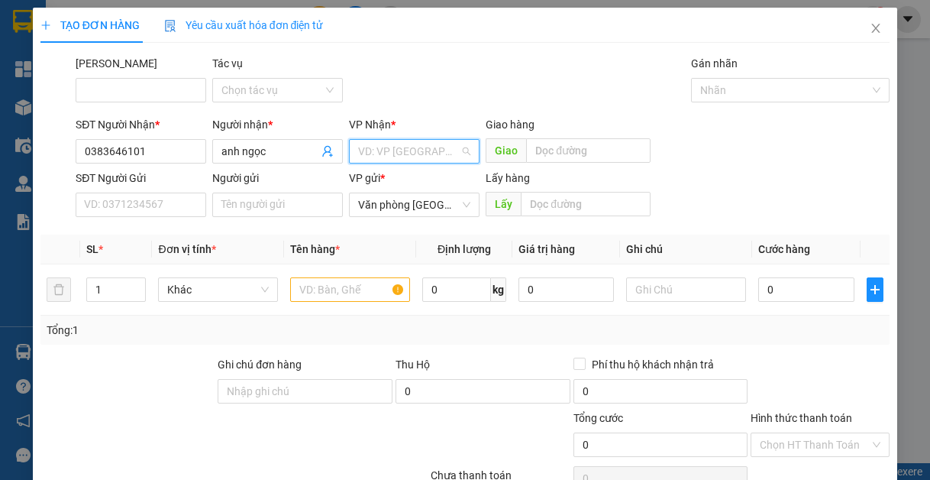
click at [358, 157] on input "search" at bounding box center [409, 151] width 102 height 23
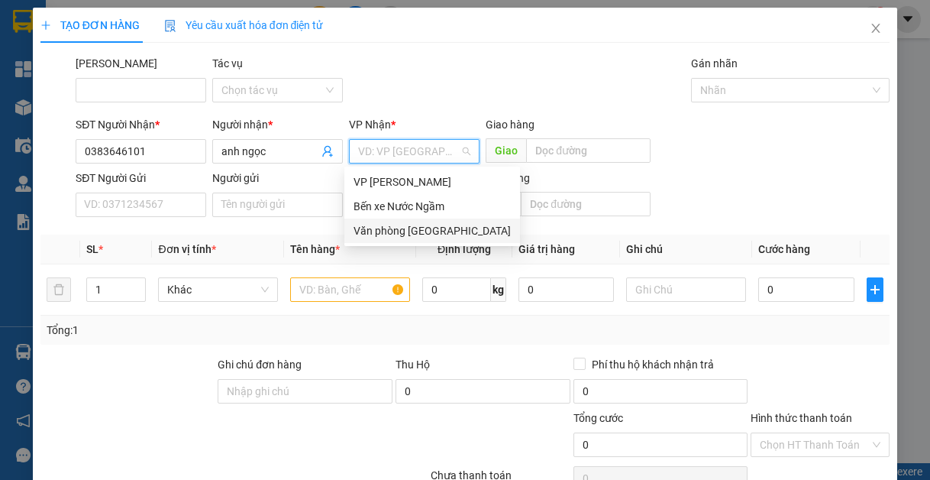
click at [374, 235] on div "Văn phòng [GEOGRAPHIC_DATA]" at bounding box center [432, 230] width 157 height 17
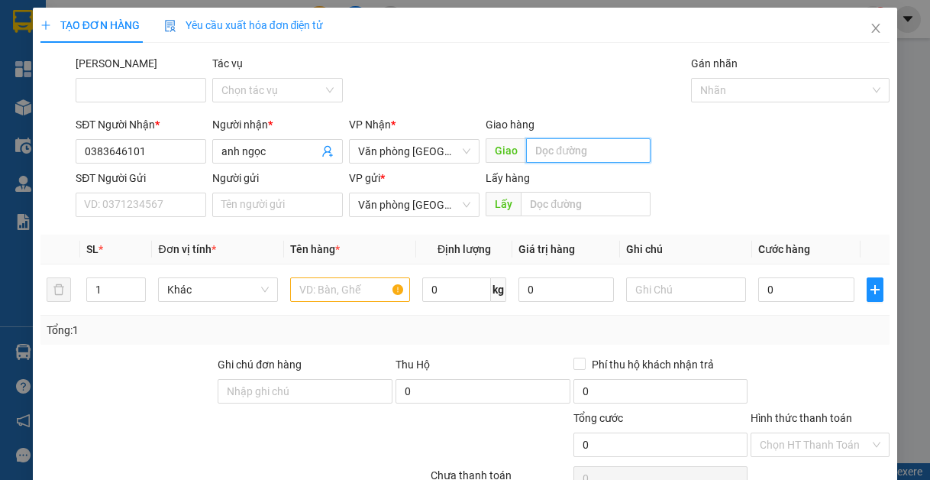
click at [562, 148] on input "text" at bounding box center [588, 150] width 125 height 24
type input "lạt"
click at [355, 296] on input "text" at bounding box center [350, 289] width 120 height 24
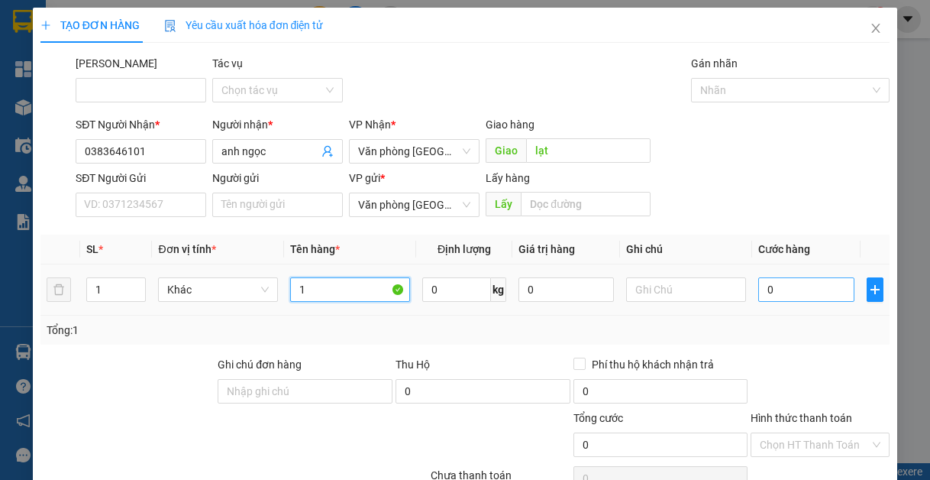
type input "1"
click at [759, 294] on input "0" at bounding box center [806, 289] width 95 height 24
type input "1"
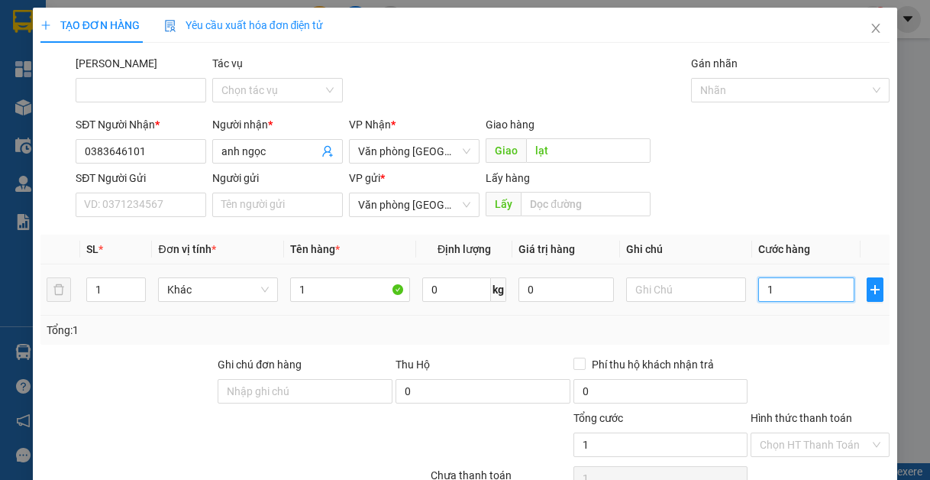
type input "10"
type input "100"
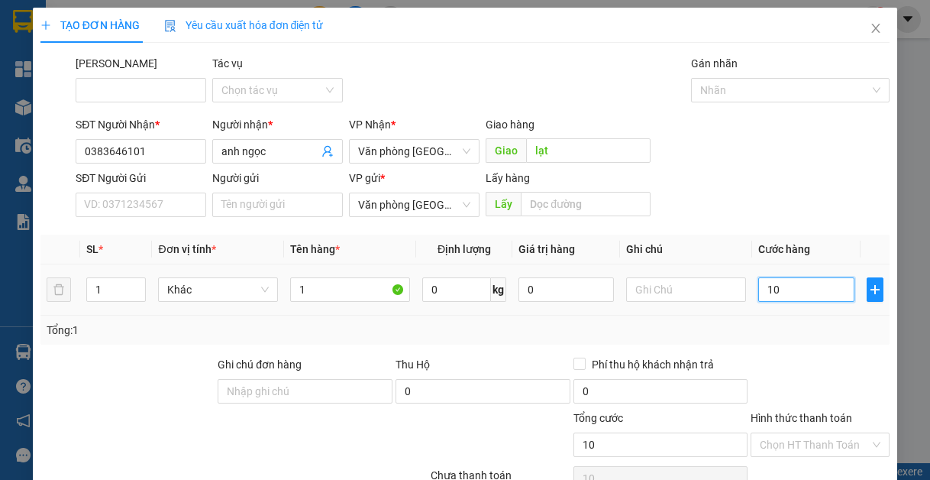
type input "100"
type input "1.000"
type input "10.000"
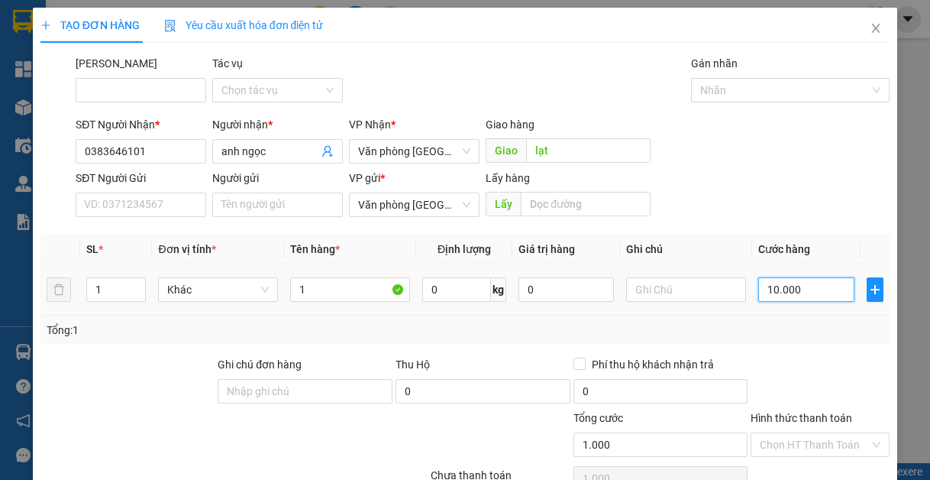
type input "10.000"
type input "100.000"
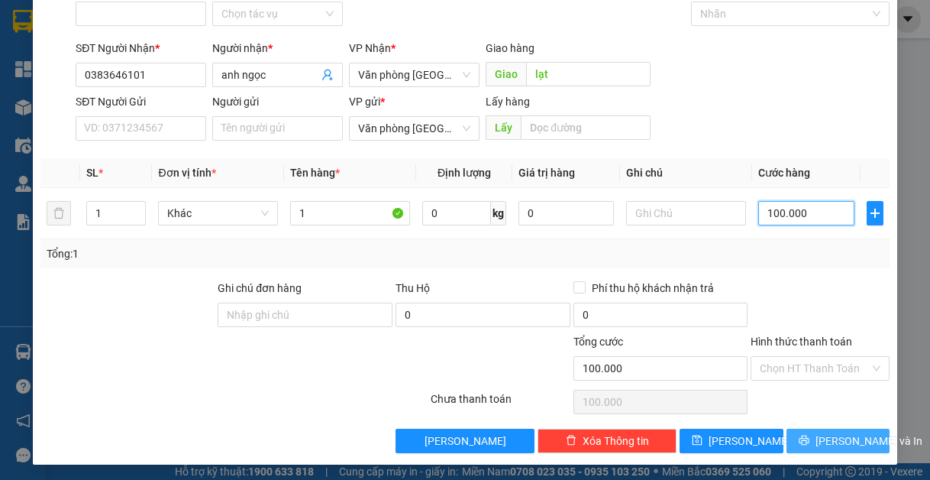
scroll to position [79, 0]
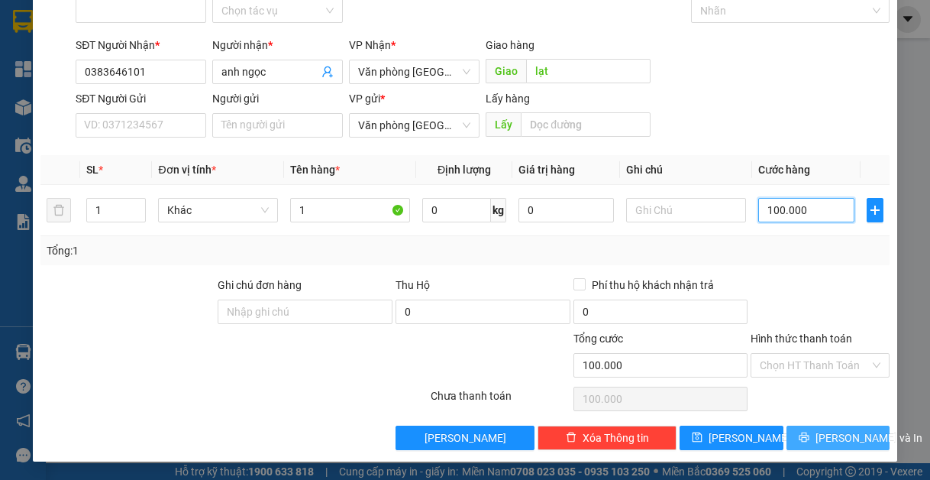
type input "100.000"
click at [833, 435] on span "[PERSON_NAME] và In" at bounding box center [869, 437] width 107 height 17
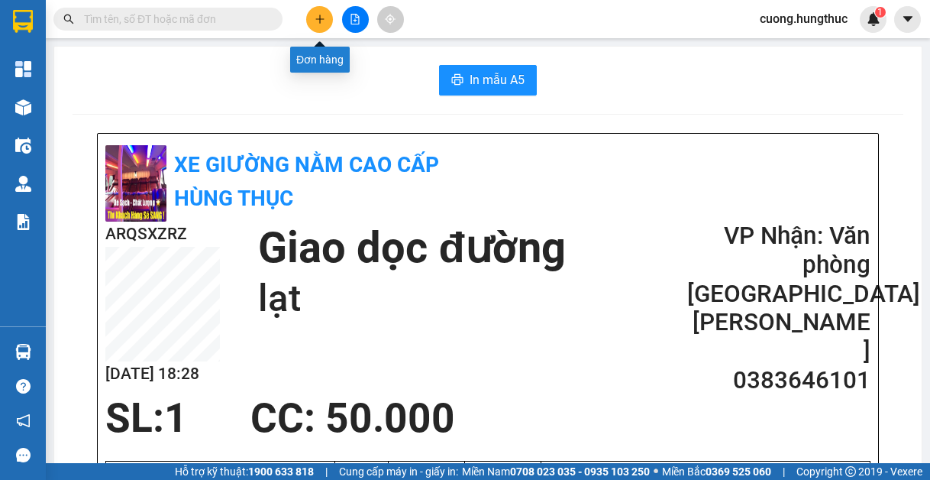
click at [316, 18] on icon "plus" at bounding box center [320, 19] width 11 height 11
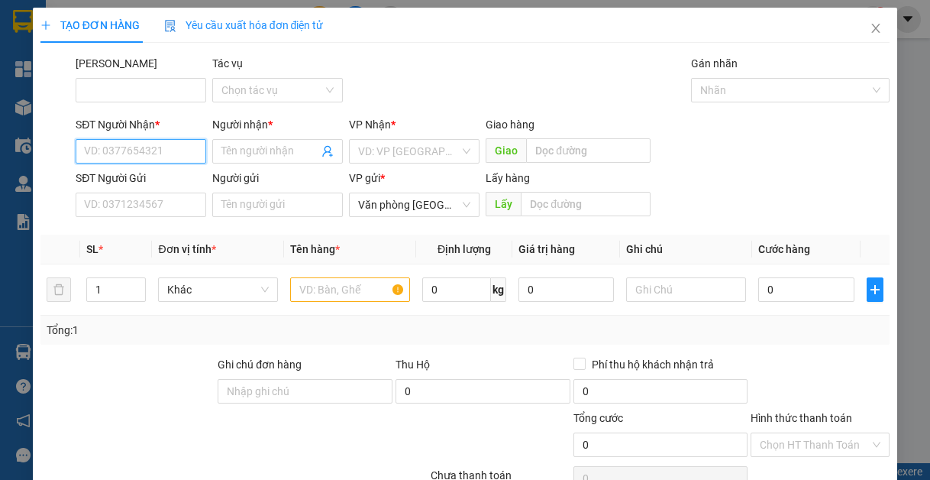
click at [196, 158] on input "SĐT Người Nhận *" at bounding box center [141, 151] width 131 height 24
click at [178, 185] on div "0383646101 - anh ngọc" at bounding box center [140, 181] width 113 height 17
type input "0383646101"
type input "anh ngọc"
type input "0383646101"
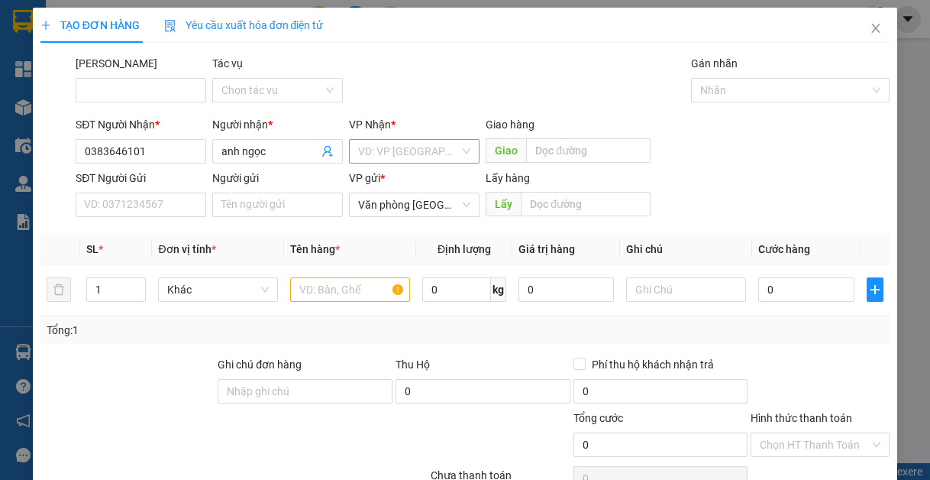
click at [407, 148] on input "search" at bounding box center [409, 151] width 102 height 23
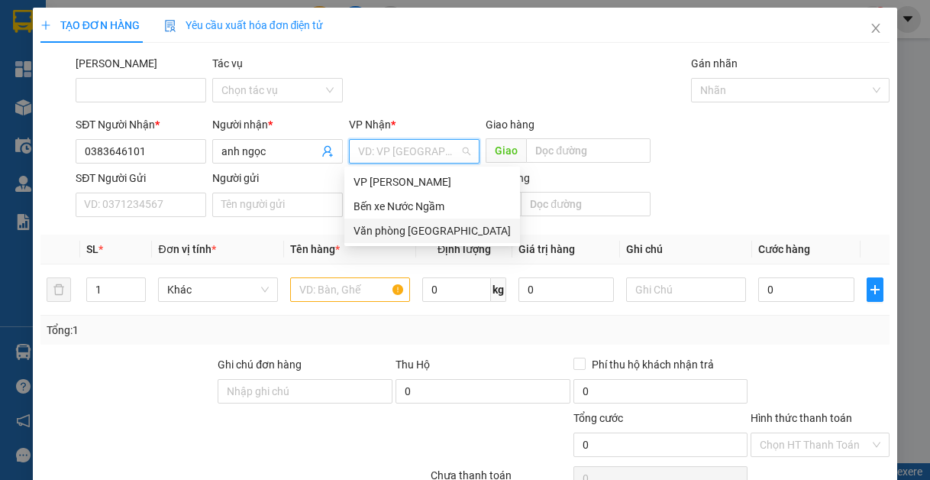
click at [408, 228] on div "Văn phòng [GEOGRAPHIC_DATA]" at bounding box center [432, 230] width 157 height 17
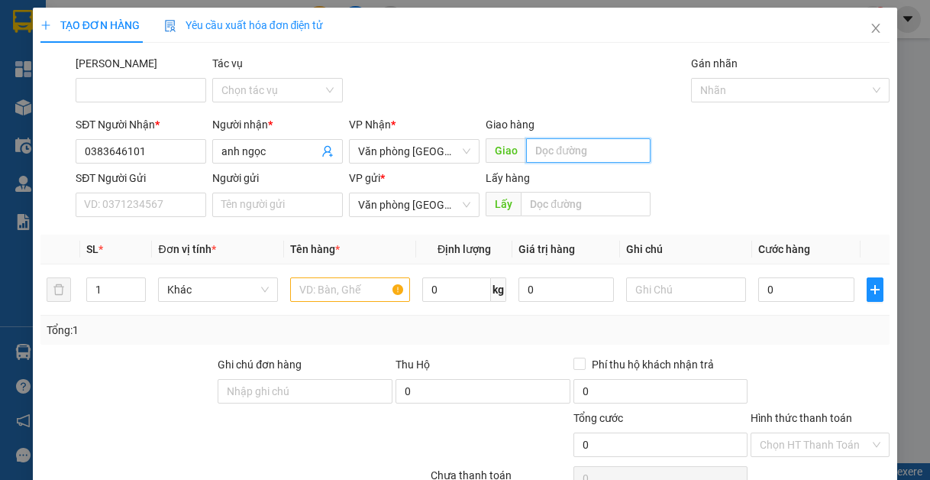
click at [526, 145] on input "text" at bounding box center [588, 150] width 125 height 24
type input "lạt"
click at [320, 280] on input "text" at bounding box center [350, 289] width 120 height 24
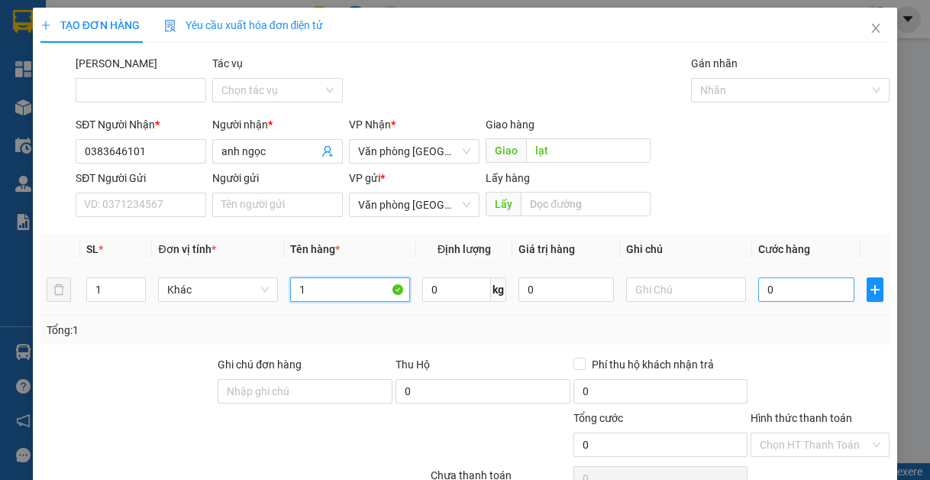
type input "1"
click at [838, 301] on input "0" at bounding box center [806, 289] width 95 height 24
type input "1"
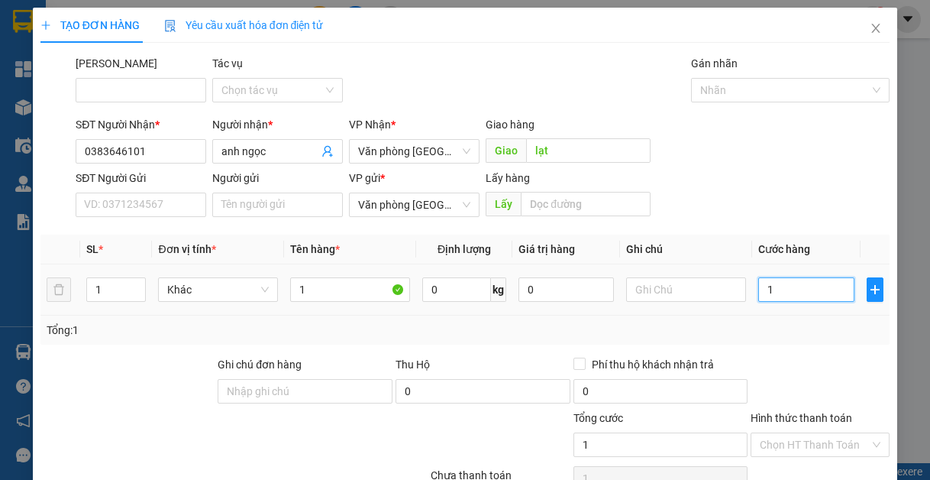
type input "10"
type input "100"
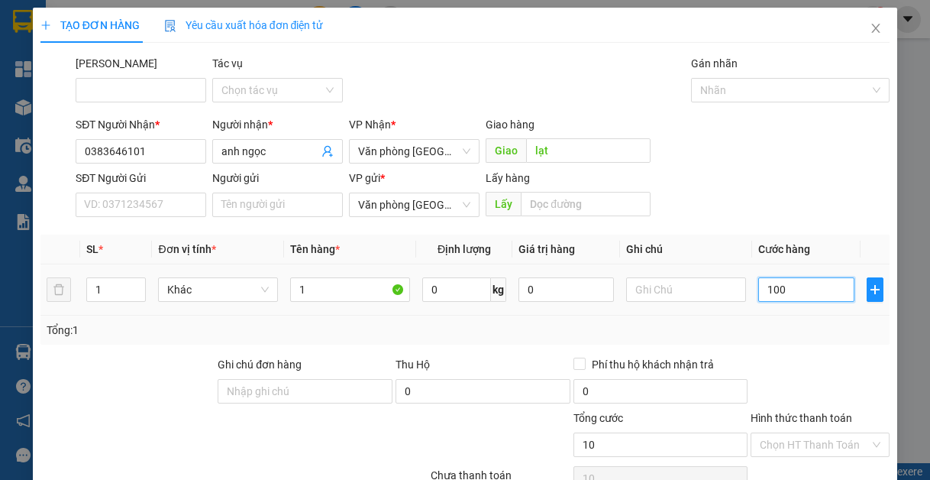
type input "100"
type input "1.000"
type input "10.000"
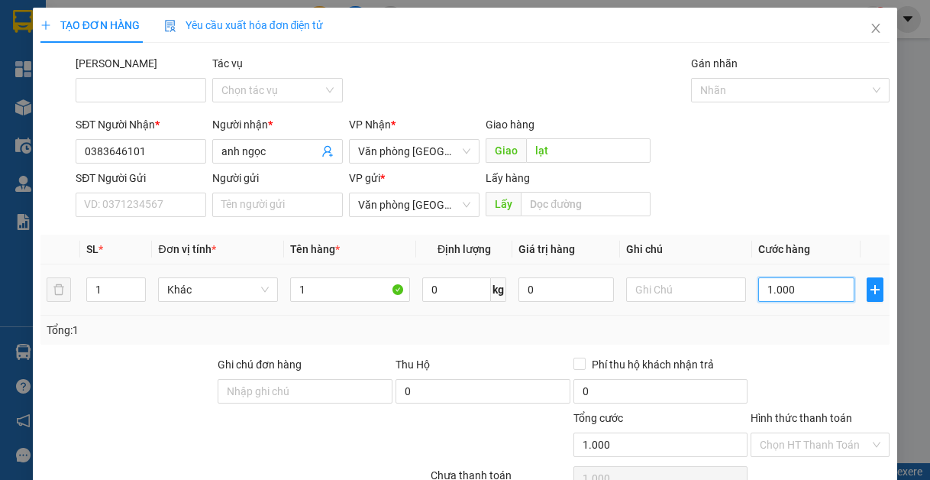
type input "10.000"
type input "100.000"
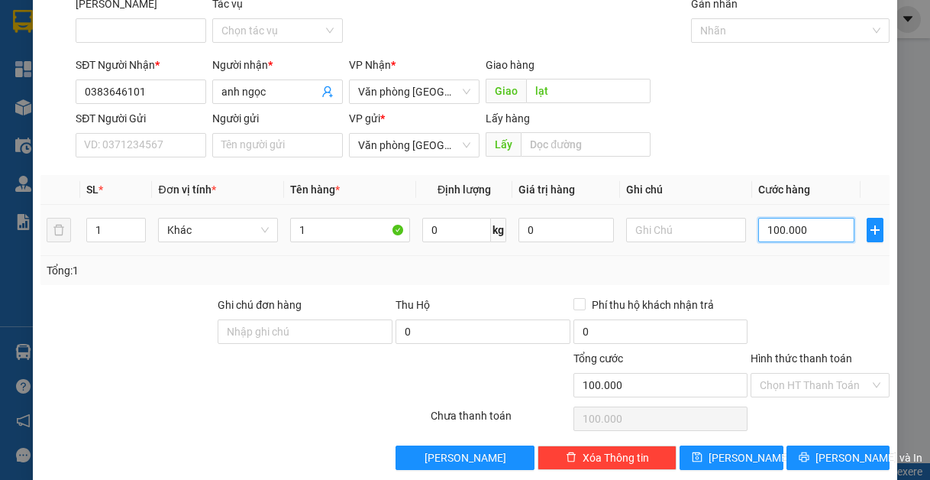
scroll to position [76, 0]
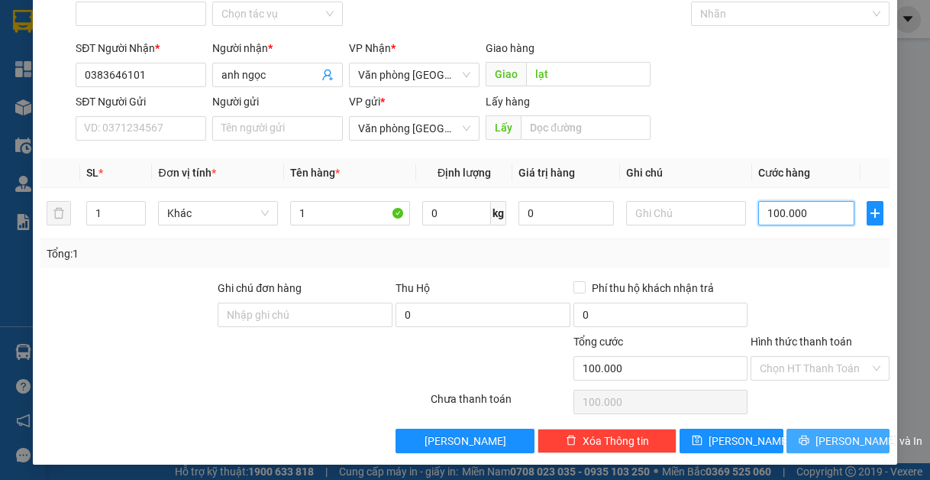
type input "100.000"
click at [816, 446] on span "[PERSON_NAME] và In" at bounding box center [869, 440] width 107 height 17
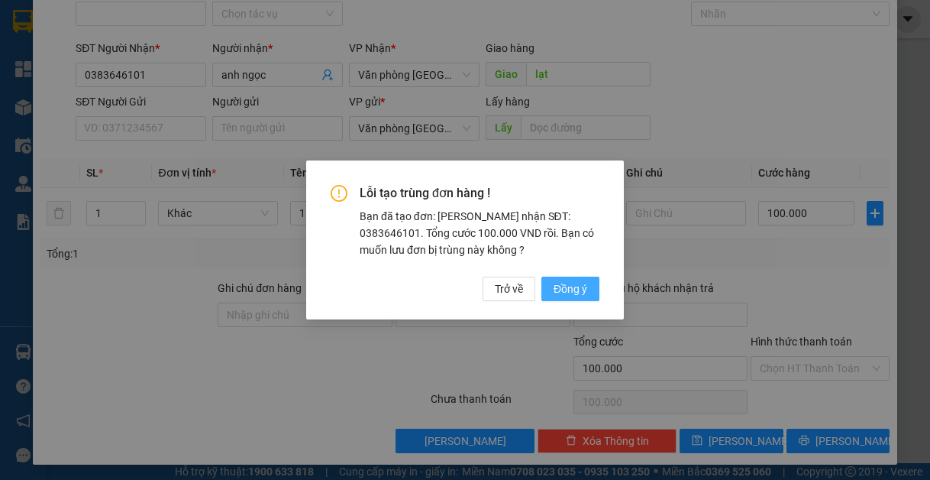
click at [565, 291] on span "Đồng ý" at bounding box center [571, 288] width 34 height 17
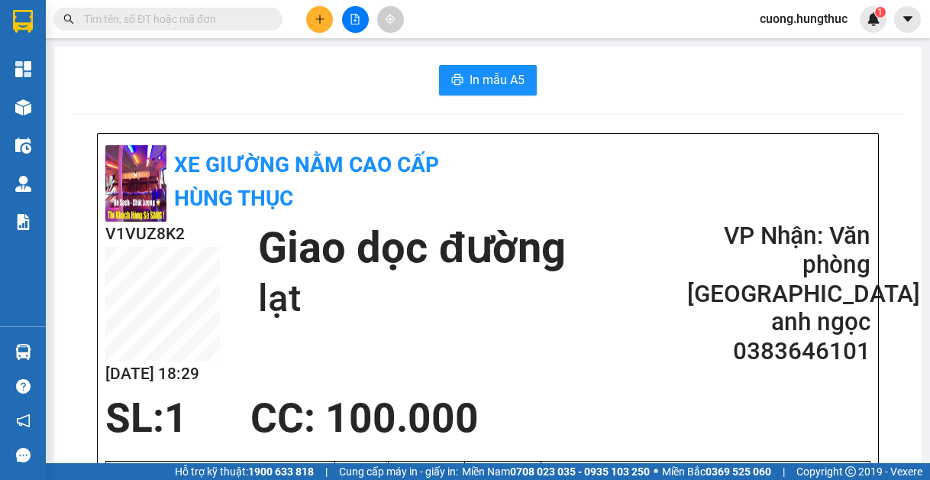
click at [305, 14] on div at bounding box center [355, 19] width 115 height 27
click at [321, 17] on icon "plus" at bounding box center [320, 19] width 11 height 11
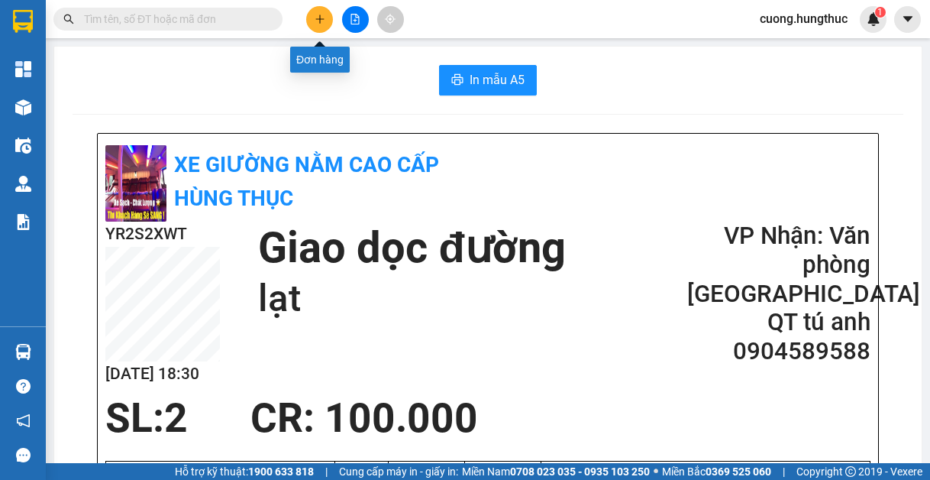
click at [326, 29] on button at bounding box center [319, 19] width 27 height 27
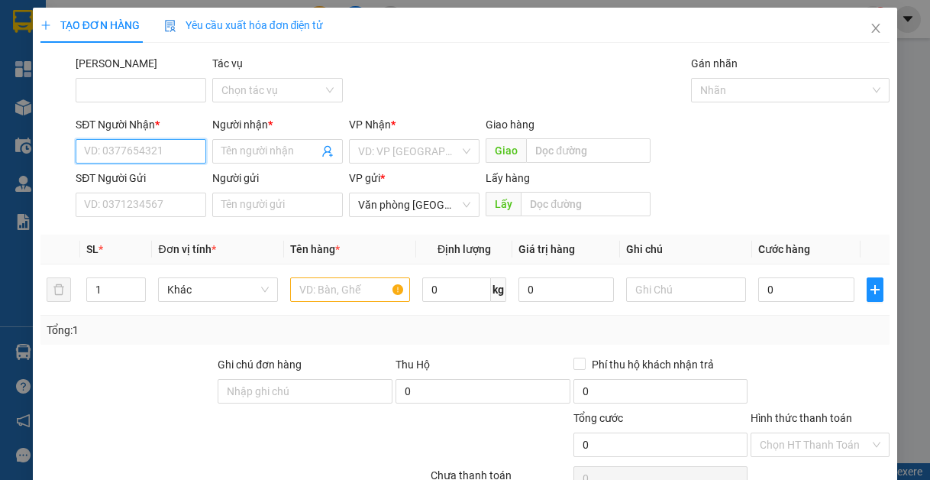
click at [147, 155] on input "SĐT Người Nhận *" at bounding box center [141, 151] width 131 height 24
click at [174, 180] on div "0383646101 - anh ngọc" at bounding box center [140, 181] width 113 height 17
type input "0383646101"
type input "anh ngọc"
type input "0383646101"
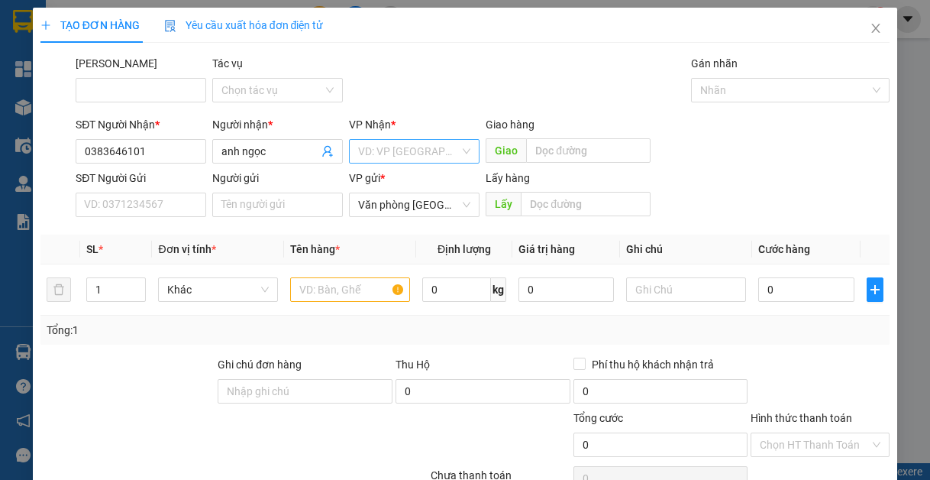
click at [411, 162] on input "search" at bounding box center [409, 151] width 102 height 23
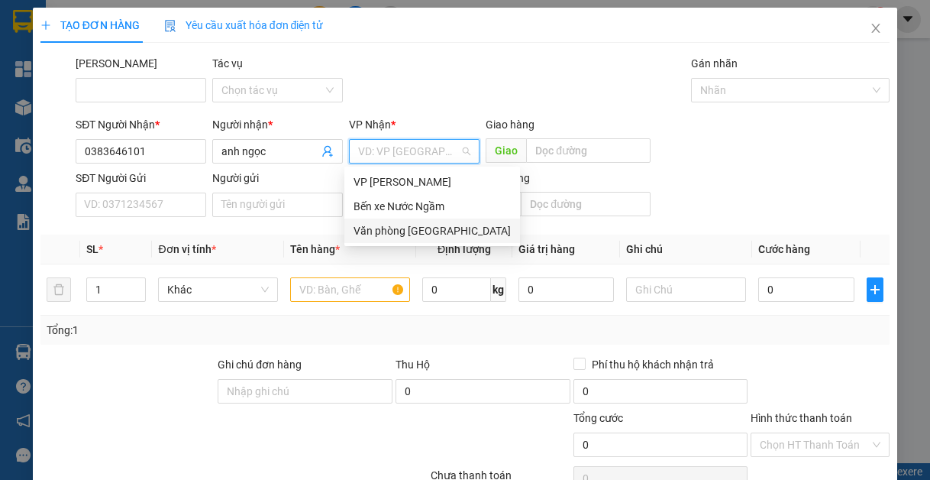
click at [406, 235] on div "Văn phòng [GEOGRAPHIC_DATA]" at bounding box center [432, 230] width 157 height 17
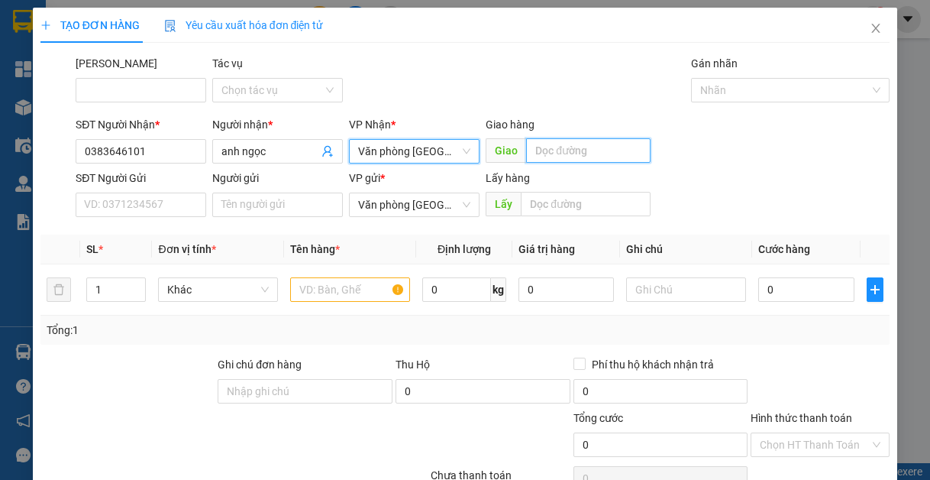
click at [562, 147] on input "text" at bounding box center [588, 150] width 125 height 24
type input "lạt"
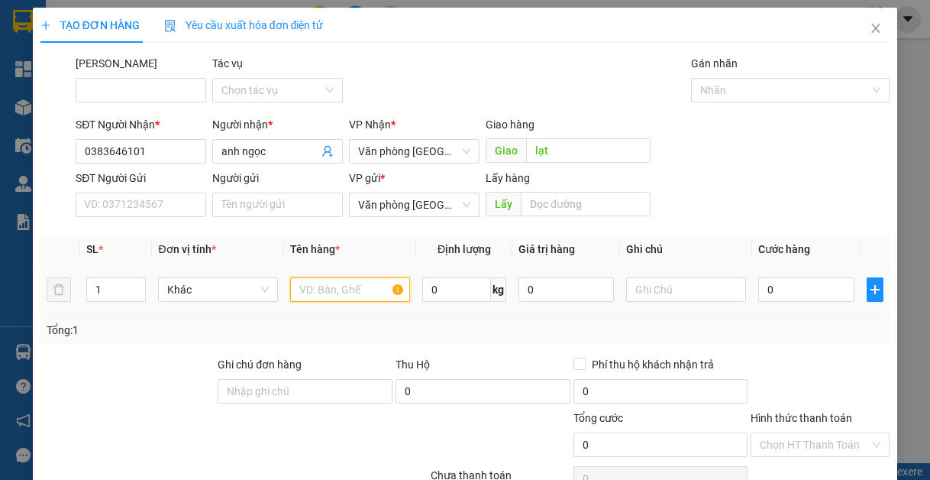
click at [301, 293] on input "text" at bounding box center [350, 289] width 120 height 24
type input "1"
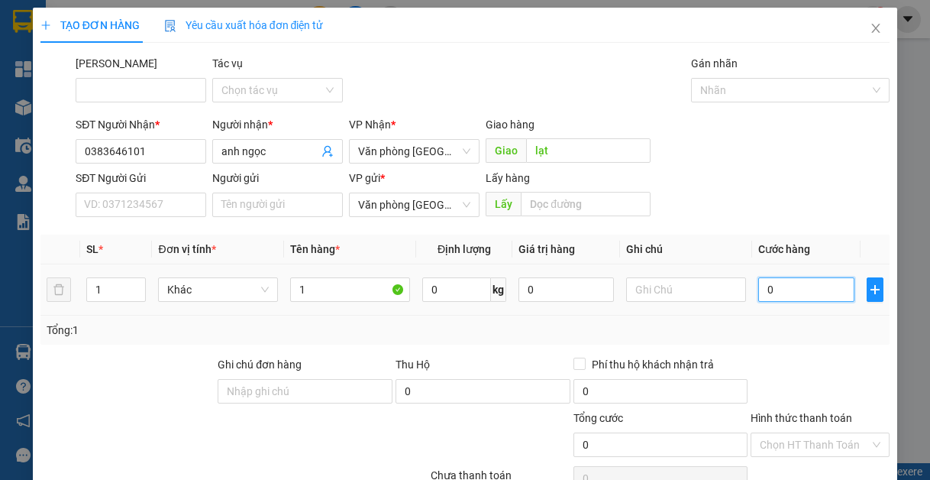
click at [792, 296] on input "0" at bounding box center [806, 289] width 95 height 24
type input "1"
type input "10"
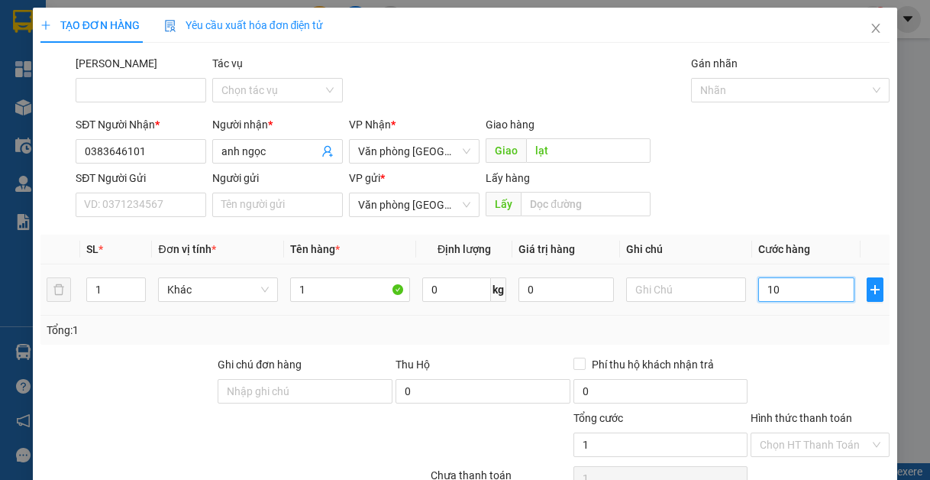
type input "10"
type input "100"
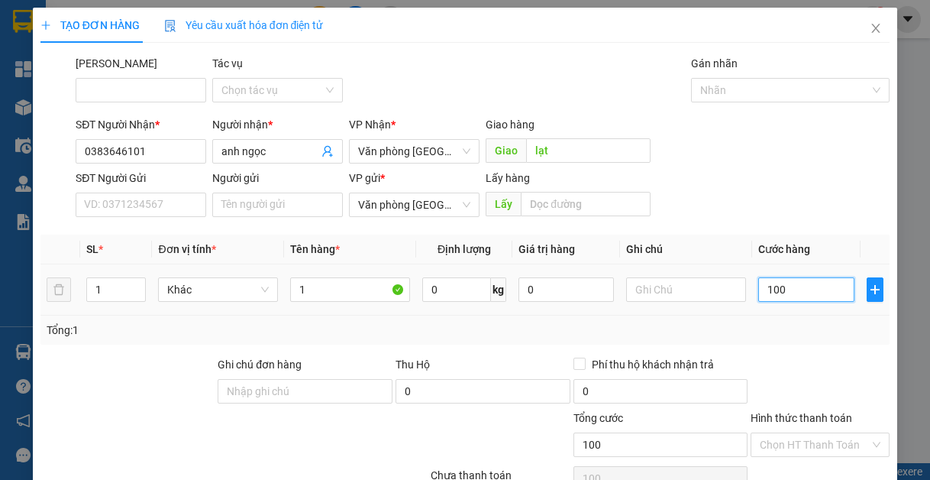
type input "1.000"
type input "10.000"
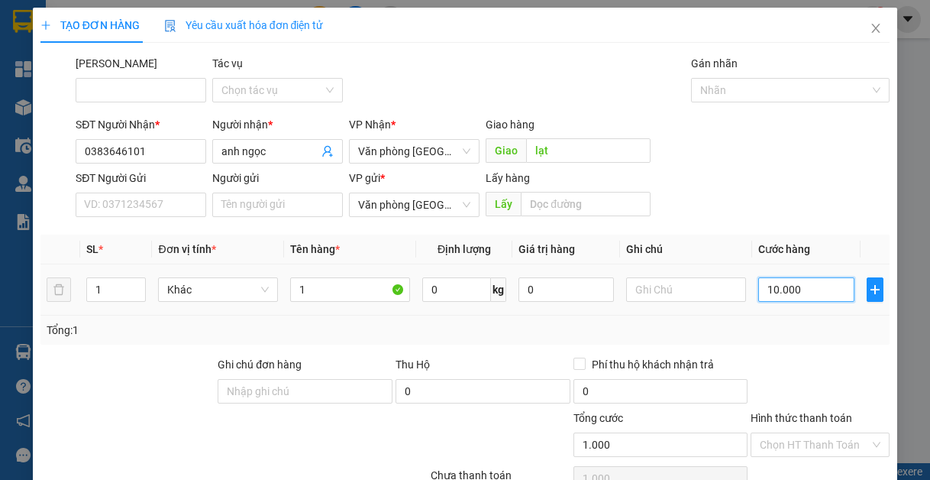
type input "10.000"
type input "100.000"
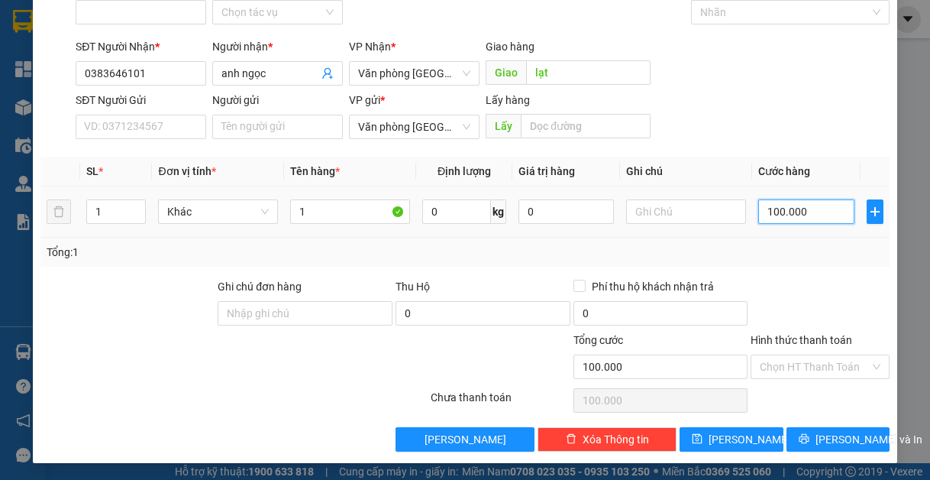
scroll to position [79, 0]
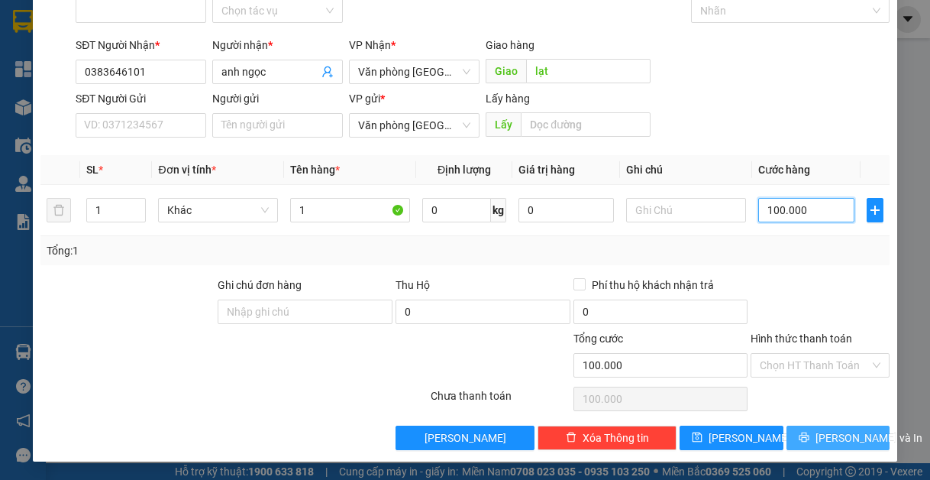
type input "100.000"
click at [835, 434] on span "[PERSON_NAME] và In" at bounding box center [869, 437] width 107 height 17
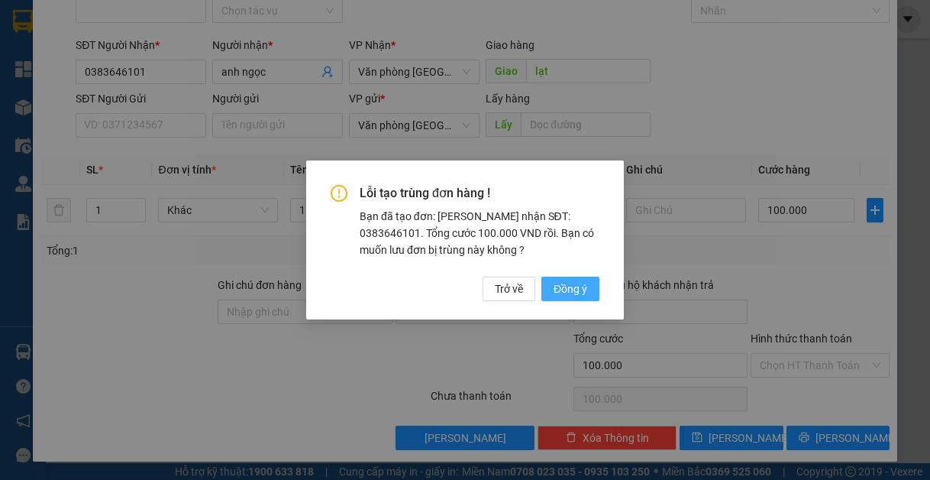
click at [578, 283] on span "Đồng ý" at bounding box center [571, 288] width 34 height 17
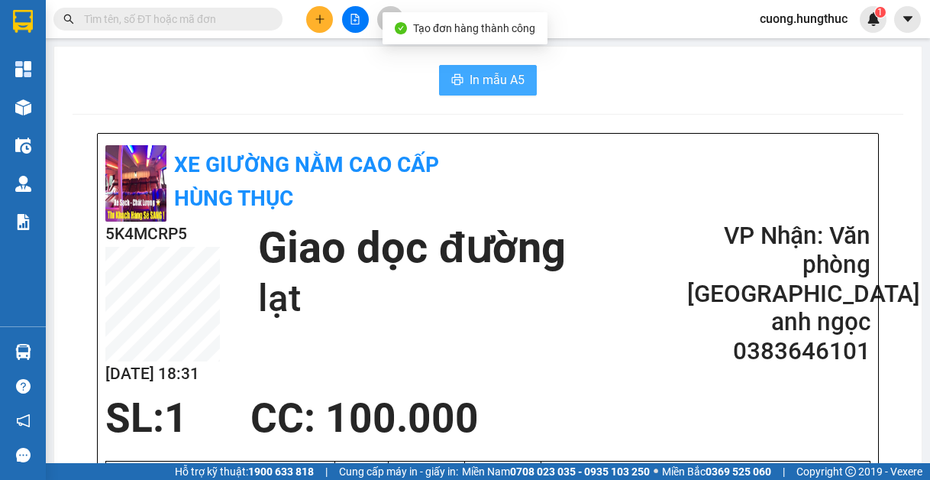
click at [507, 83] on span "In mẫu A5" at bounding box center [497, 79] width 55 height 19
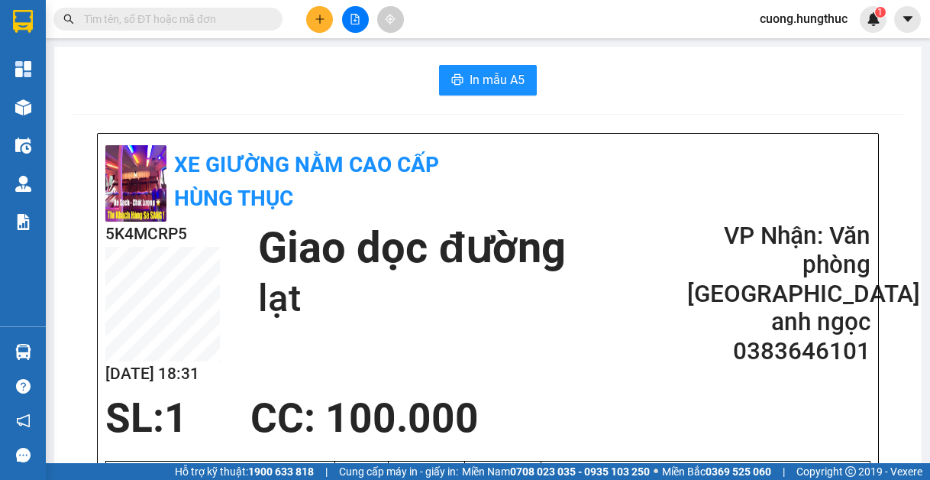
click at [468, 391] on div "5K4MCRP5 11/09 18:31 Giao dọc đường lạt VP Nhận: Văn phòng Tân Kỳ anh ngọc 03…" at bounding box center [487, 308] width 765 height 173
click at [316, 22] on icon "plus" at bounding box center [320, 19] width 11 height 11
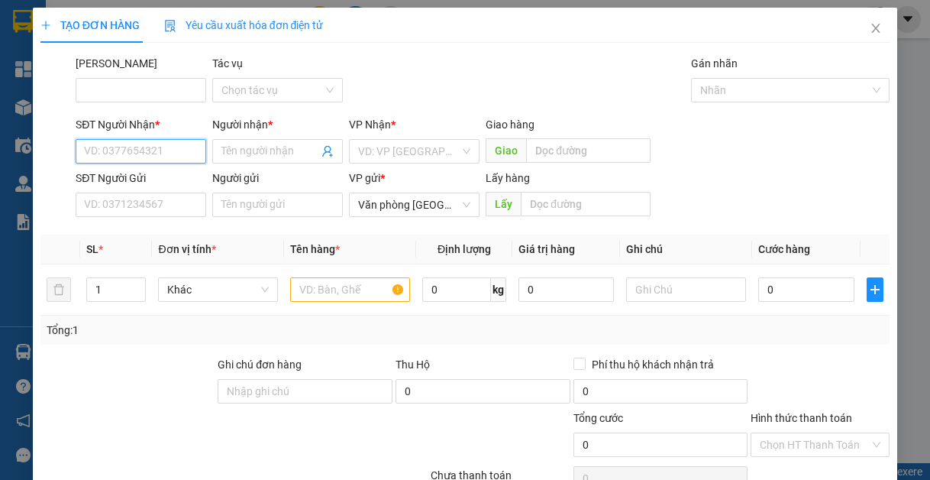
click at [166, 146] on input "SĐT Người Nhận *" at bounding box center [141, 151] width 131 height 24
click at [118, 183] on div "0988322806 - anh công" at bounding box center [140, 181] width 113 height 17
type input "0988322806"
type input "anh công"
click at [460, 154] on div "VD: VP [GEOGRAPHIC_DATA]" at bounding box center [414, 151] width 131 height 24
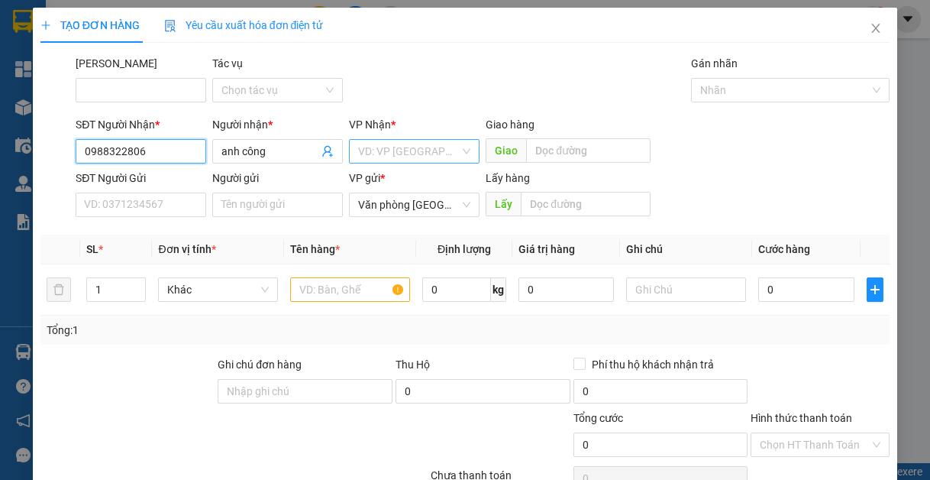
type input "0988322806"
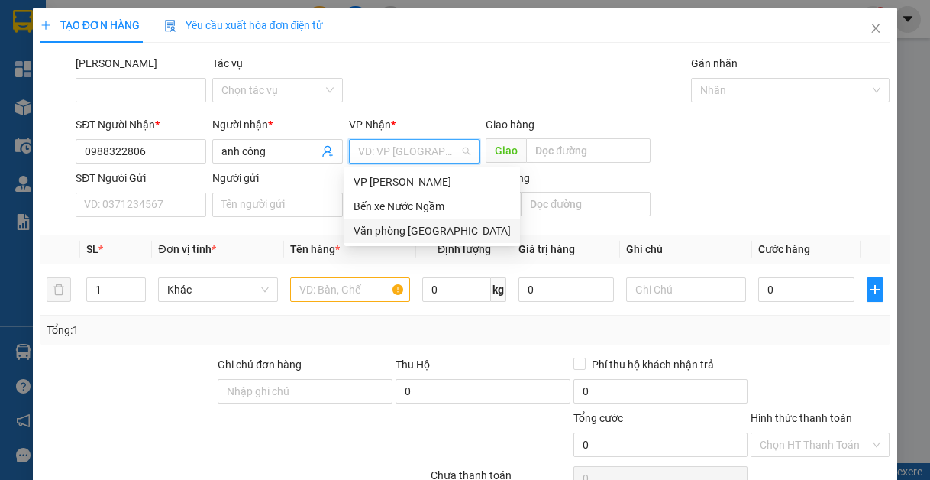
click at [410, 229] on div "Văn phòng [GEOGRAPHIC_DATA]" at bounding box center [432, 230] width 157 height 17
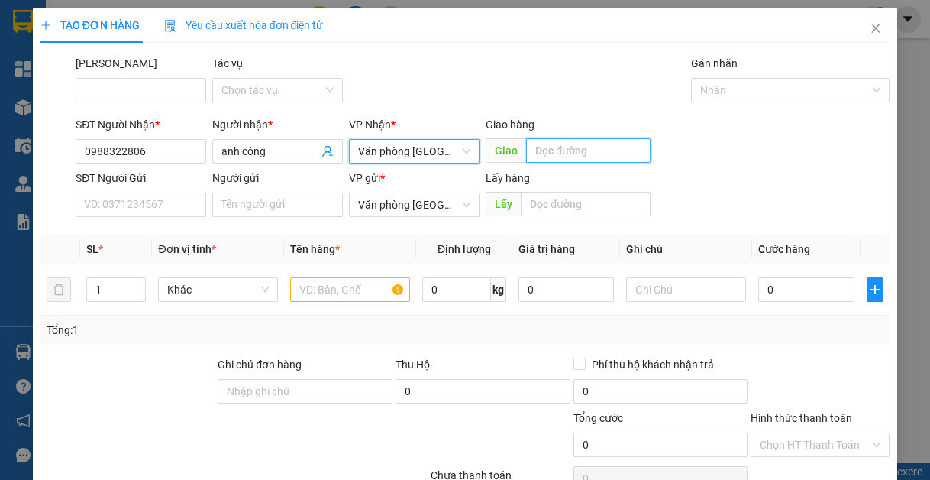
click at [556, 144] on input "text" at bounding box center [588, 150] width 125 height 24
type input "nghĩa bình"
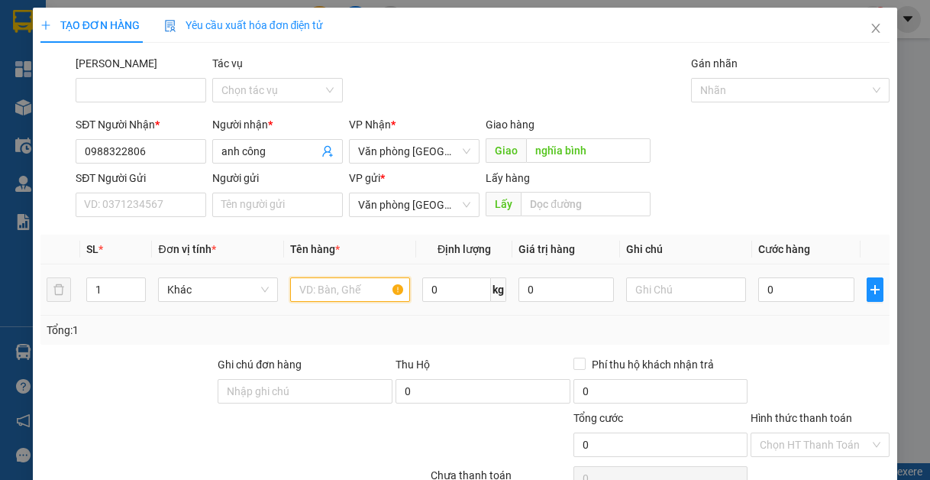
click at [338, 289] on input "text" at bounding box center [350, 289] width 120 height 24
type input "1"
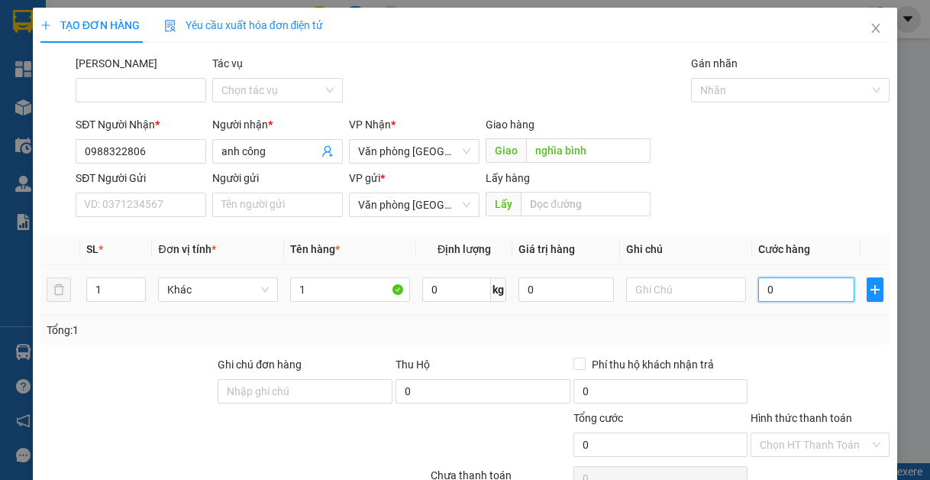
click at [796, 285] on input "0" at bounding box center [806, 289] width 95 height 24
type input "5"
type input "50"
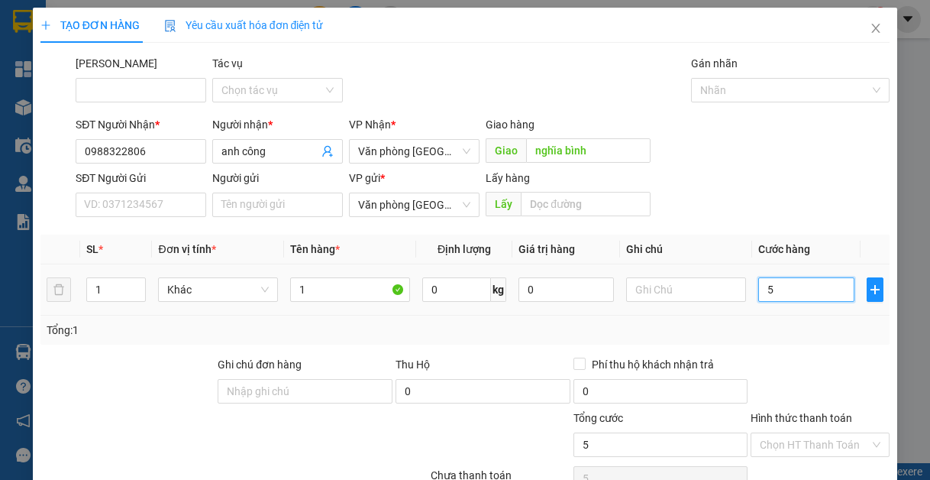
type input "50"
type input "500"
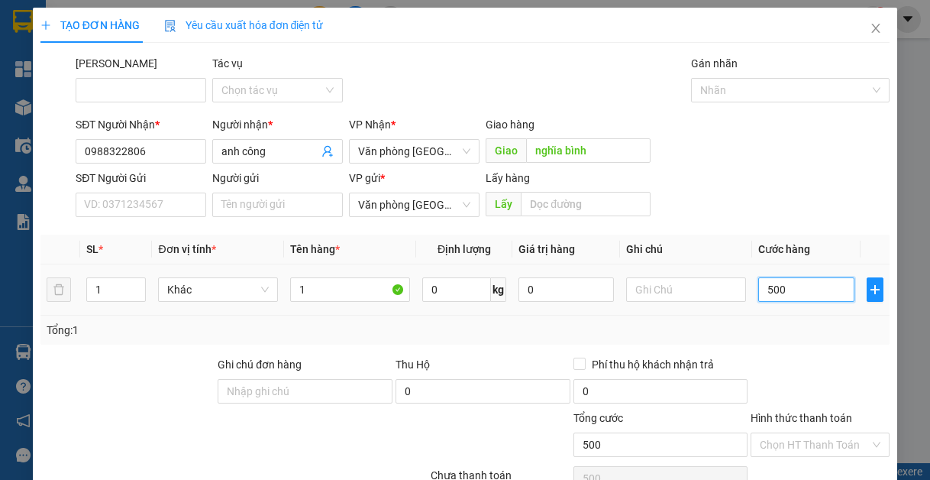
type input "5.000"
type input "50.000"
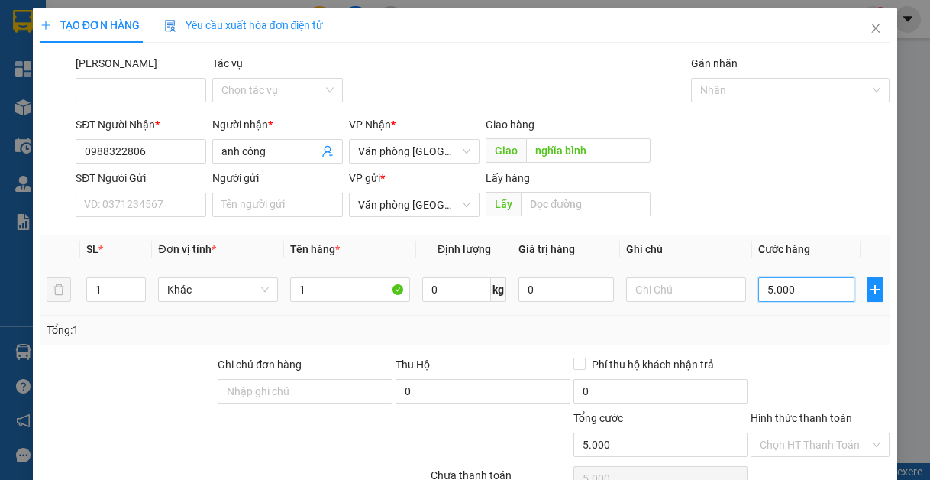
type input "50.000"
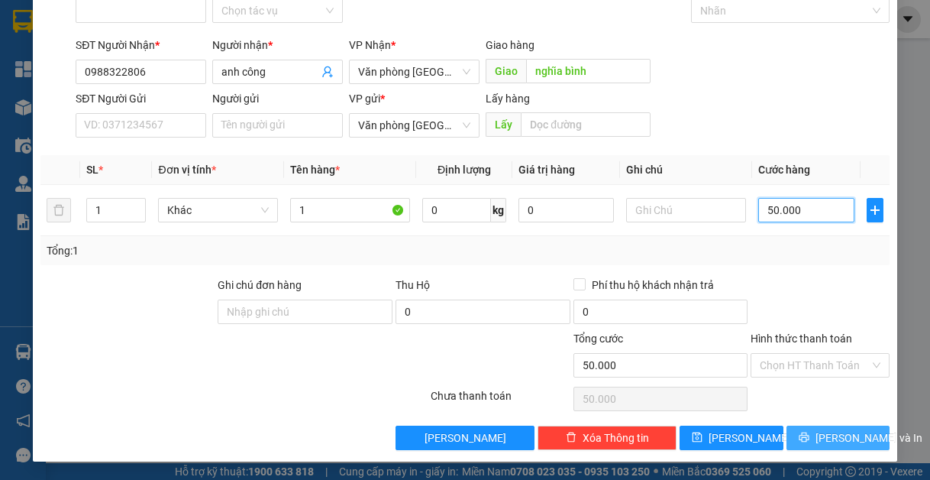
type input "50.000"
click at [828, 442] on span "[PERSON_NAME] và In" at bounding box center [869, 437] width 107 height 17
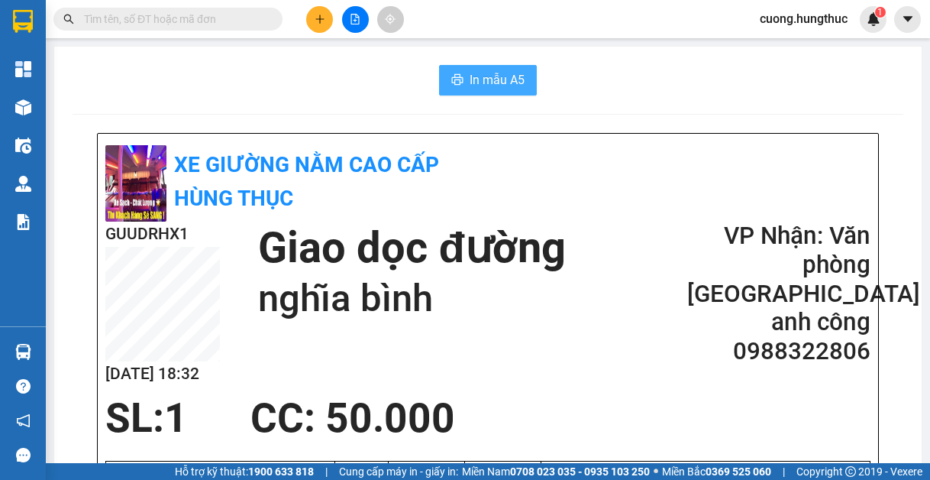
click at [503, 83] on span "In mẫu A5" at bounding box center [497, 79] width 55 height 19
click at [306, 20] on div at bounding box center [355, 19] width 115 height 27
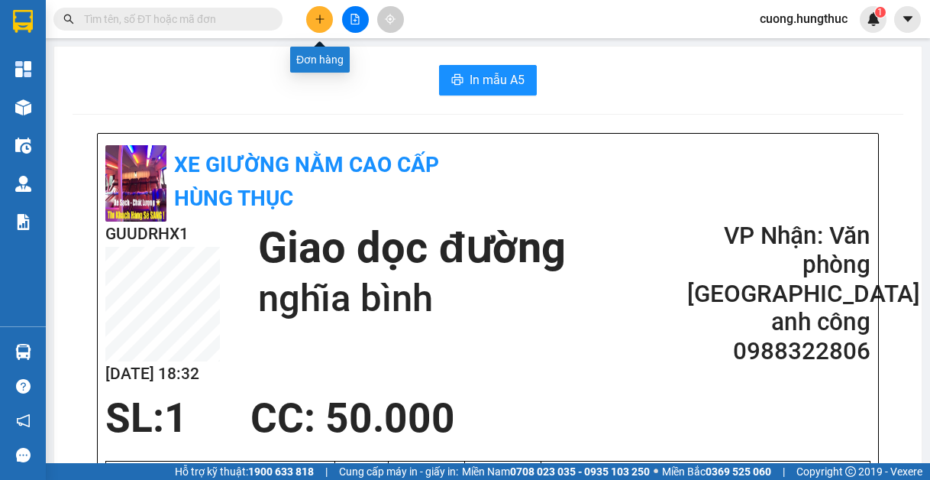
click at [317, 15] on icon "plus" at bounding box center [320, 19] width 11 height 11
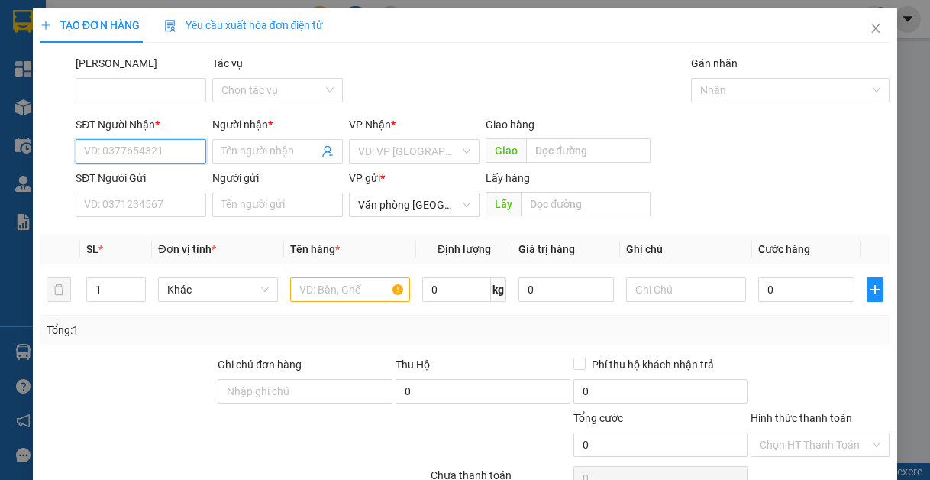
click at [141, 149] on input "SĐT Người Nhận *" at bounding box center [141, 151] width 131 height 24
click at [144, 175] on div "0981050222 - anh hoàng" at bounding box center [159, 181] width 150 height 17
type input "0981050222"
type input "anh hoàng"
type input "0981050222"
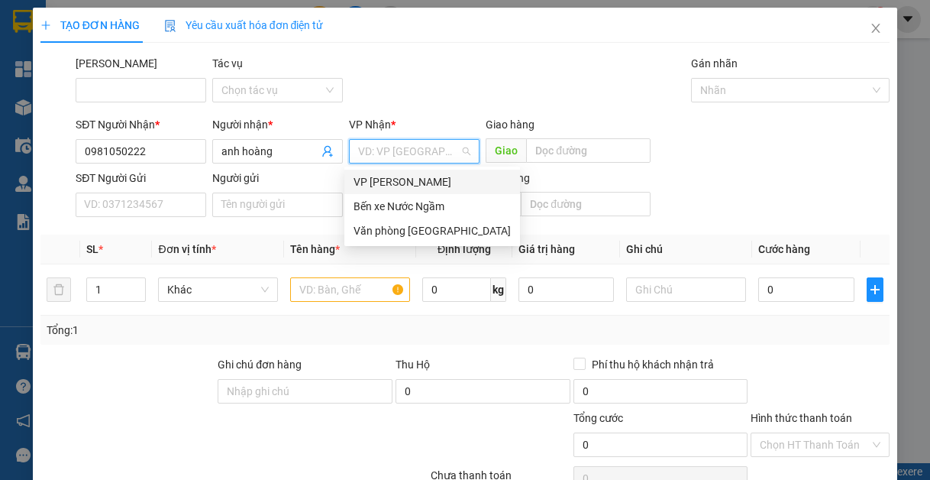
click at [399, 156] on input "search" at bounding box center [409, 151] width 102 height 23
click at [416, 225] on div "Văn phòng [GEOGRAPHIC_DATA]" at bounding box center [432, 230] width 157 height 17
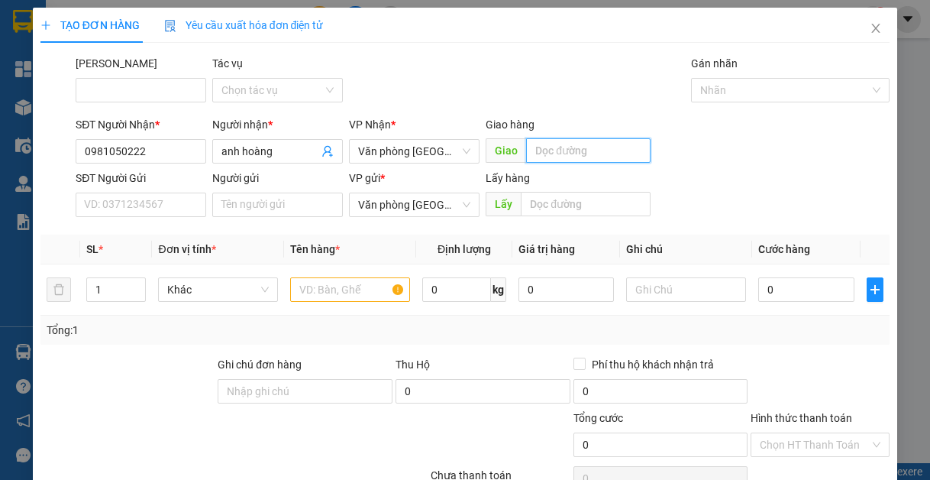
click at [578, 154] on input "text" at bounding box center [588, 150] width 125 height 24
type input "nghĩa phúc"
click at [311, 293] on input "text" at bounding box center [350, 289] width 120 height 24
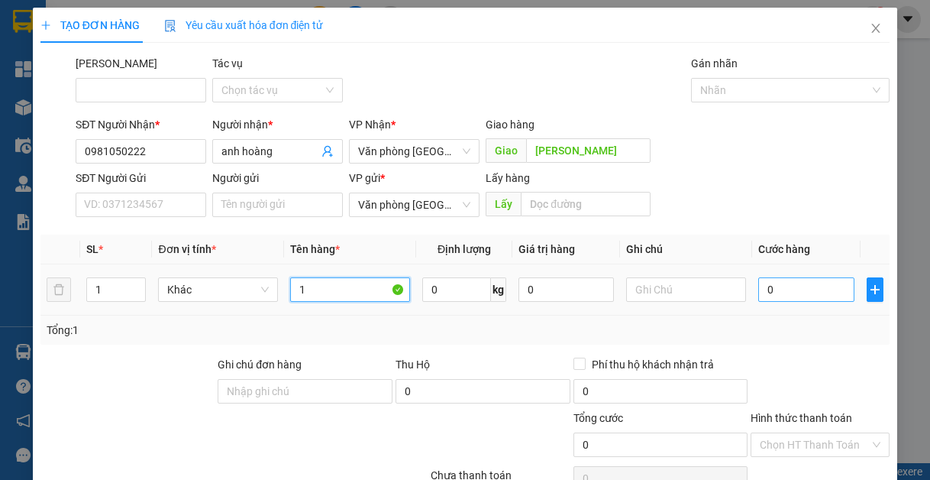
type input "1"
click at [817, 295] on input "0" at bounding box center [806, 289] width 95 height 24
type input "1"
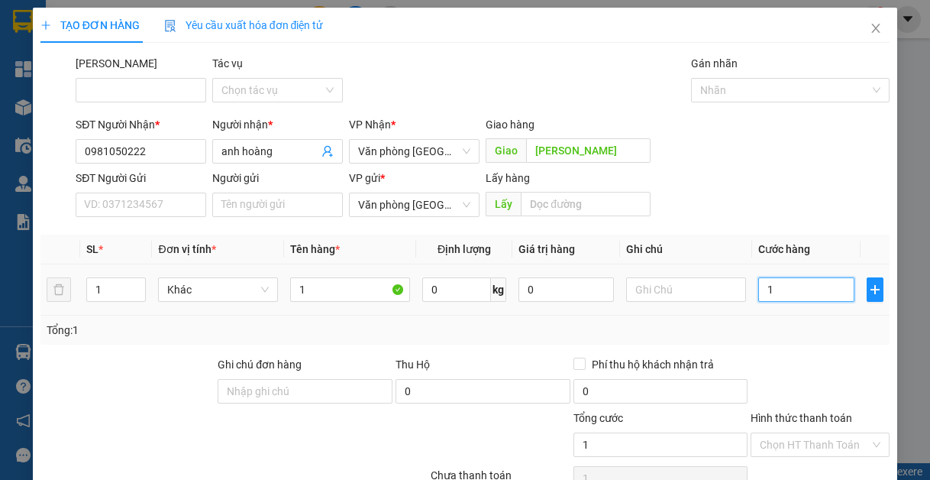
type input "10"
type input "100"
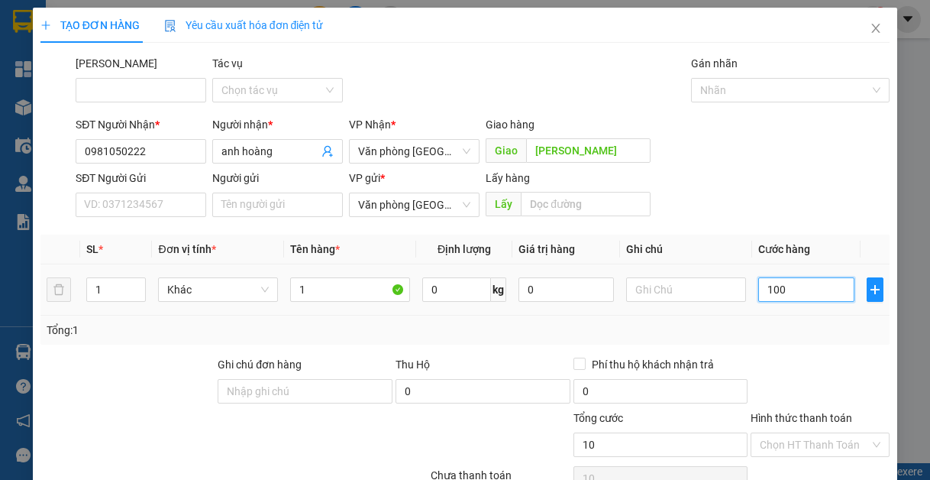
type input "100"
type input "1.000"
type input "10.000"
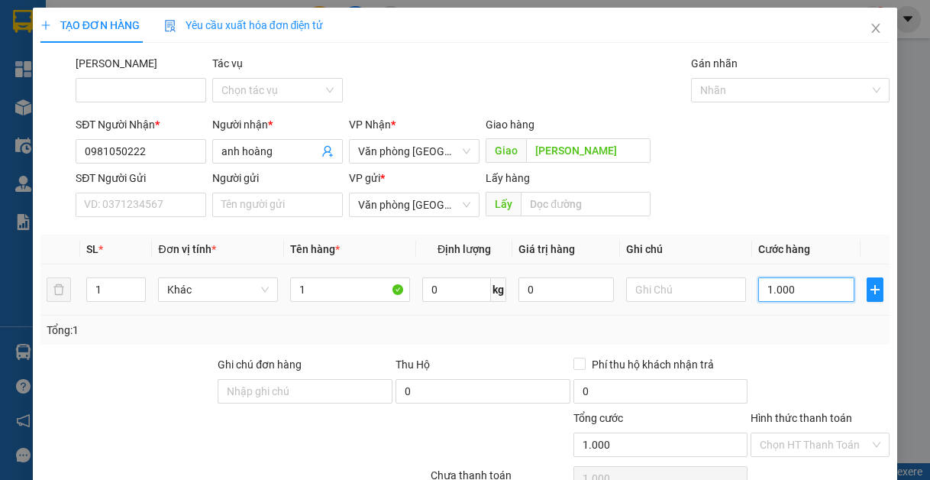
type input "10.000"
type input "100.000"
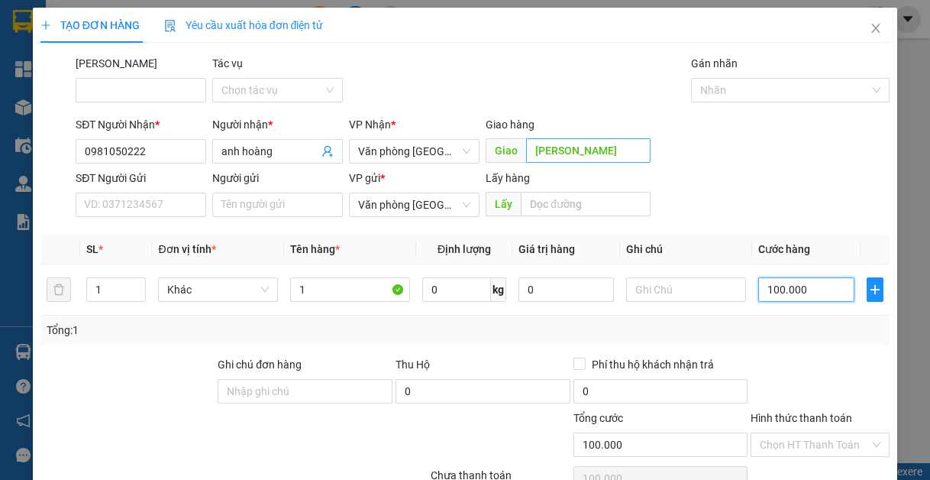
type input "100.000"
click at [600, 144] on input "nghĩa phúc" at bounding box center [588, 150] width 125 height 24
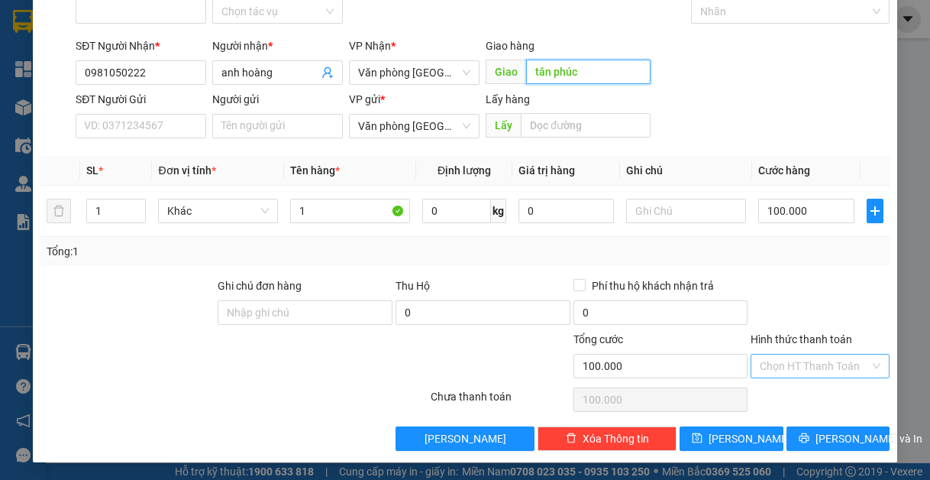
scroll to position [79, 0]
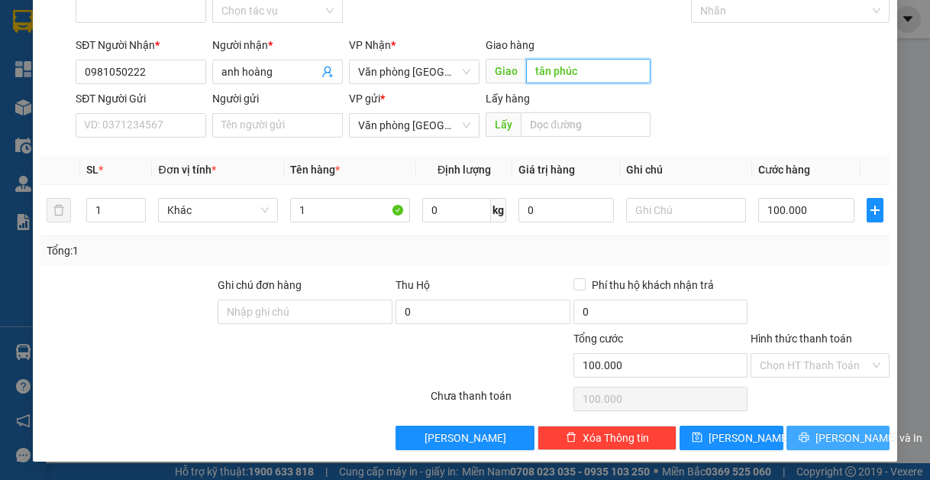
type input "tân phúc"
click at [810, 436] on button "[PERSON_NAME] và In" at bounding box center [839, 438] width 104 height 24
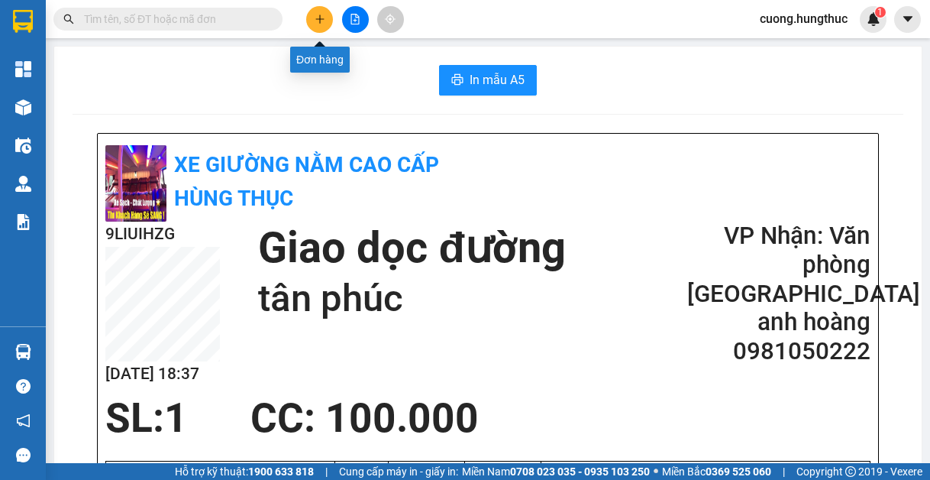
click at [312, 15] on button at bounding box center [319, 19] width 27 height 27
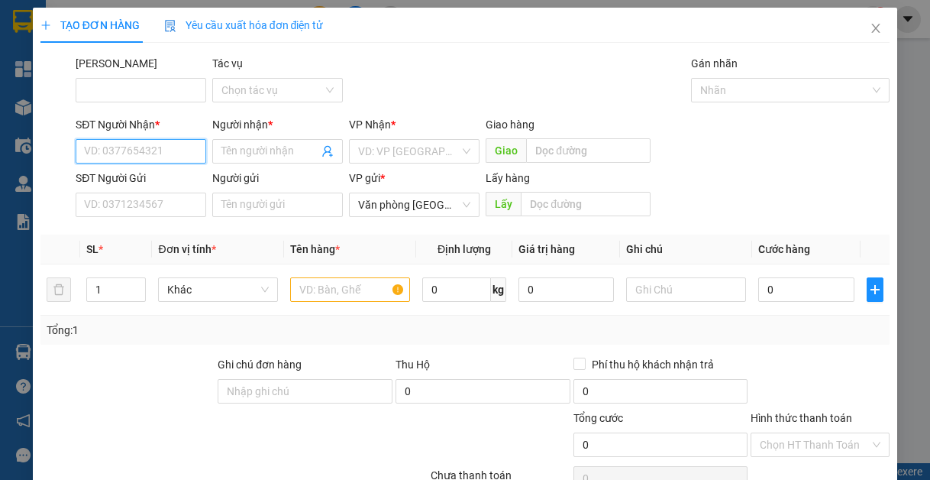
click at [170, 157] on input "SĐT Người Nhận *" at bounding box center [141, 151] width 131 height 24
click at [156, 191] on div "0981050222 - anh hoàng" at bounding box center [159, 182] width 169 height 24
type input "0981050222"
type input "anh hoàng"
type input "0981050222"
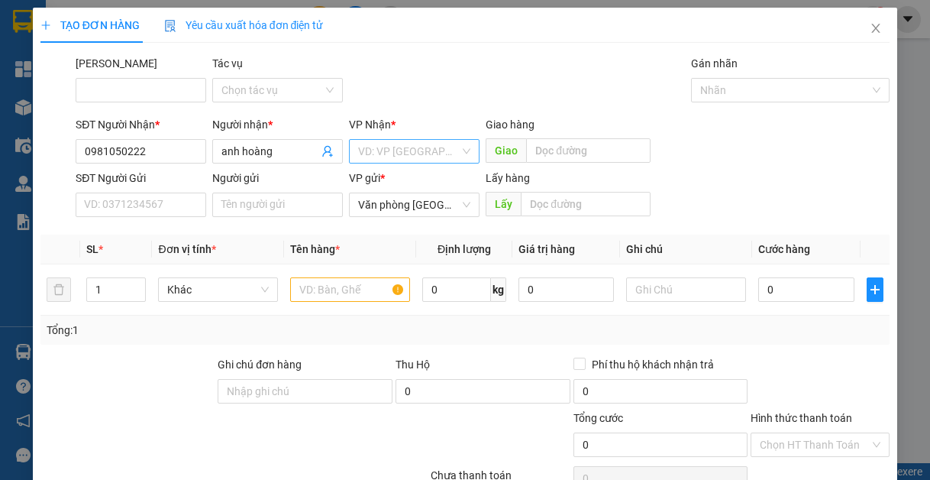
click at [380, 154] on input "search" at bounding box center [409, 151] width 102 height 23
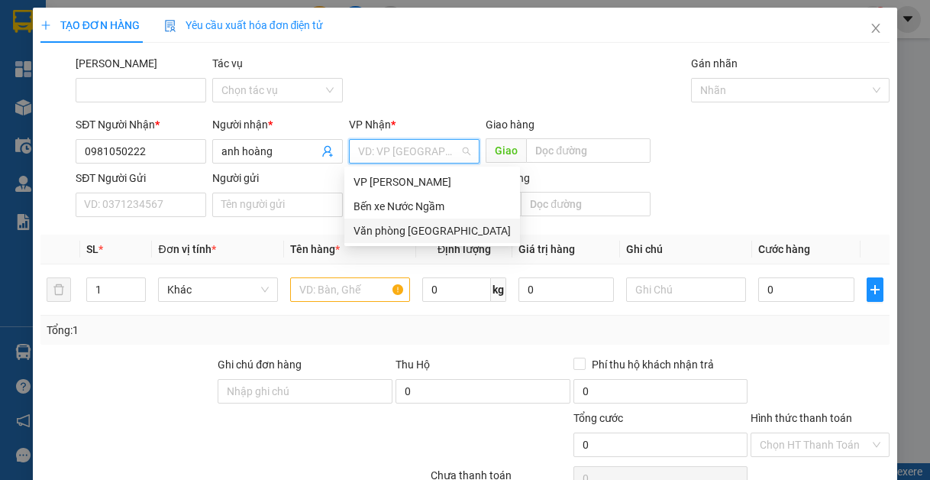
click at [391, 237] on div "Văn phòng [GEOGRAPHIC_DATA]" at bounding box center [432, 230] width 157 height 17
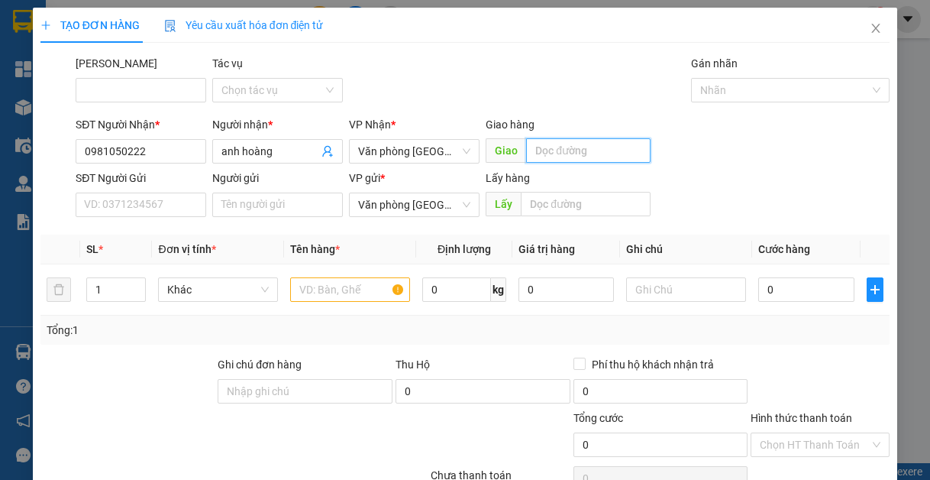
click at [575, 154] on input "text" at bounding box center [588, 150] width 125 height 24
type input "nghĩa phúc"
click at [299, 286] on input "text" at bounding box center [350, 289] width 120 height 24
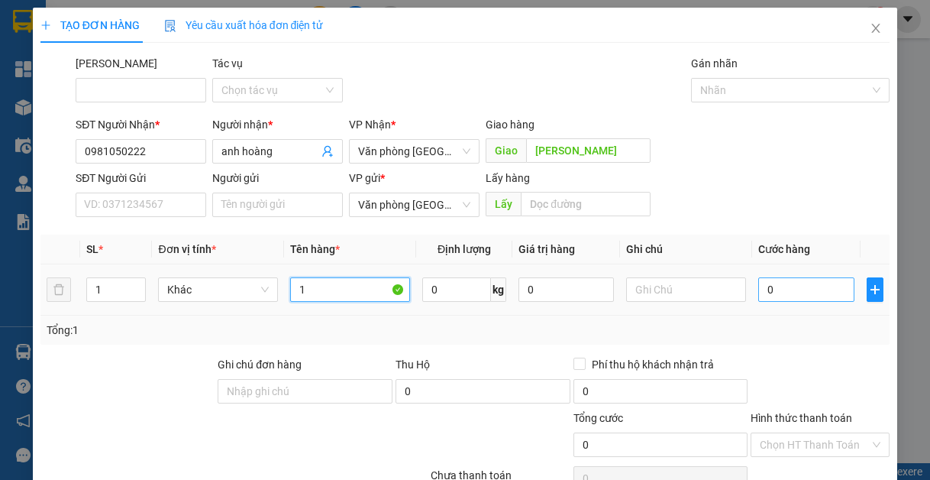
type input "1"
click at [778, 298] on input "0" at bounding box center [806, 289] width 95 height 24
type input "1"
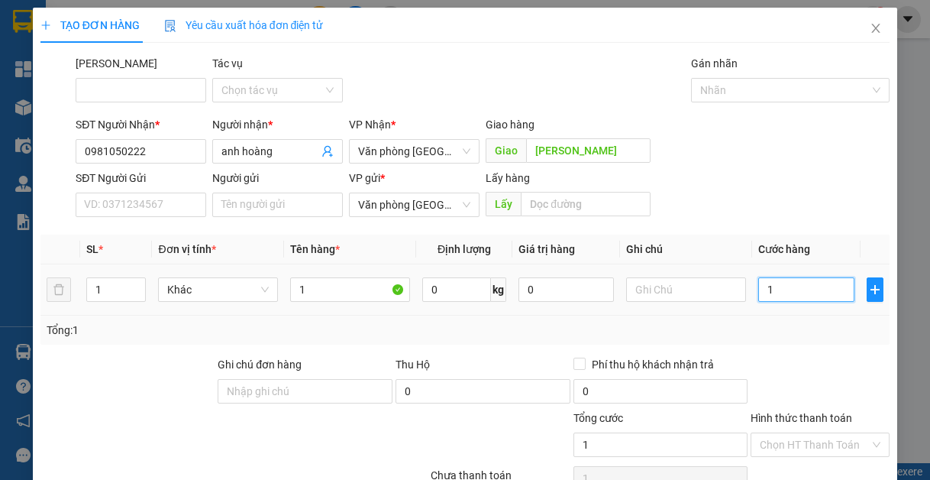
type input "10"
type input "100"
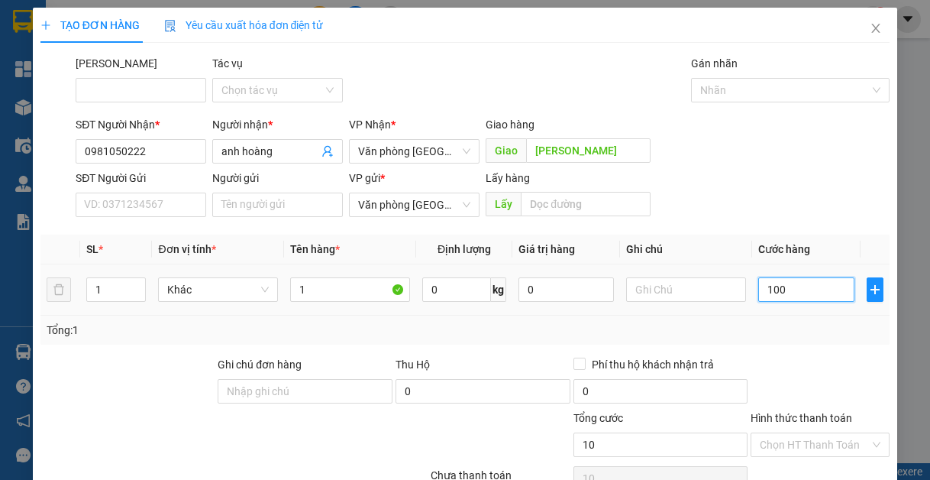
type input "100"
type input "1.000"
type input "10.000"
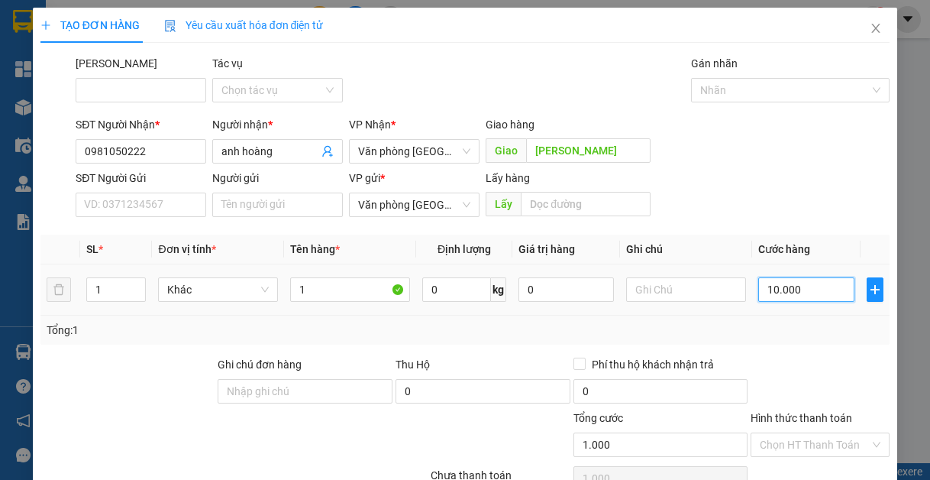
type input "10.000"
type input "100.000"
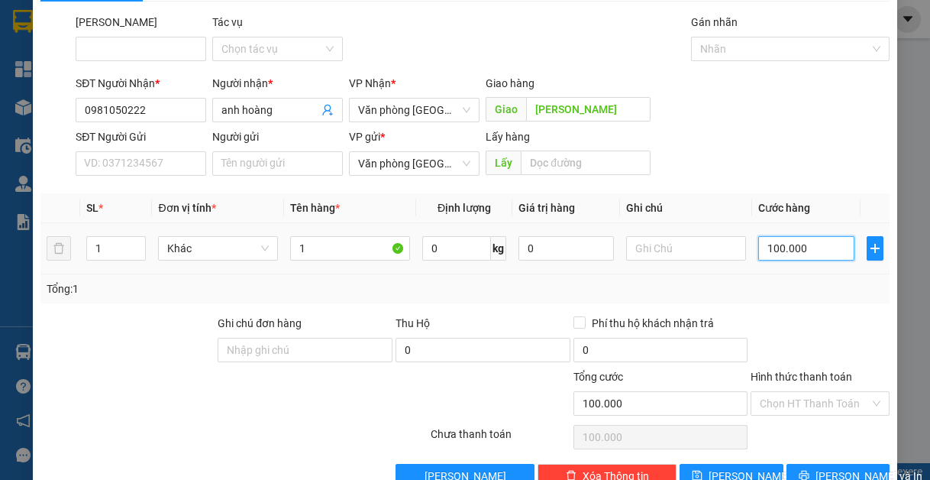
scroll to position [79, 0]
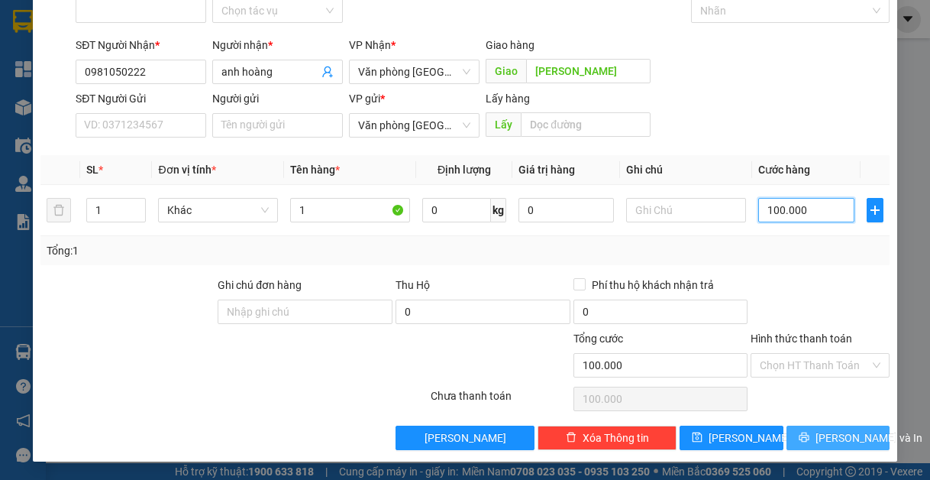
type input "100.000"
click at [806, 437] on icon "printer" at bounding box center [804, 437] width 11 height 11
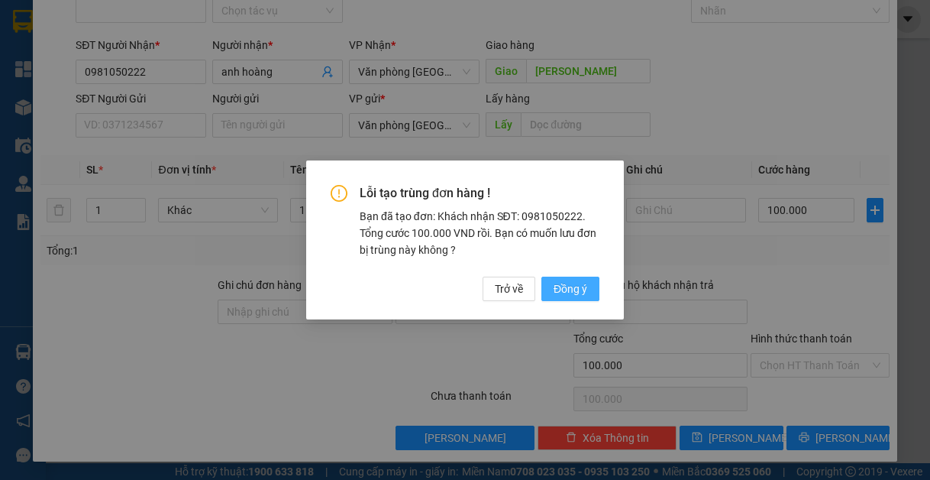
click at [578, 296] on span "Đồng ý" at bounding box center [571, 288] width 34 height 17
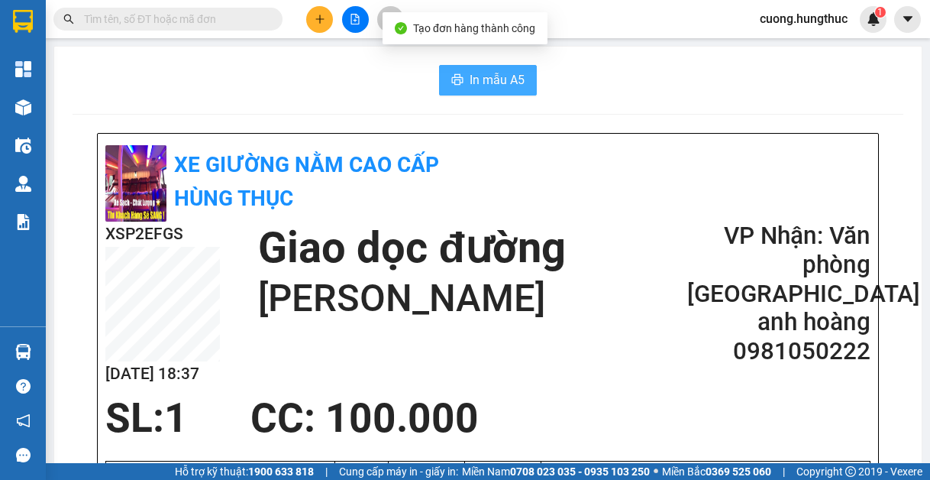
click at [472, 84] on span "In mẫu A5" at bounding box center [497, 79] width 55 height 19
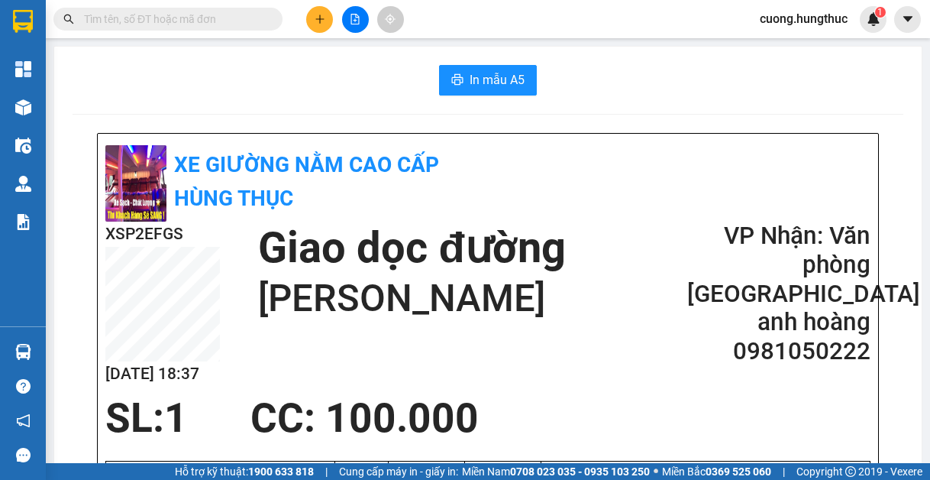
click at [312, 26] on button at bounding box center [319, 19] width 27 height 27
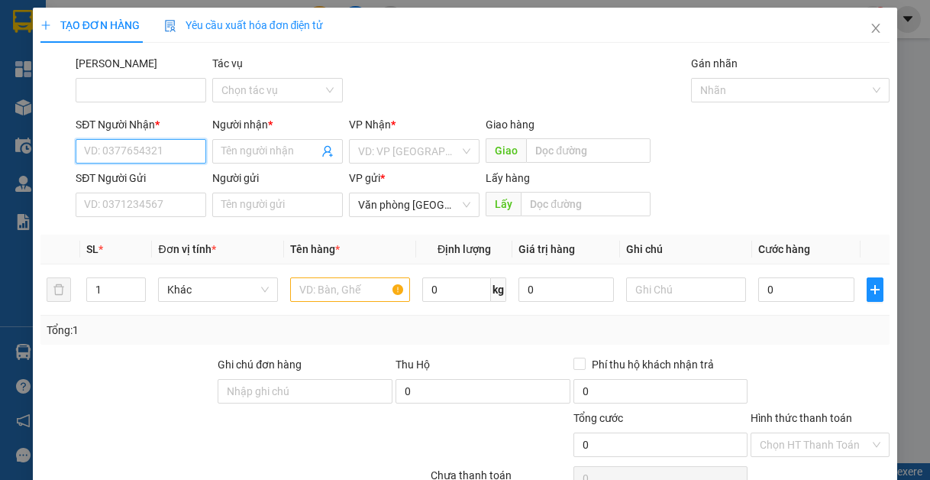
click at [168, 155] on input "SĐT Người Nhận *" at bounding box center [141, 151] width 131 height 24
click at [171, 186] on div "0383646101 - anh ngọc" at bounding box center [140, 181] width 113 height 17
type input "0383646101"
type input "anh ngọc"
type input "0383646101"
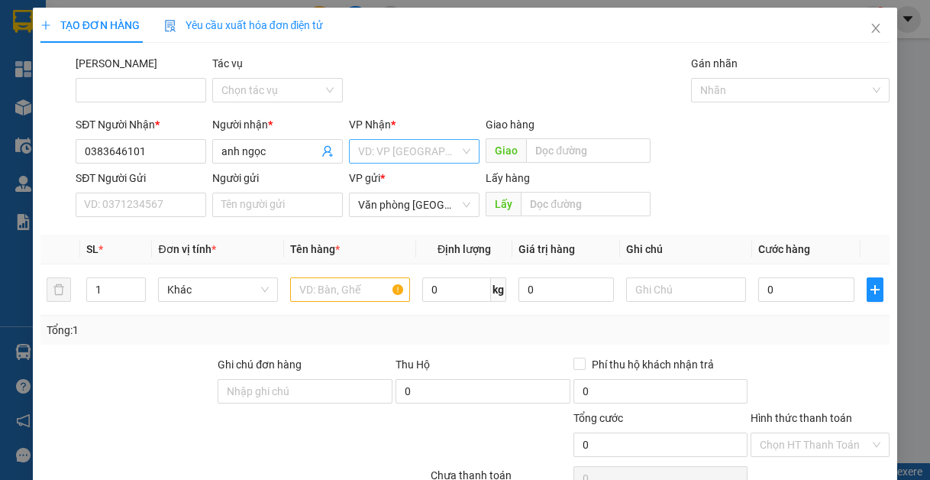
click at [383, 144] on input "search" at bounding box center [409, 151] width 102 height 23
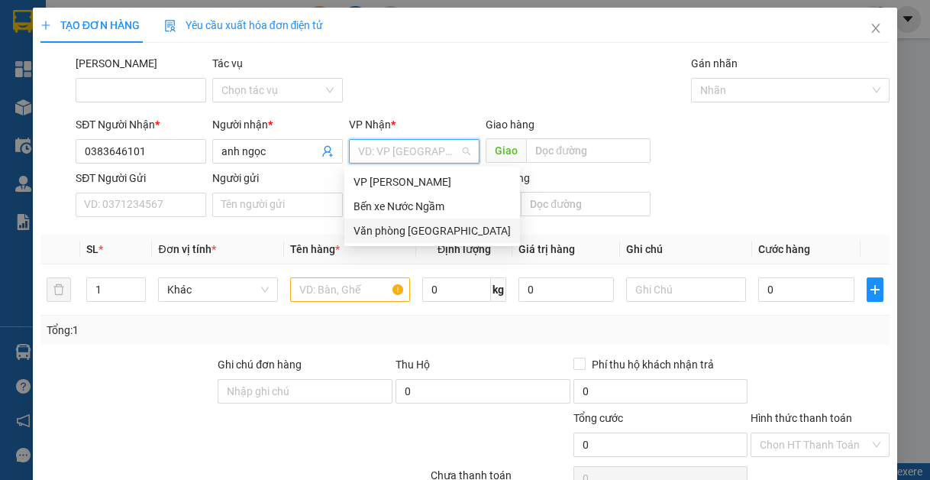
click at [413, 232] on div "Văn phòng [GEOGRAPHIC_DATA]" at bounding box center [432, 230] width 157 height 17
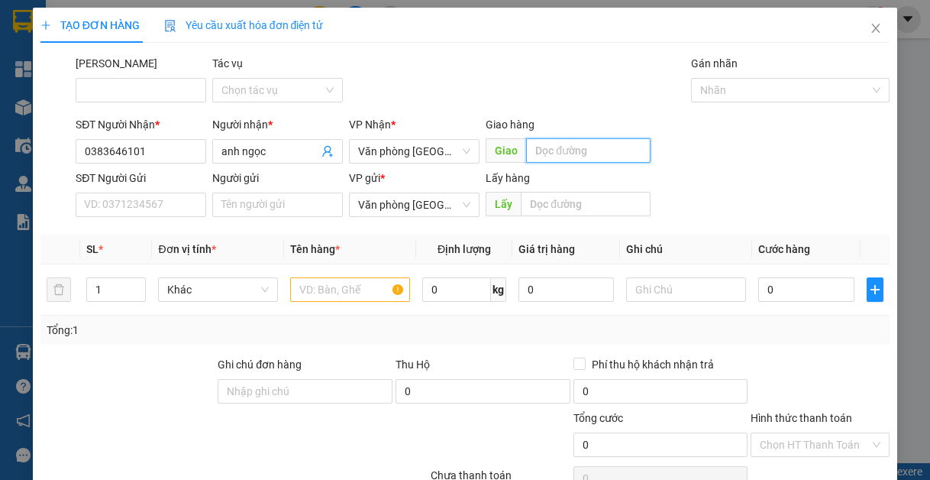
click at [555, 147] on input "text" at bounding box center [588, 150] width 125 height 24
type input "lạt"
click at [335, 293] on input "text" at bounding box center [350, 289] width 120 height 24
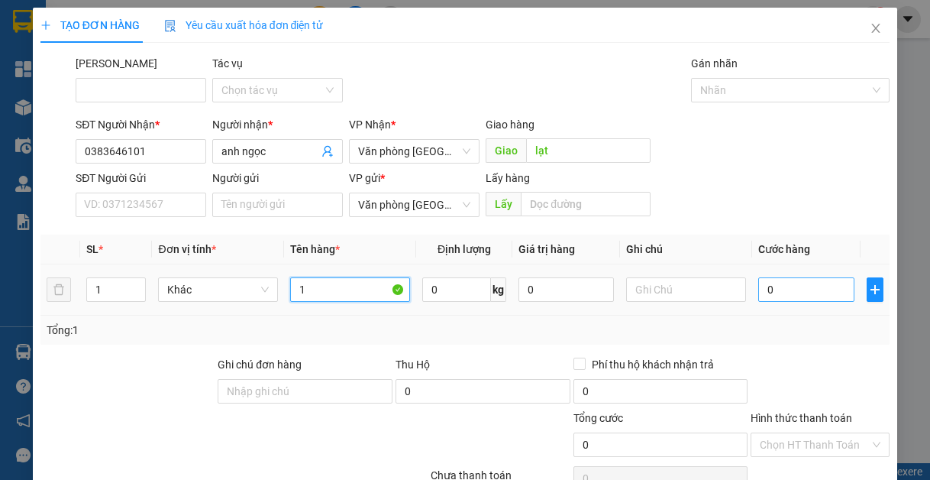
type input "1"
click at [764, 288] on input "0" at bounding box center [806, 289] width 95 height 24
type input "1"
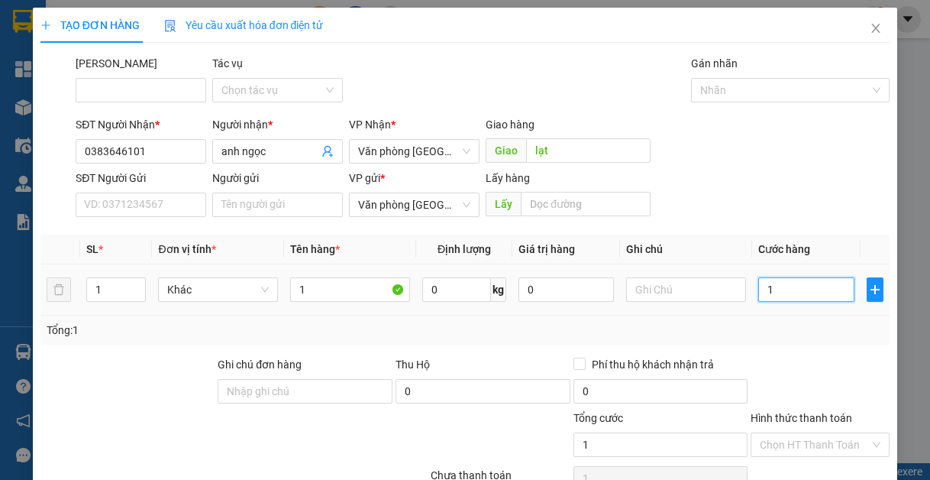
type input "10"
type input "100"
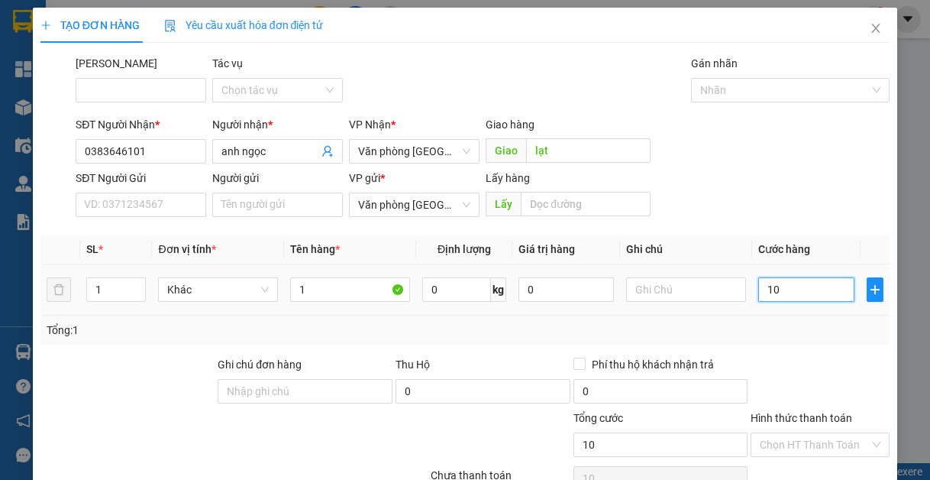
type input "100"
type input "1.000"
type input "10.000"
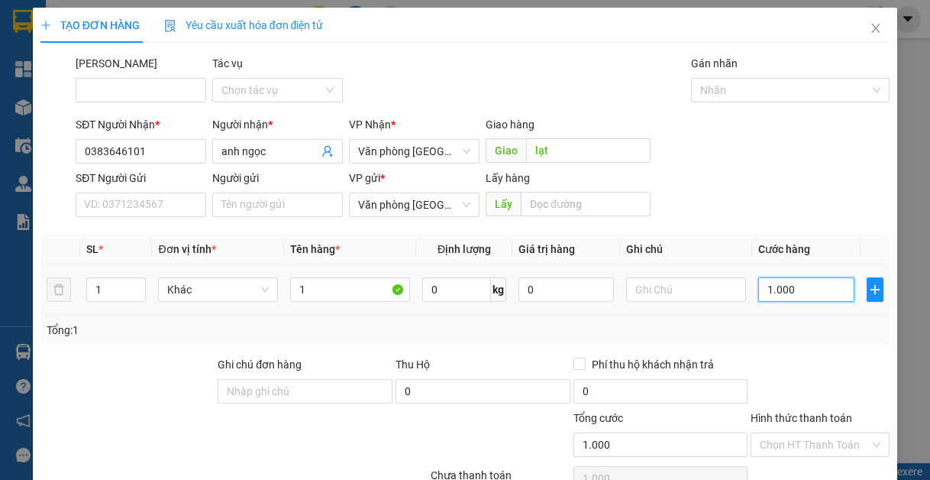
type input "10.000"
type input "100.000"
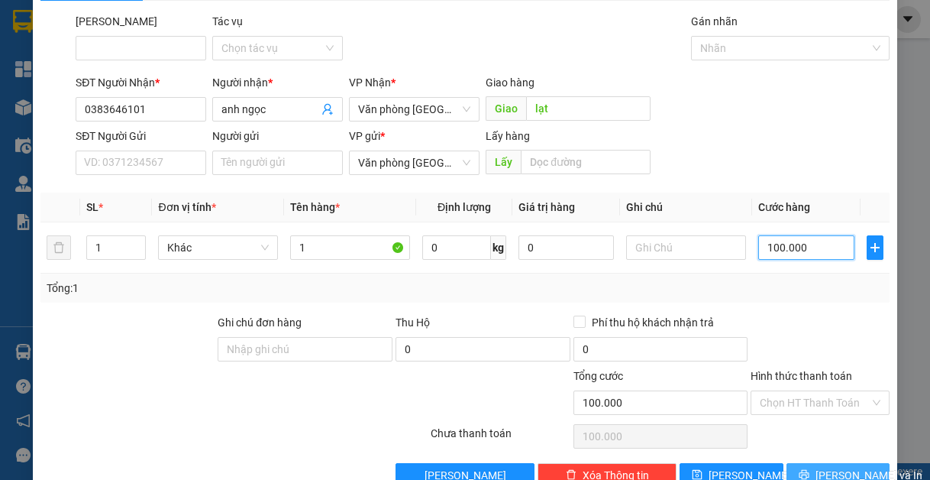
scroll to position [79, 0]
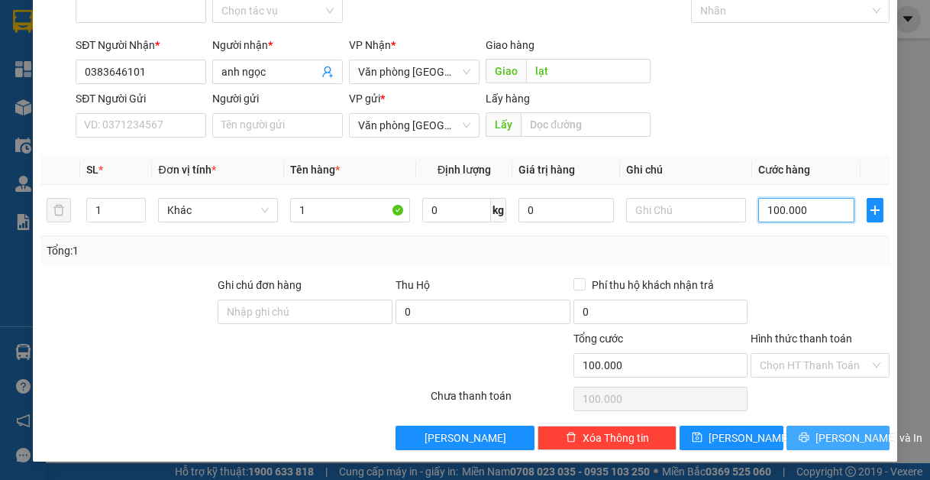
type input "100.000"
click at [811, 440] on button "[PERSON_NAME] và In" at bounding box center [839, 438] width 104 height 24
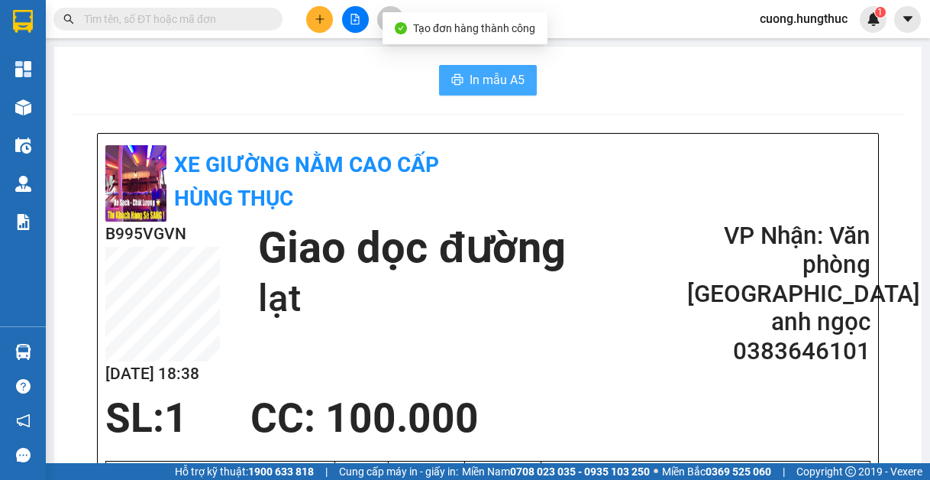
click at [519, 82] on button "In mẫu A5" at bounding box center [488, 80] width 98 height 31
